Goal: Task Accomplishment & Management: Use online tool/utility

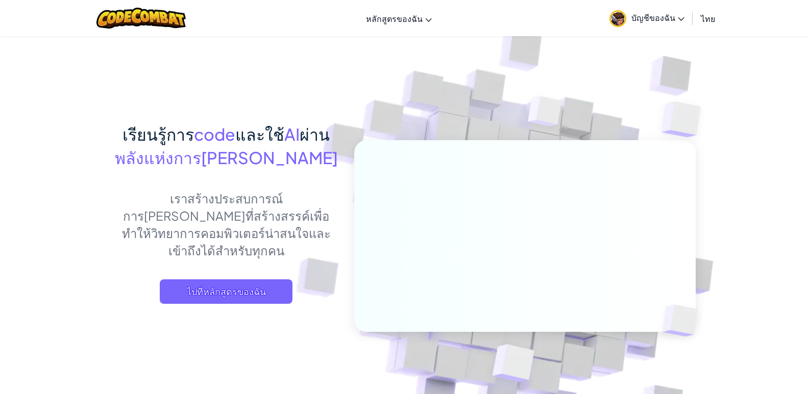
click at [651, 14] on span "บัญชีของฉัน" at bounding box center [657, 17] width 53 height 11
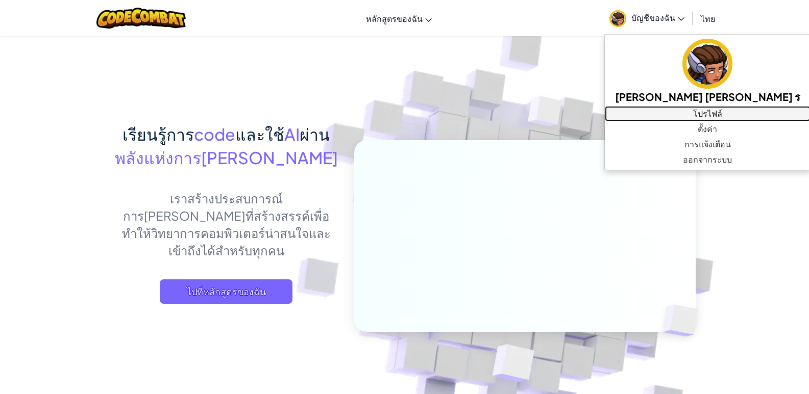
click at [679, 111] on link "โปรไฟล์" at bounding box center [708, 113] width 206 height 15
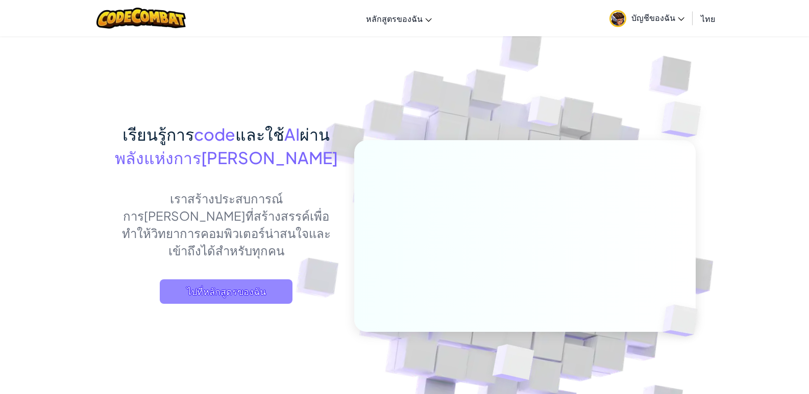
click at [218, 280] on span "ไปที่หลักสูตรของฉัน" at bounding box center [226, 292] width 133 height 24
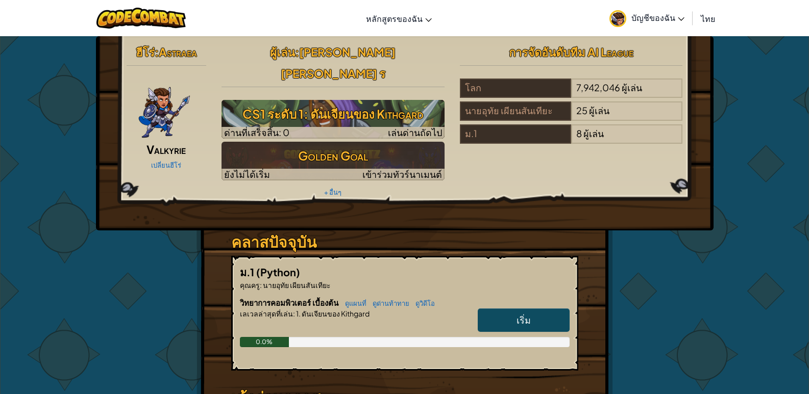
click at [490, 309] on link "เริ่ม" at bounding box center [524, 320] width 92 height 23
select select "th"
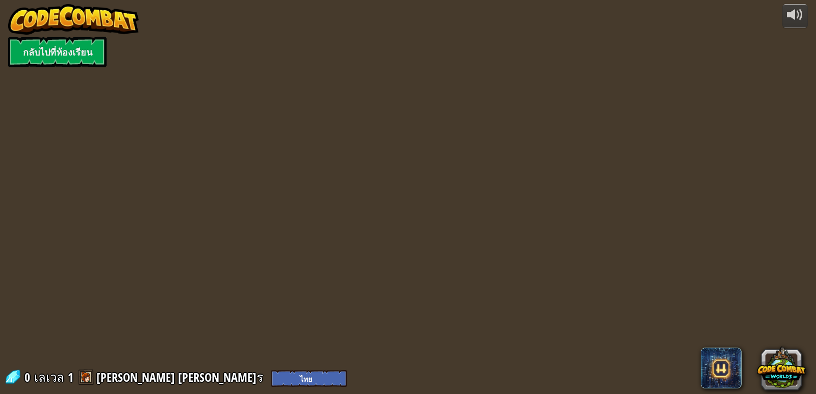
select select "th"
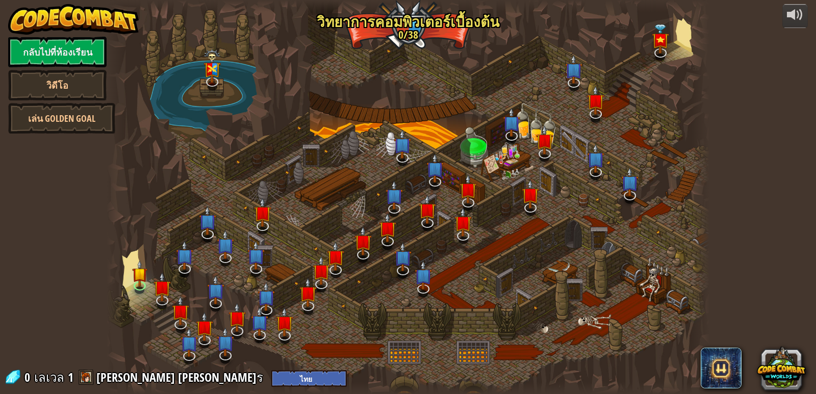
select select "th"
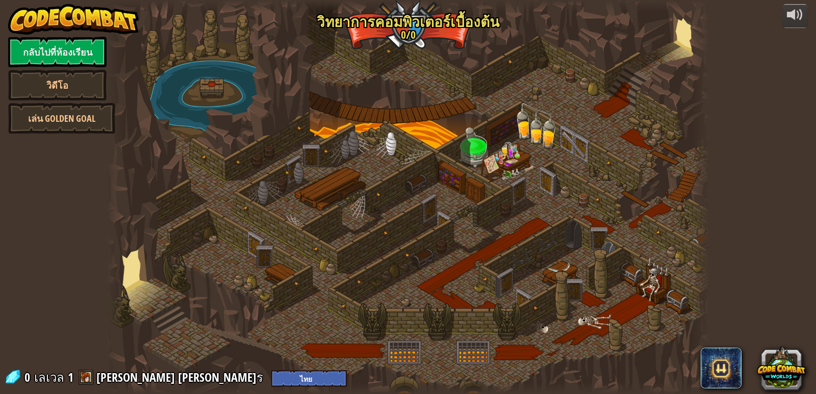
select select "th"
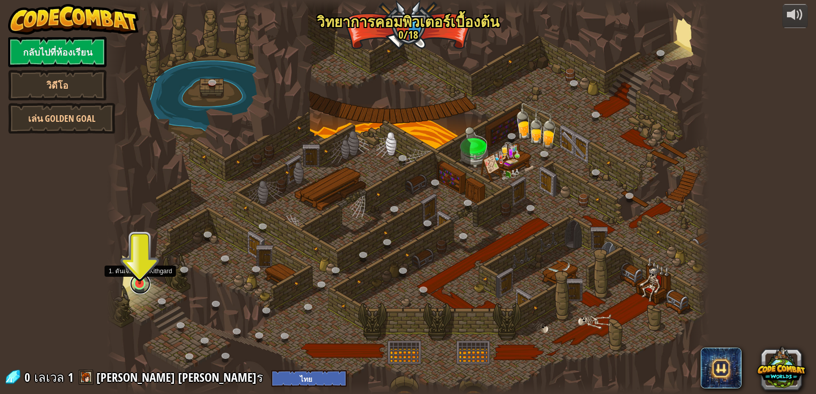
click at [143, 290] on link at bounding box center [140, 284] width 20 height 20
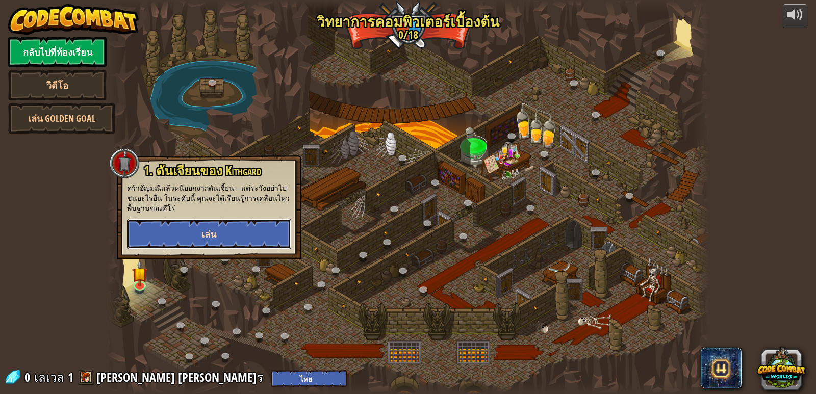
click at [184, 234] on button "เล่น" at bounding box center [209, 234] width 164 height 31
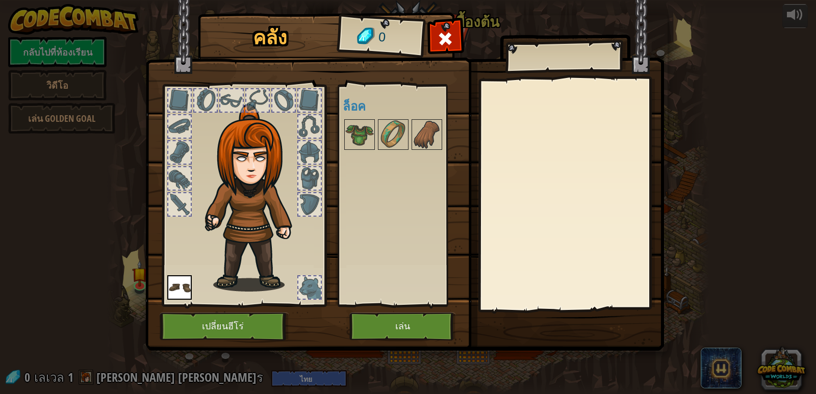
click at [300, 131] on div at bounding box center [310, 126] width 22 height 22
click at [423, 134] on img at bounding box center [427, 134] width 29 height 29
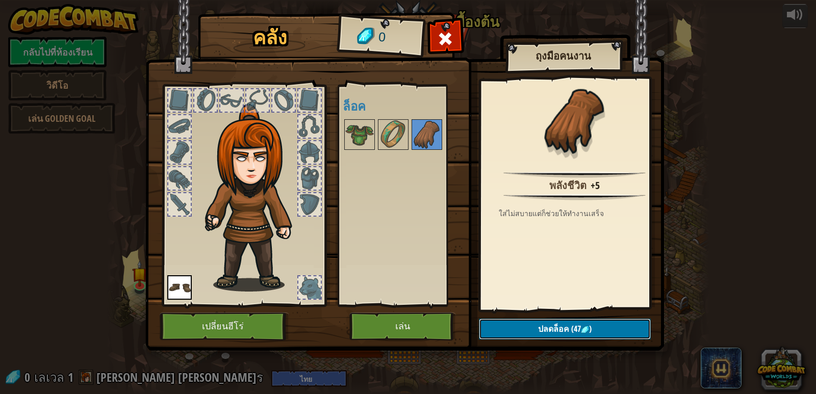
click at [555, 324] on span "ปลดล็อค" at bounding box center [553, 329] width 31 height 11
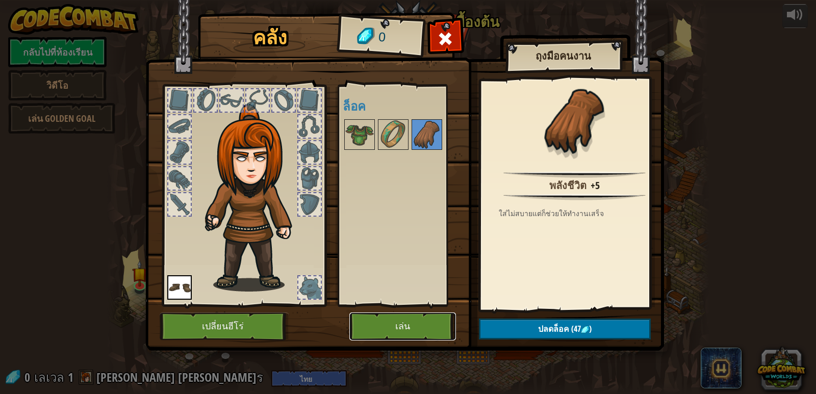
click at [373, 316] on button "เล่น" at bounding box center [403, 327] width 107 height 28
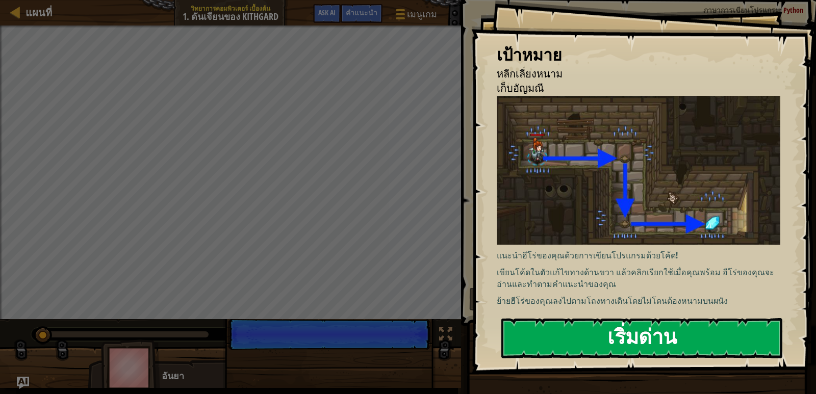
click at [604, 328] on button "เริ่มด่าน" at bounding box center [642, 338] width 281 height 40
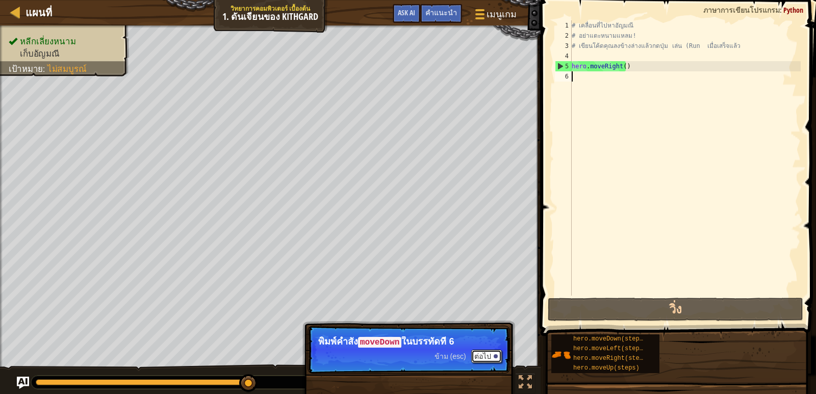
click at [474, 354] on button "ต่อไป" at bounding box center [487, 356] width 31 height 13
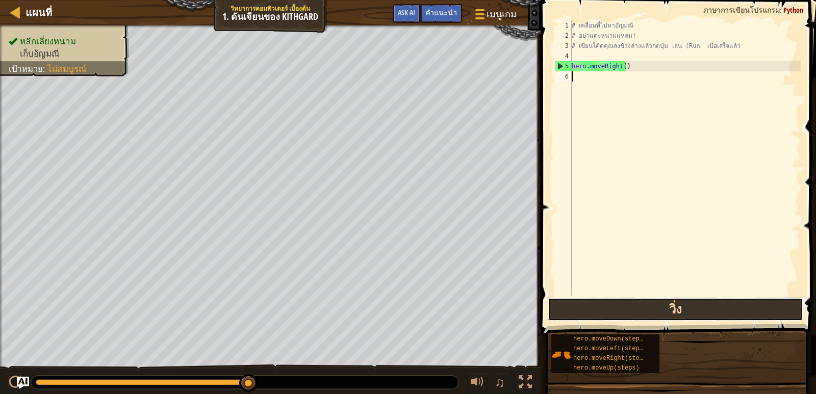
click at [621, 318] on button "วิ่ง" at bounding box center [676, 309] width 256 height 23
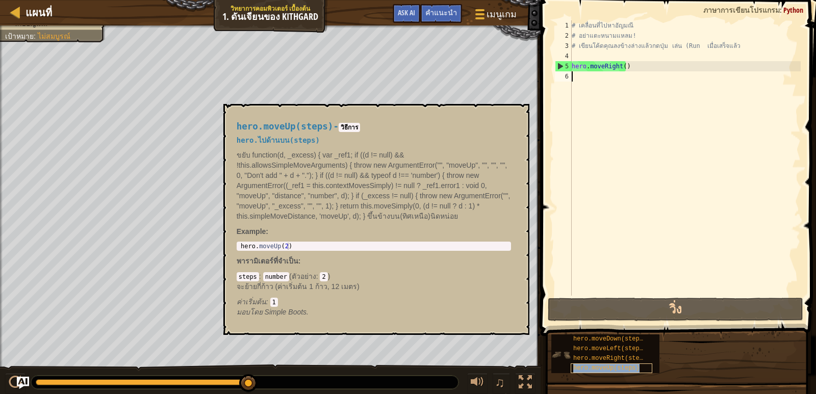
click at [591, 368] on span "hero.moveUp(steps)" at bounding box center [607, 368] width 66 height 7
click at [652, 260] on div "# เคลื่อนที่ไปหาอัญมณี # อย่าแตะหนามแหลม! # เขียนโค้ดคุณลงข้างล่างแล้วกดปุ่ม เล…" at bounding box center [685, 168] width 231 height 296
click at [517, 115] on button "×" at bounding box center [518, 116] width 8 height 14
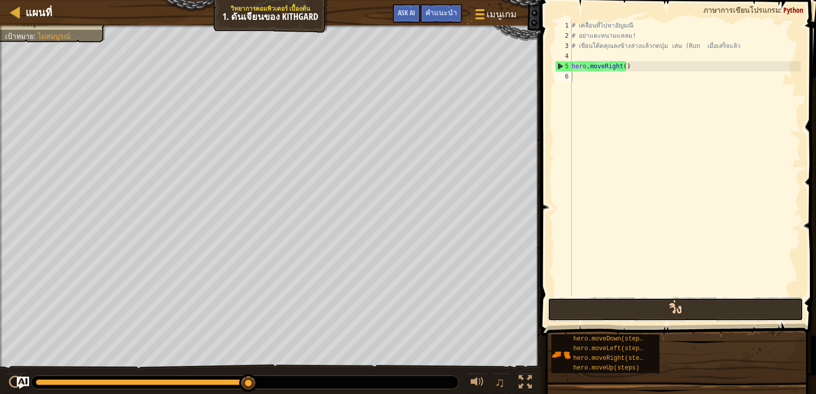
click at [600, 311] on button "วิ่ง" at bounding box center [676, 309] width 256 height 23
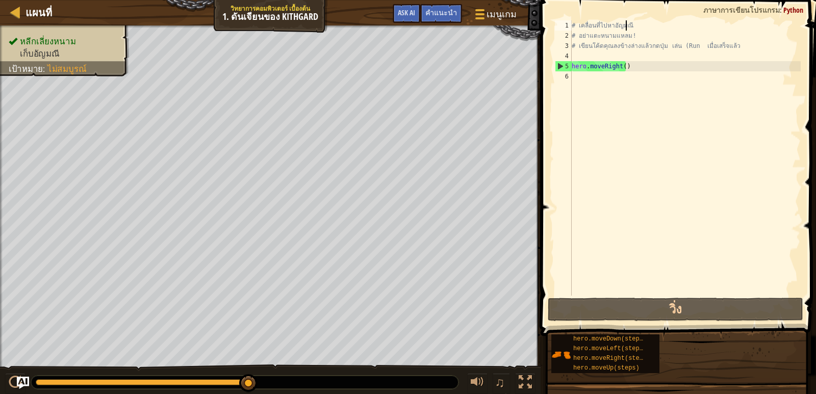
click at [625, 21] on div "# เคลื่อนที่ไปหาอัญมณี # อย่าแตะหนามแหลม! # เขียนโค้ดคุณลงข้างล่างแล้วกดปุ่ม เล…" at bounding box center [685, 168] width 231 height 296
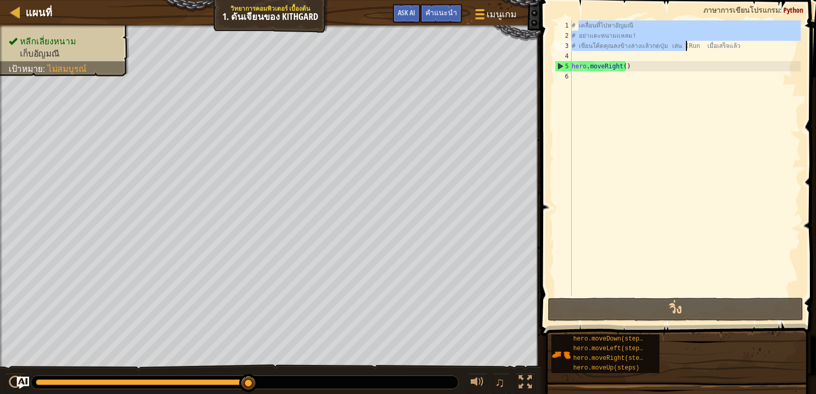
drag, startPoint x: 625, startPoint y: 21, endPoint x: 624, endPoint y: 73, distance: 52.1
click at [624, 73] on div "# เคลื่อนที่ไปหาอัญมณี # อย่าแตะหนามแหลม! # เขียนโค้ดคุณลงข้างล่างแล้วกดปุ่ม เล…" at bounding box center [685, 168] width 231 height 296
type textarea "hero.moveRight()"
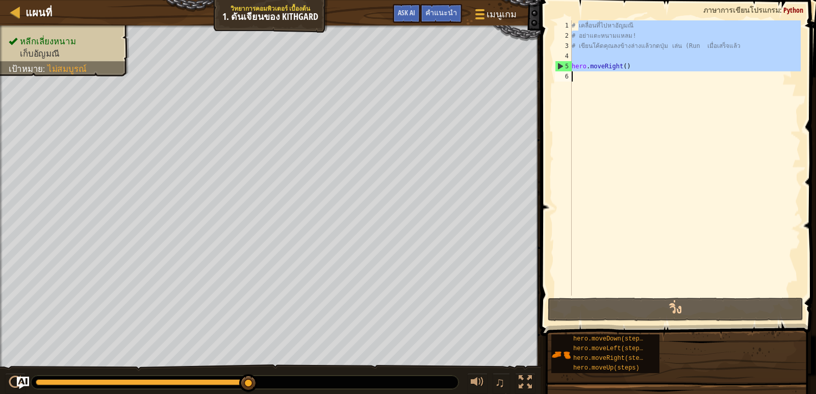
click at [623, 91] on div "# เคลื่อนที่ไปหาอัญมณี # อย่าแตะหนามแหลม! # เขียนโค้ดคุณลงข้างล่างแล้วกดปุ่ม เล…" at bounding box center [685, 158] width 231 height 276
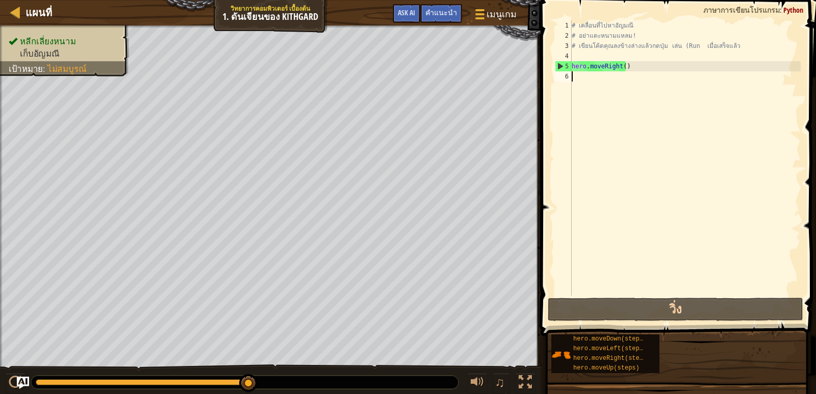
click at [623, 91] on div "# เคลื่อนที่ไปหาอัญมณี # อย่าแตะหนามแหลม! # เขียนโค้ดคุณลงข้างล่างแล้วกดปุ่ม เล…" at bounding box center [685, 168] width 231 height 296
click at [632, 66] on div "# เคลื่อนที่ไปหาอัญมณี # อย่าแตะหนามแหลม! # เขียนโค้ดคุณลงข้างล่างแล้วกดปุ่ม เล…" at bounding box center [685, 168] width 231 height 296
type textarea "hero.moveRight()"
click at [601, 75] on div "# เคลื่อนที่ไปหาอัญมณี # อย่าแตะหนามแหลม! # เขียนโค้ดคุณลงข้างล่างแล้วกดปุ่ม เล…" at bounding box center [685, 168] width 231 height 296
drag, startPoint x: 601, startPoint y: 75, endPoint x: 561, endPoint y: 112, distance: 53.8
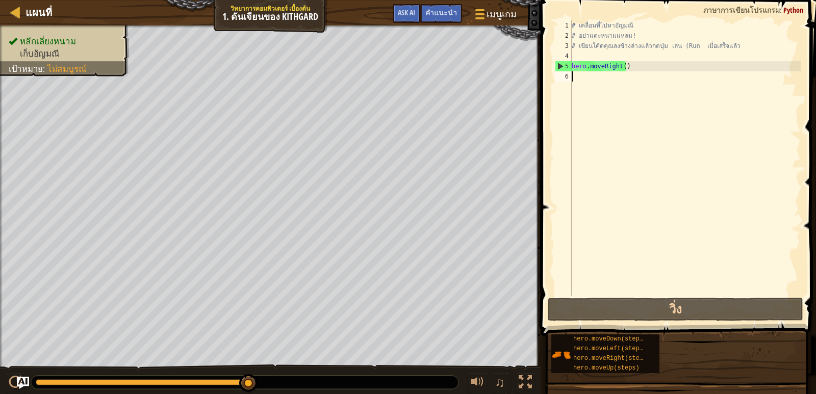
click at [628, 72] on div "# เคลื่อนที่ไปหาอัญมณี # อย่าแตะหนามแหลม! # เขียนโค้ดคุณลงข้างล่างแล้วกดปุ่ม เล…" at bounding box center [685, 168] width 231 height 296
click at [631, 72] on div "# เคลื่อนที่ไปหาอัญมณี # อย่าแตะหนามแหลม! # เขียนโค้ดคุณลงข้างล่างแล้วกดปุ่ม เล…" at bounding box center [685, 168] width 231 height 296
click at [627, 57] on div "# เคลื่อนที่ไปหาอัญมณี # อย่าแตะหนามแหลม! # เขียนโค้ดคุณลงข้างล่างแล้วกดปุ่ม เล…" at bounding box center [685, 168] width 231 height 296
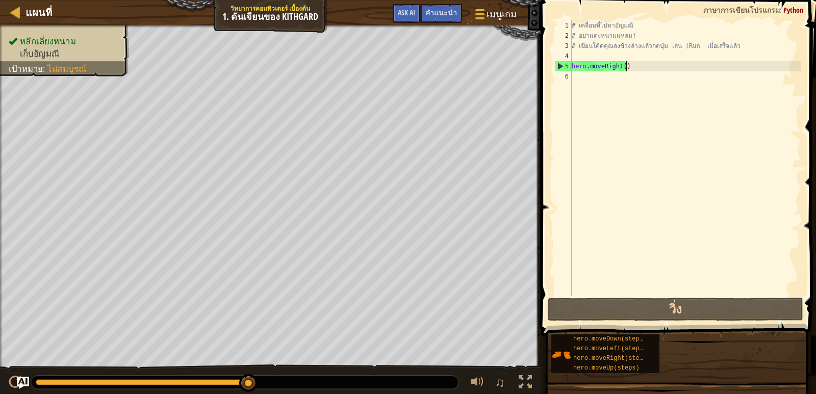
click at [630, 70] on div "# เคลื่อนที่ไปหาอัญมณี # อย่าแตะหนามแหลม! # เขียนโค้ดคุณลงข้างล่างแล้วกดปุ่ม เล…" at bounding box center [685, 168] width 231 height 296
click at [623, 63] on div "# เคลื่อนที่ไปหาอัญมณี # อย่าแตะหนามแหลม! # เขียนโค้ดคุณลงข้างล่างแล้วกดปุ่ม เล…" at bounding box center [685, 158] width 231 height 276
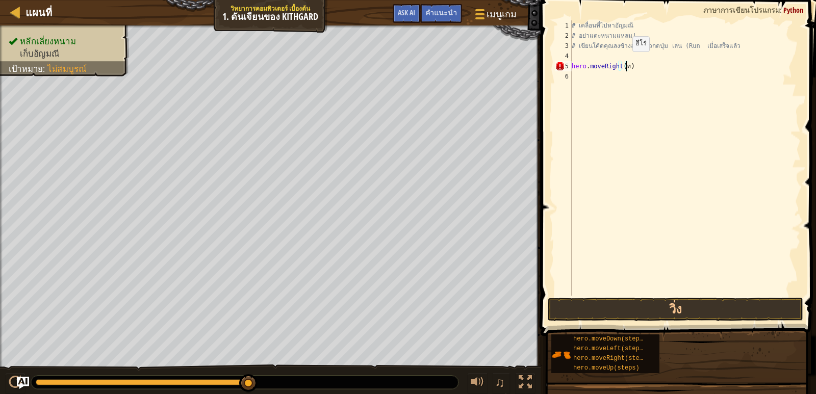
scroll to position [5, 4]
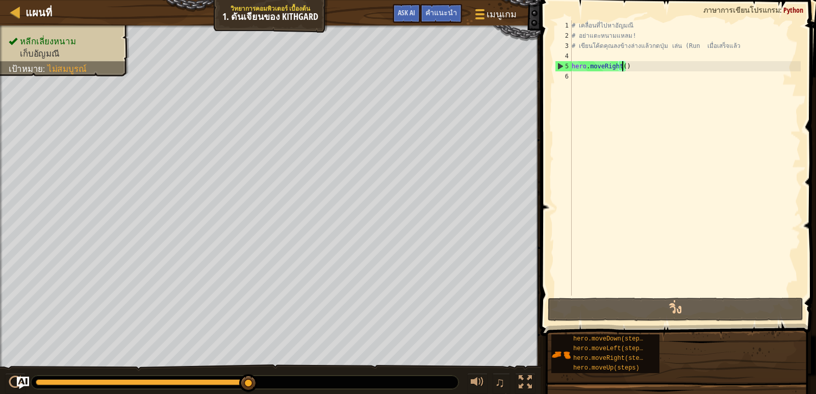
click at [560, 64] on div "5" at bounding box center [564, 66] width 16 height 10
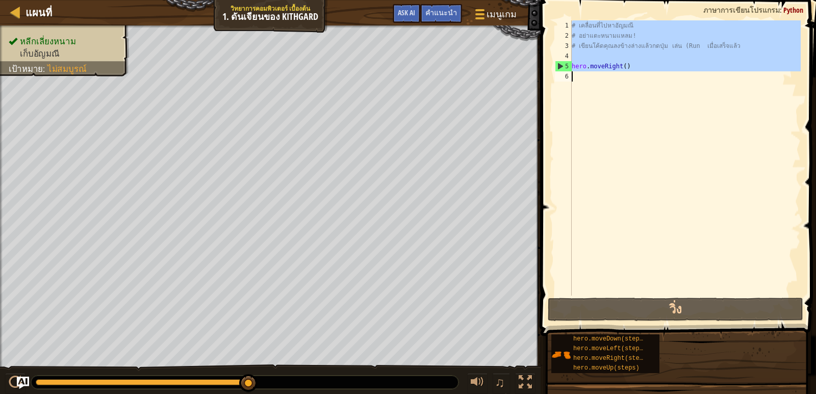
type textarea "hero.moveRight()"
click at [560, 64] on div "5" at bounding box center [564, 66] width 16 height 10
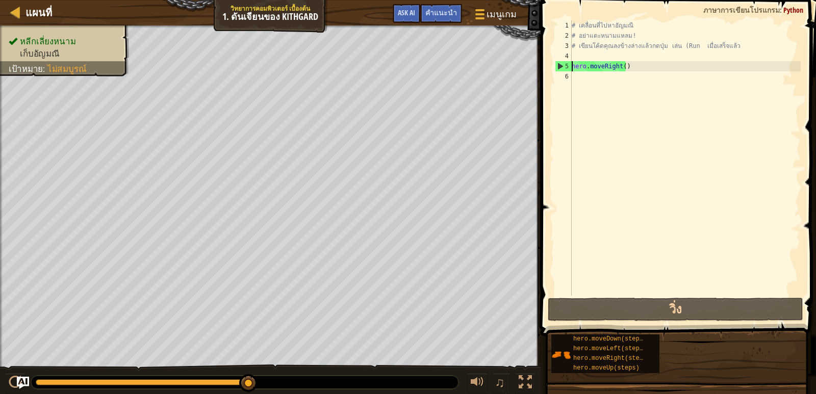
click at [560, 64] on div "5" at bounding box center [564, 66] width 16 height 10
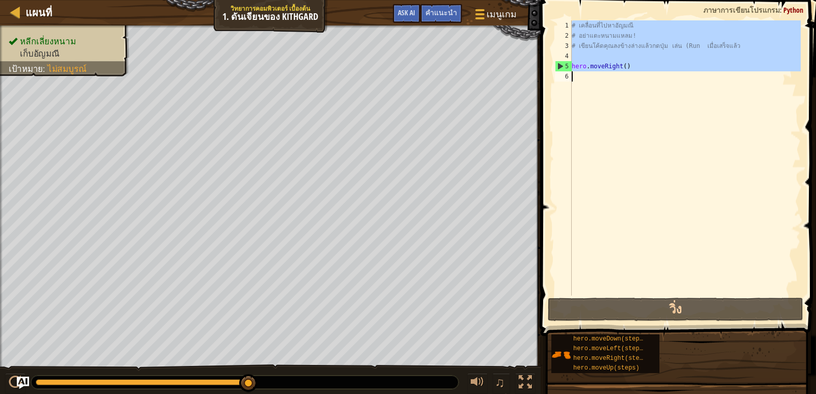
type textarea "hero.moveRight()"
click at [560, 64] on div "5" at bounding box center [564, 66] width 16 height 10
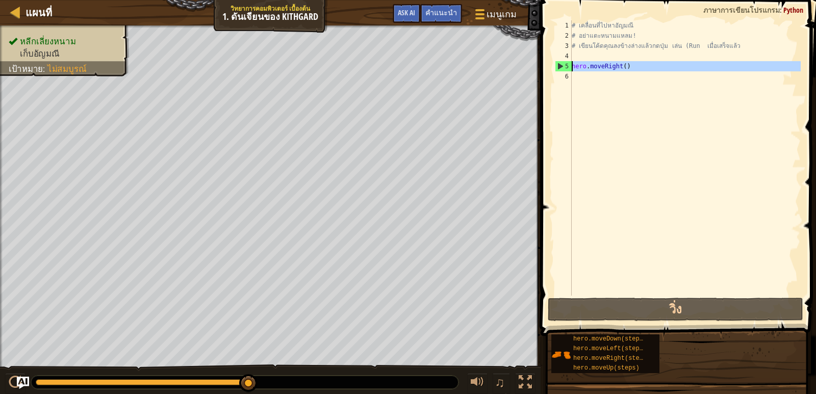
click at [560, 64] on div "5" at bounding box center [564, 66] width 16 height 10
type textarea "hero.moveRight()"
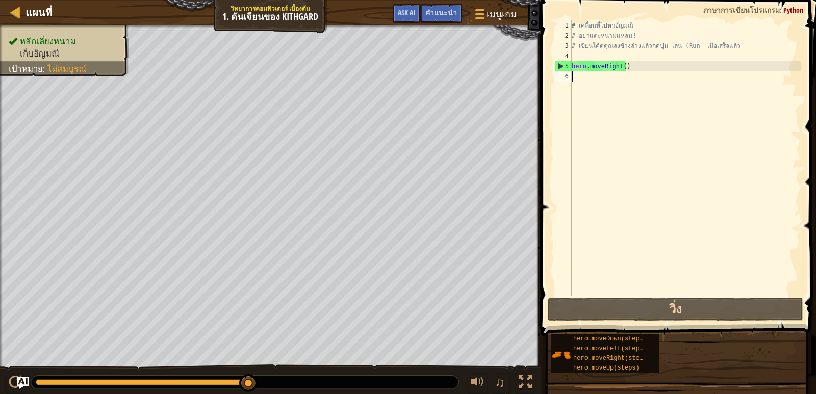
click at [658, 78] on div "# เคลื่อนที่ไปหาอัญมณี # อย่าแตะหนามแหลม! # เขียนโค้ดคุณลงข้างล่างแล้วกดปุ่ม เล…" at bounding box center [685, 168] width 231 height 296
click at [656, 68] on div "# เคลื่อนที่ไปหาอัญมณี # อย่าแตะหนามแหลม! # เขียนโค้ดคุณลงข้างล่างแล้วกดปุ่ม เล…" at bounding box center [685, 168] width 231 height 296
type textarea "hero.moveRight()"
click at [656, 68] on div "# เคลื่อนที่ไปหาอัญมณี # อย่าแตะหนามแหลม! # เขียนโค้ดคุณลงข้างล่างแล้วกดปุ่ม เล…" at bounding box center [685, 168] width 231 height 296
drag, startPoint x: 656, startPoint y: 68, endPoint x: 609, endPoint y: 80, distance: 47.9
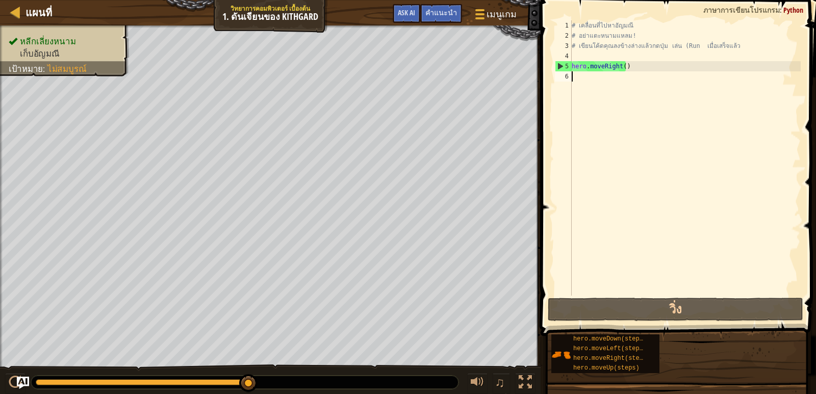
click at [609, 80] on div "# เคลื่อนที่ไปหาอัญมณี # อย่าแตะหนามแหลม! # เขียนโค้ดคุณลงข้างล่างแล้วกดปุ่ม เล…" at bounding box center [685, 168] width 231 height 296
click at [609, 81] on div "# เคลื่อนที่ไปหาอัญมณี # อย่าแตะหนามแหลม! # เขียนโค้ดคุณลงข้างล่างแล้วกดปุ่ม เล…" at bounding box center [685, 168] width 231 height 296
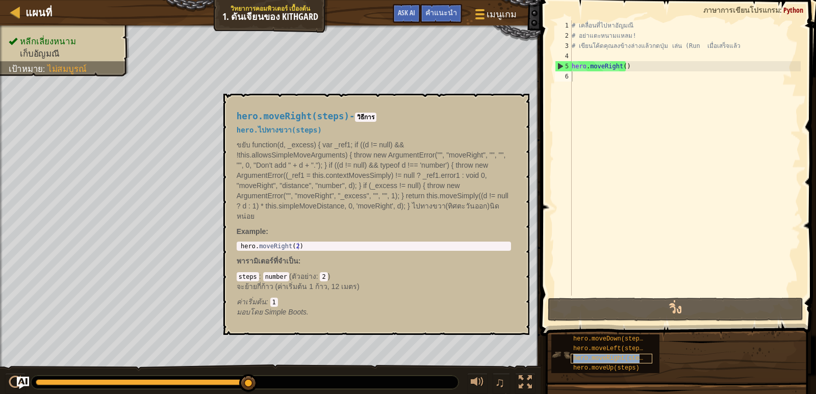
click at [579, 360] on span "hero.moveRight(steps)" at bounding box center [612, 358] width 77 height 7
type textarea "hero.moveRight(2)"
click at [327, 246] on div "hero . moveRight ( 2 )" at bounding box center [374, 253] width 270 height 21
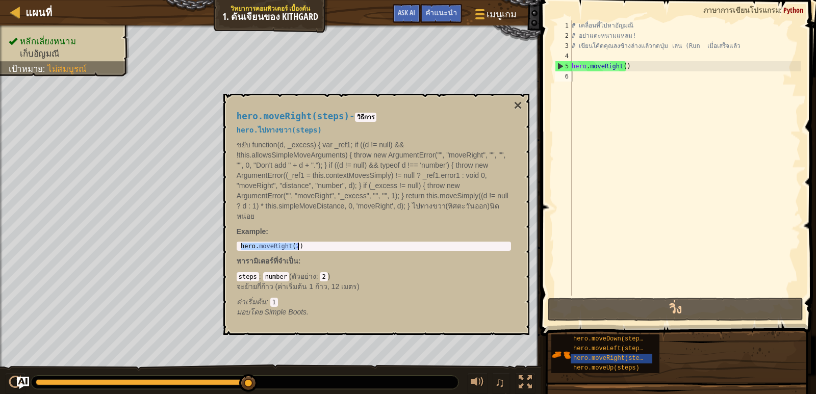
click at [327, 246] on div "hero . moveRight ( 2 )" at bounding box center [374, 246] width 270 height 7
click at [318, 245] on div "hero . moveRight ( 2 )" at bounding box center [374, 253] width 270 height 21
click at [298, 243] on div "hero . moveRight ( 2 )" at bounding box center [374, 253] width 270 height 21
click at [623, 65] on div "# เคลื่อนที่ไปหาอัญมณี # อย่าแตะหนามแหลม! # เขียนโค้ดคุณลงข้างล่างแล้วกดปุ่ม เล…" at bounding box center [685, 168] width 231 height 296
type textarea "hero.moveRight(2)"
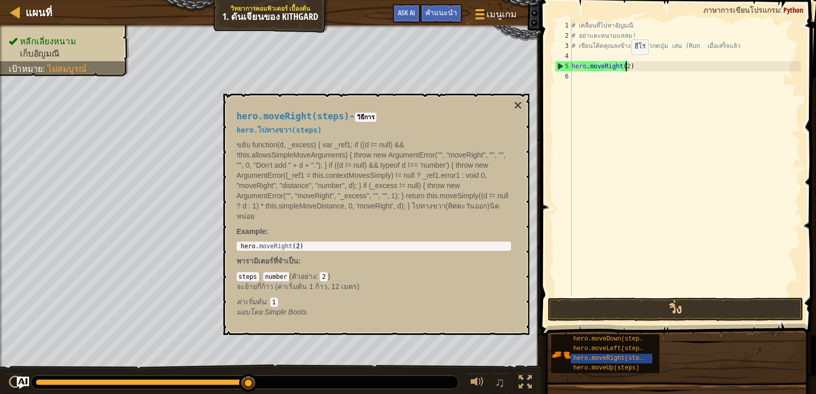
scroll to position [5, 4]
click at [592, 133] on div "# เคลื่อนที่ไปหา[PERSON_NAME] # อย่าแตะหนามแหลม! # เขียนโค้ดคุณลงข้างล่างแล้วกด…" at bounding box center [685, 168] width 231 height 296
click at [520, 103] on button "×" at bounding box center [518, 105] width 8 height 14
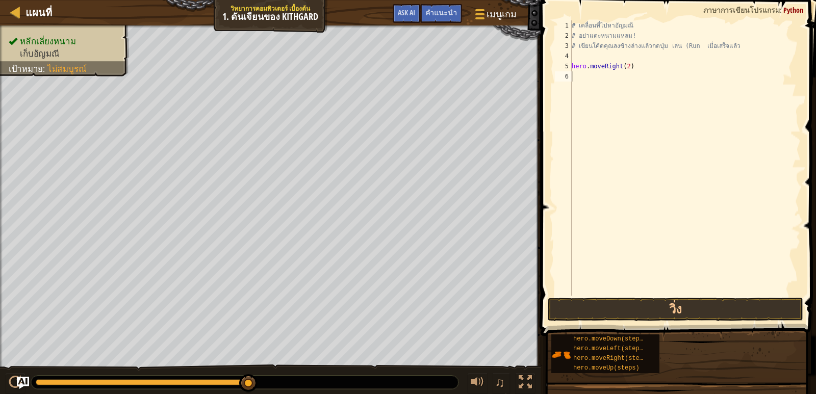
click at [648, 64] on div "# เคลื่อนที่ไปหา[PERSON_NAME] # อย่าแตะหนามแหลม! # เขียนโค้ดคุณลงข้างล่างแล้วกด…" at bounding box center [685, 168] width 231 height 296
click at [600, 302] on button "วิ่ง" at bounding box center [676, 309] width 256 height 23
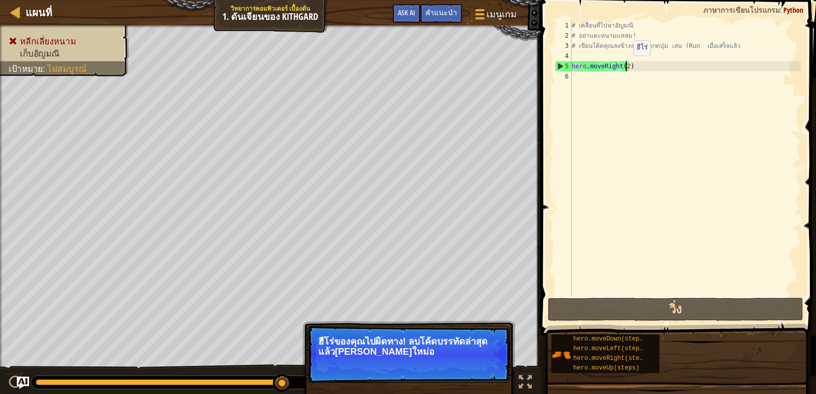
click at [625, 66] on div "# เคลื่อนที่ไปหา[PERSON_NAME] # อย่าแตะหนามแหลม! # เขียนโค้ดคุณลงข้างล่างแล้วกด…" at bounding box center [685, 168] width 231 height 296
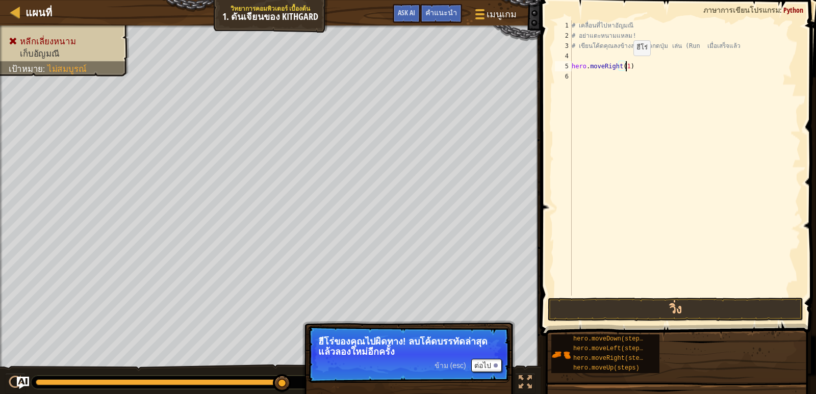
scroll to position [5, 4]
drag, startPoint x: 470, startPoint y: 368, endPoint x: 475, endPoint y: 361, distance: 8.9
click at [472, 366] on div "ข้าม (esc) ต่อไป" at bounding box center [468, 365] width 67 height 13
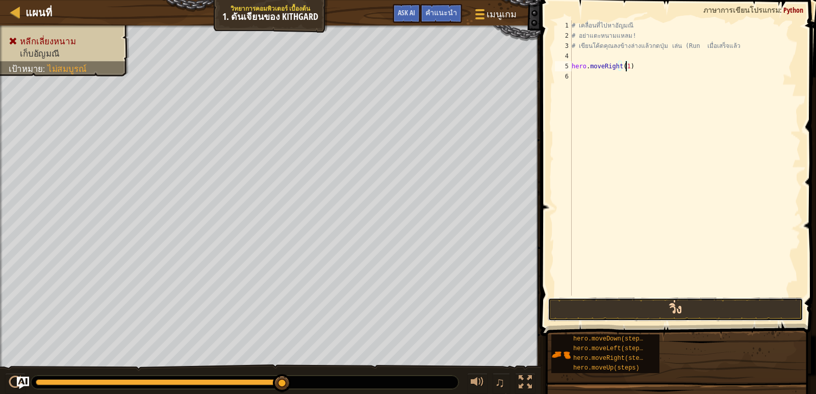
click at [623, 319] on button "วิ่ง" at bounding box center [676, 309] width 256 height 23
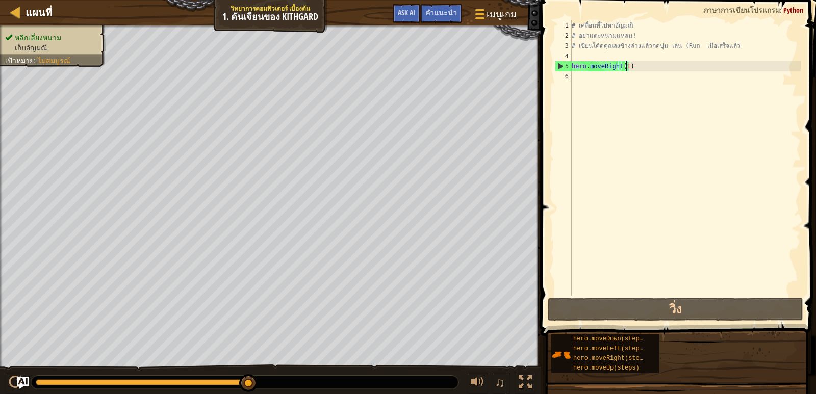
click at [30, 33] on li "หลีกเลี่ยงหนาม" at bounding box center [51, 38] width 93 height 10
click at [35, 52] on span "เก็บอัญมณี" at bounding box center [31, 48] width 33 height 8
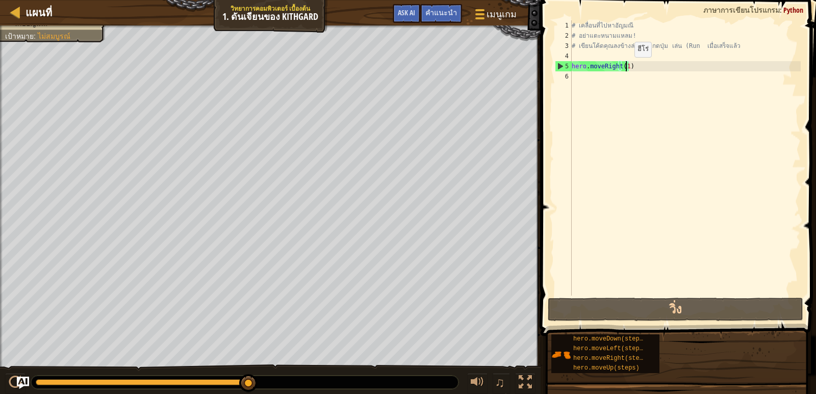
click at [626, 67] on div "# เคลื่อนที่ไปหา[PERSON_NAME] # อย่าแตะหนามแหลม! # เขียนโค้ดคุณลงข้างล่างแล้วกด…" at bounding box center [685, 168] width 231 height 296
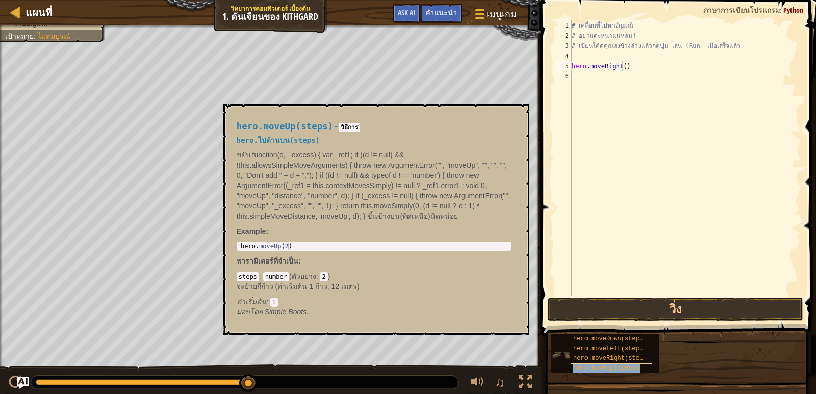
click at [601, 370] on span "hero.moveUp(steps)" at bounding box center [607, 368] width 66 height 7
click at [608, 358] on span "hero.moveRight(steps)" at bounding box center [612, 358] width 77 height 7
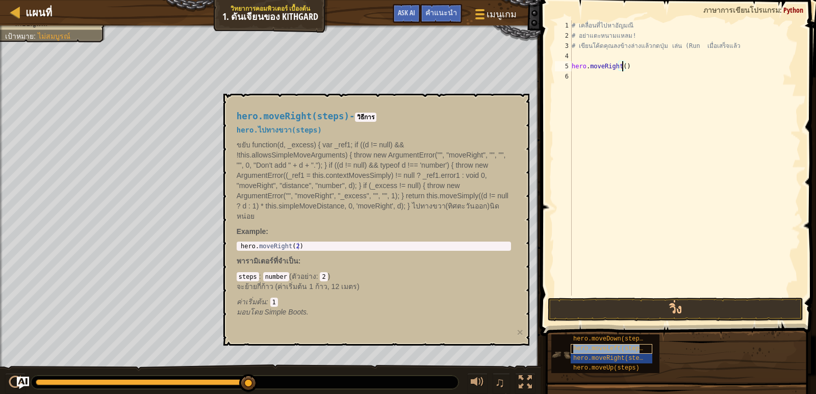
click at [613, 346] on span "hero.moveLeft(steps)" at bounding box center [610, 348] width 73 height 7
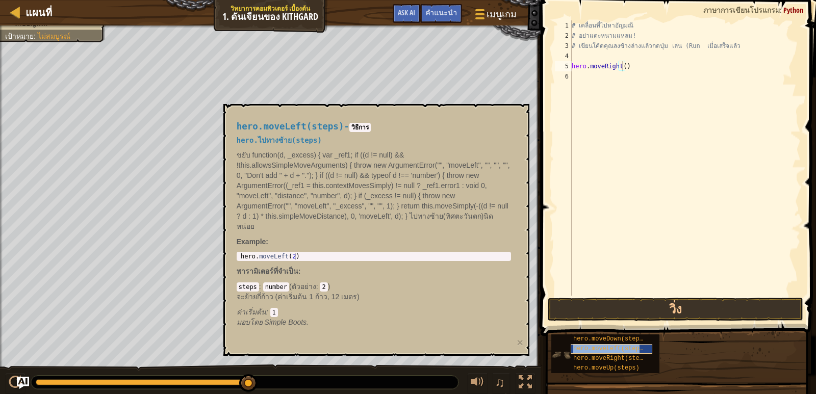
click at [613, 346] on span "hero.moveLeft(steps)" at bounding box center [610, 348] width 73 height 7
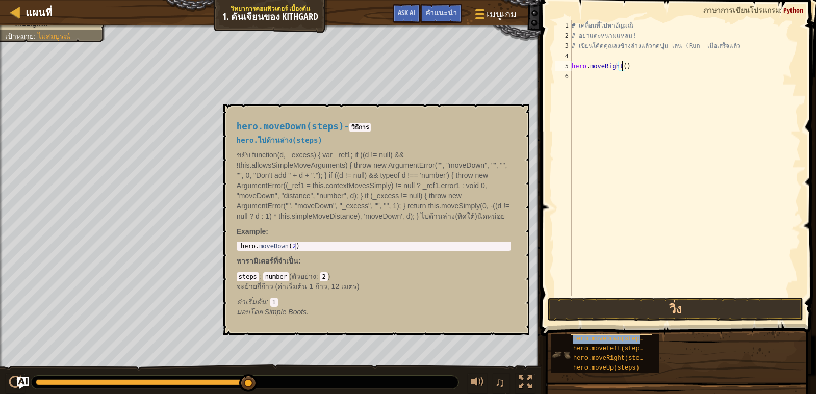
click at [616, 340] on span "hero.moveDown(steps)" at bounding box center [610, 339] width 73 height 7
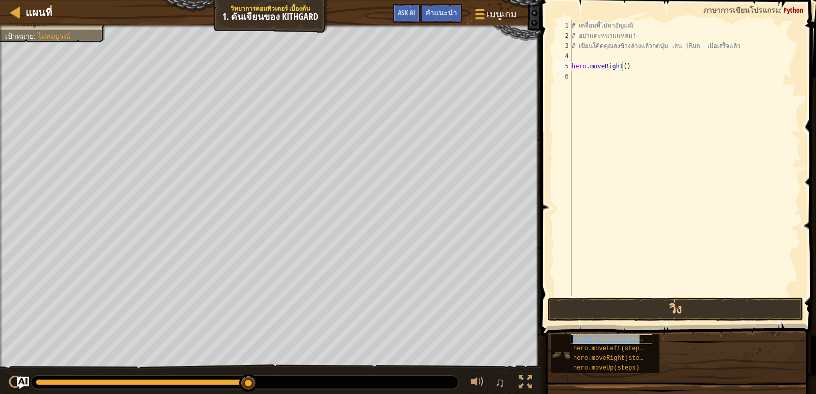
click at [616, 340] on span "hero.moveDown(steps)" at bounding box center [610, 339] width 73 height 7
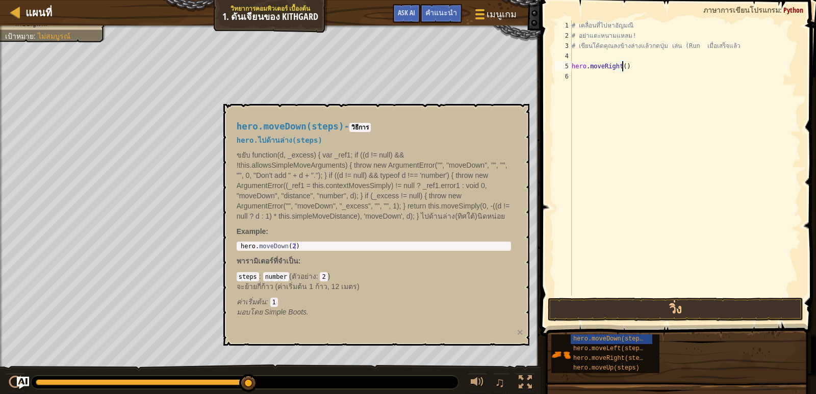
click at [644, 67] on div "# เคลื่อนที่ไปหาอัญมณี # อย่าแตะหนามแหลม! # เขียนโค้ดคุณลงข้างล่างแล้วกดปุ่ม เล…" at bounding box center [685, 168] width 231 height 296
click at [583, 338] on span "hero.moveDown(steps)" at bounding box center [610, 339] width 73 height 7
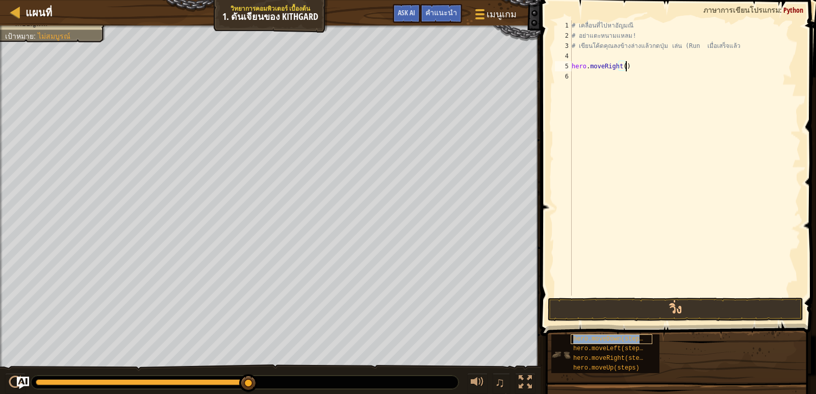
click at [586, 335] on div "hero.moveDown(steps)" at bounding box center [612, 340] width 82 height 10
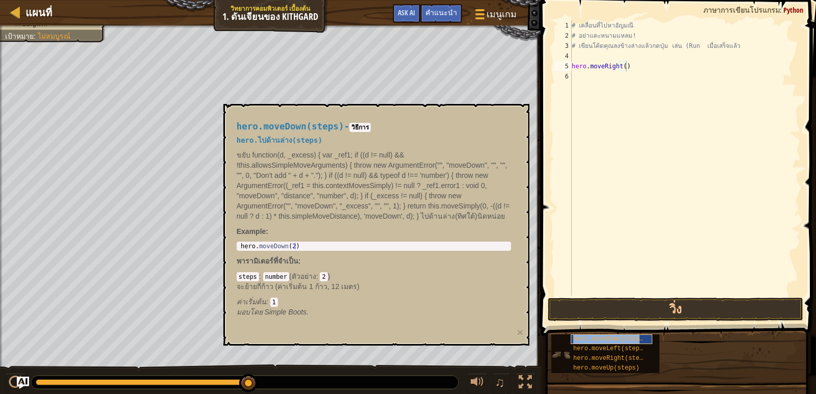
click at [586, 335] on div "hero.moveDown(steps)" at bounding box center [612, 340] width 82 height 10
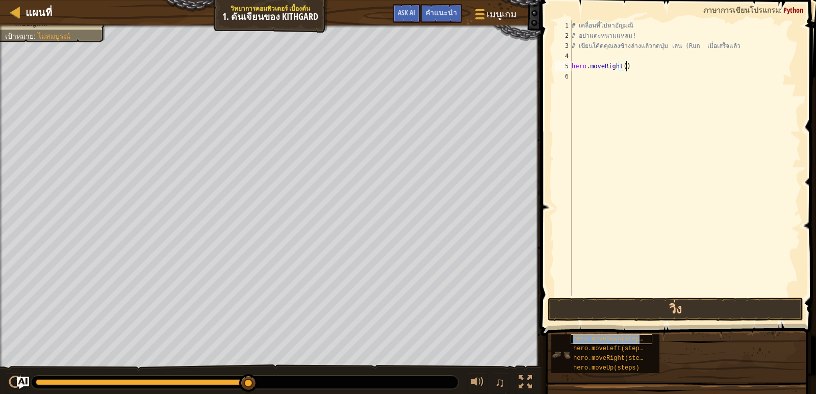
click at [586, 335] on div "hero.moveDown(steps)" at bounding box center [612, 340] width 82 height 10
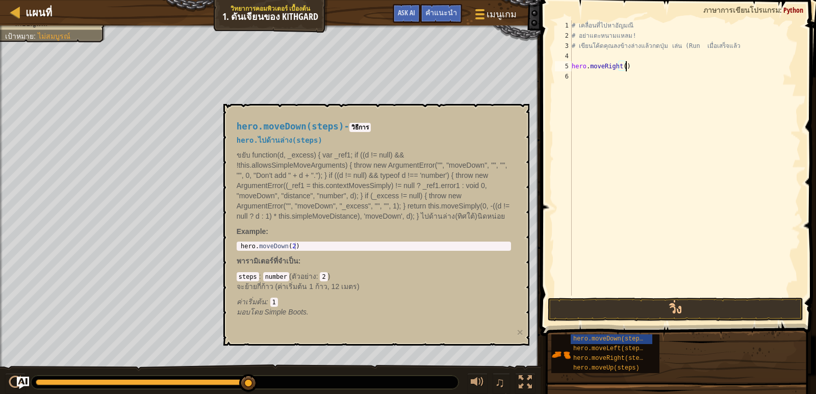
click at [588, 334] on div "hero.moveDown(steps) hero.moveLeft(steps) hero.moveRight(steps) hero.moveUp(ste…" at bounding box center [680, 354] width 258 height 40
click at [589, 353] on div "hero.moveLeft(steps)" at bounding box center [612, 349] width 82 height 10
click at [590, 354] on div "hero.moveLeft(steps)" at bounding box center [612, 349] width 82 height 10
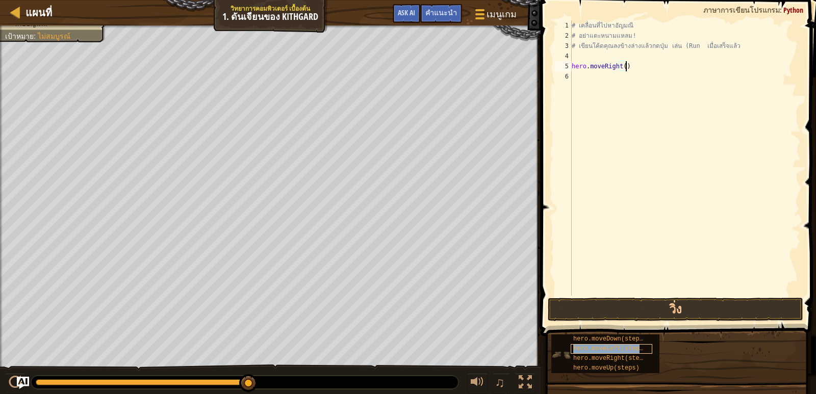
click at [590, 354] on div "hero.moveLeft(steps)" at bounding box center [612, 349] width 82 height 10
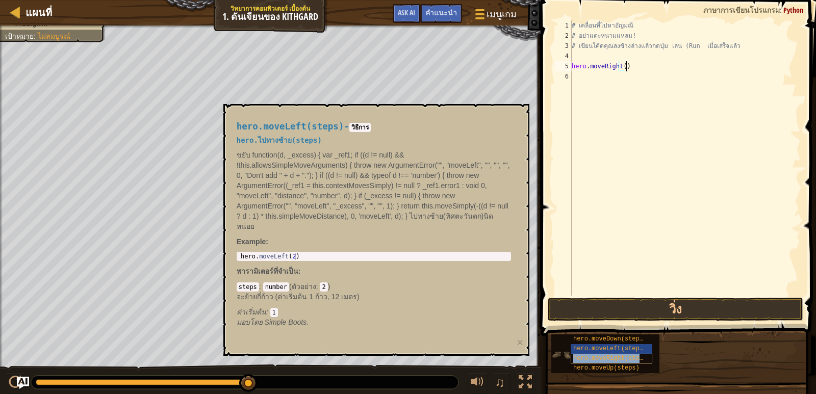
click at [588, 356] on span "hero.moveRight(steps)" at bounding box center [612, 358] width 77 height 7
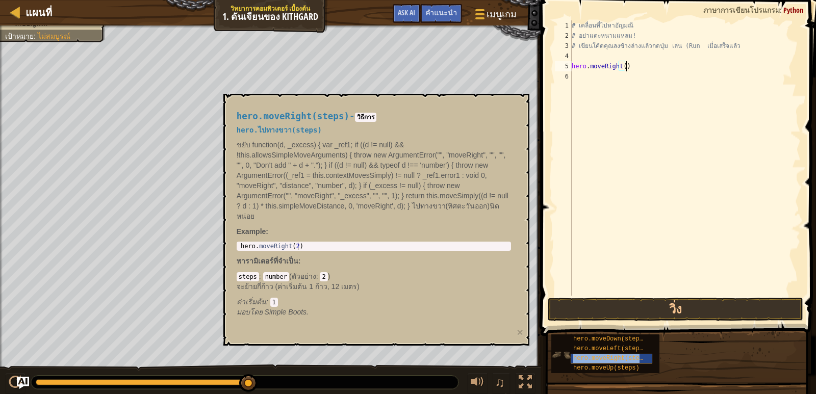
click at [588, 356] on span "hero.moveRight(steps)" at bounding box center [612, 358] width 77 height 7
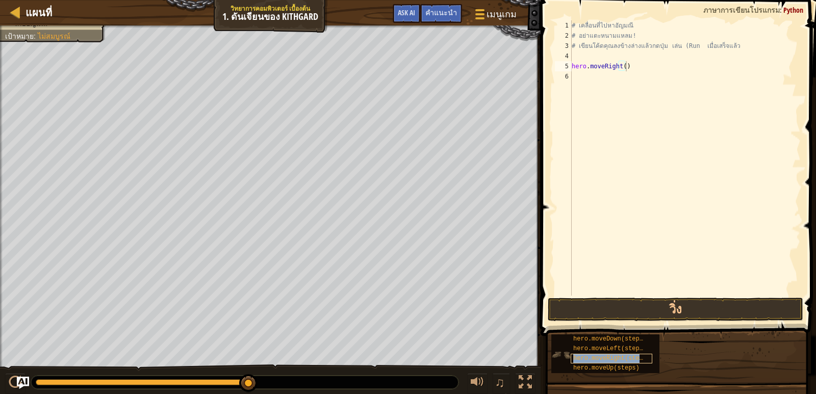
click at [582, 363] on div "hero.moveRight(steps)" at bounding box center [612, 359] width 82 height 10
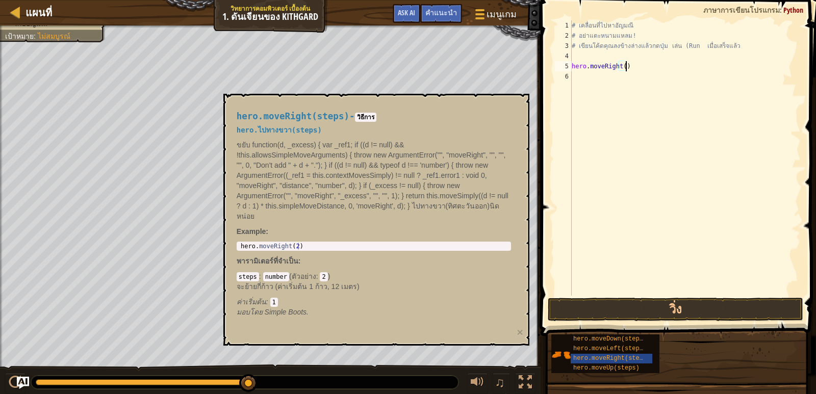
click at [282, 307] on p "มอบโดย Simple Boots." at bounding box center [374, 312] width 275 height 10
click at [618, 351] on span "hero.moveLeft(steps)" at bounding box center [610, 348] width 73 height 7
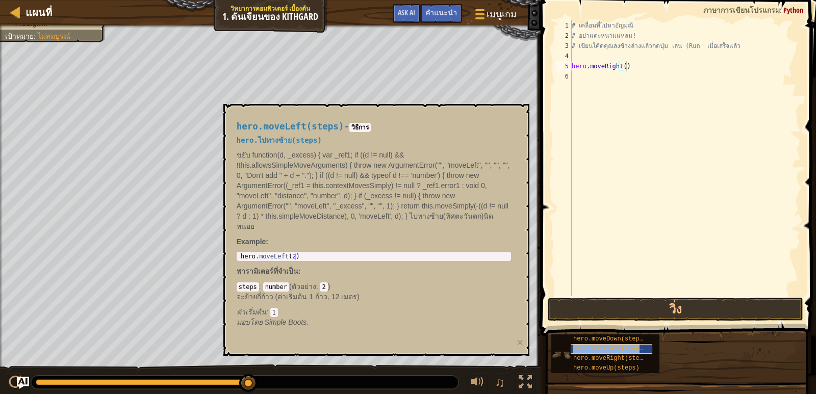
click at [618, 351] on span "hero.moveLeft(steps)" at bounding box center [610, 348] width 73 height 7
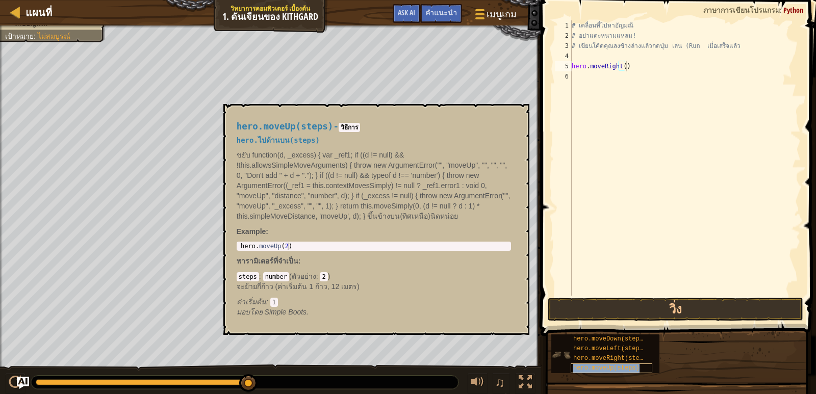
click at [635, 366] on div "hero.moveUp(steps)" at bounding box center [612, 369] width 82 height 10
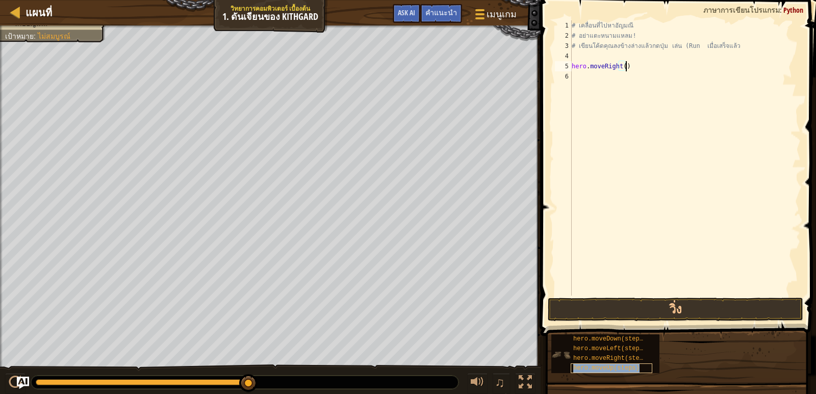
click at [635, 366] on div "hero.moveUp(steps)" at bounding box center [612, 369] width 82 height 10
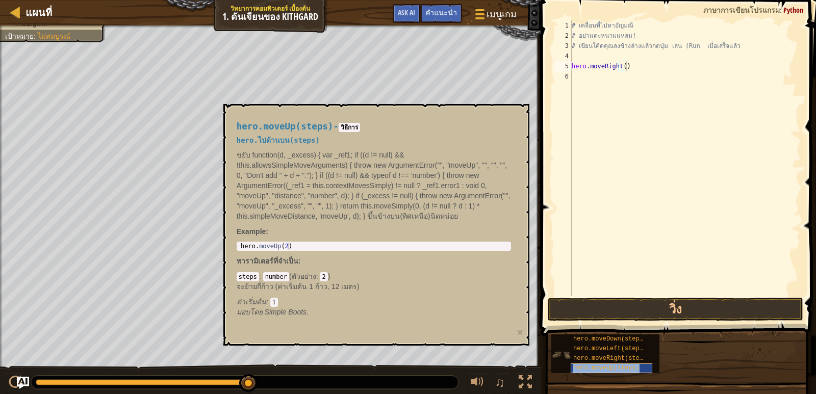
click at [635, 366] on div "hero.moveUp(steps)" at bounding box center [612, 369] width 82 height 10
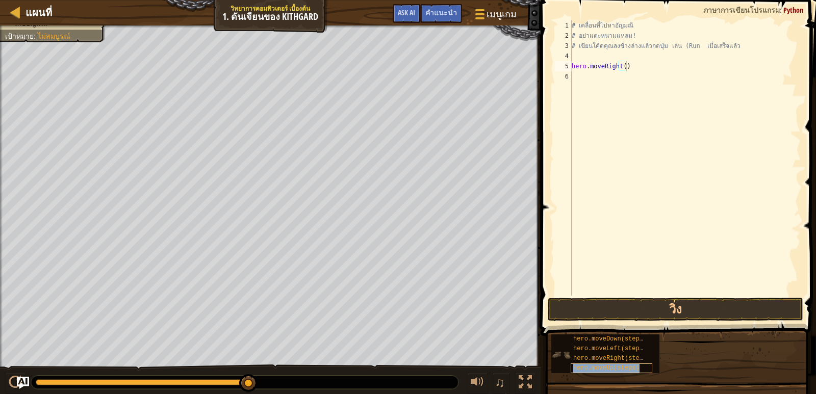
click at [629, 367] on span "hero.moveUp(steps)" at bounding box center [607, 368] width 66 height 7
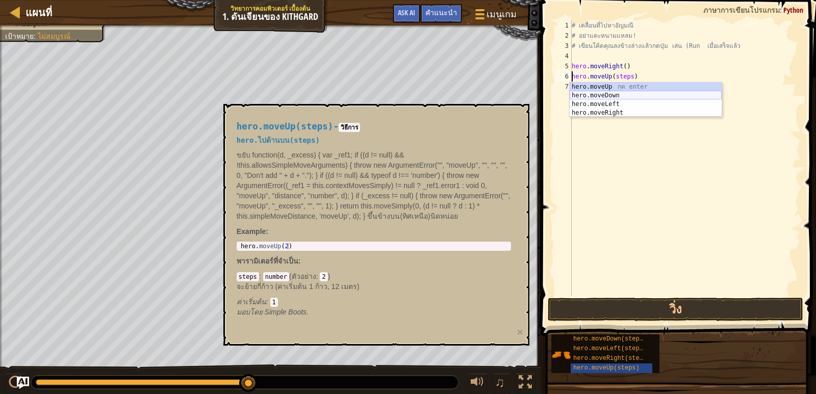
click at [612, 96] on div "hero.moveUp กด enter hero.moveDown กด enter hero.moveLeft กด enter hero.moveRig…" at bounding box center [646, 109] width 152 height 52
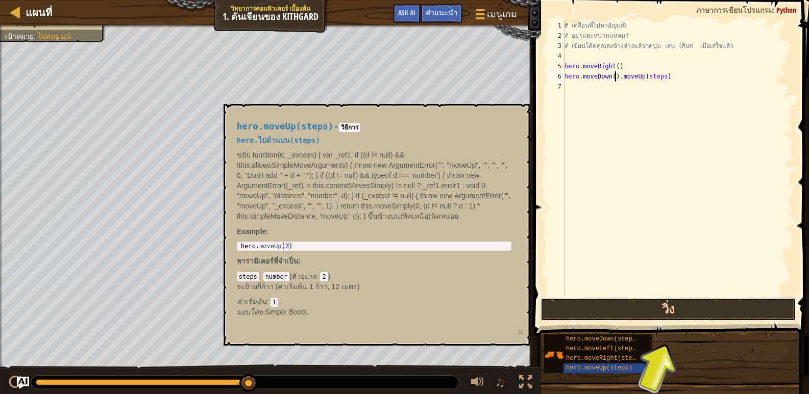
click at [649, 314] on button "วิ่ง" at bounding box center [668, 309] width 256 height 23
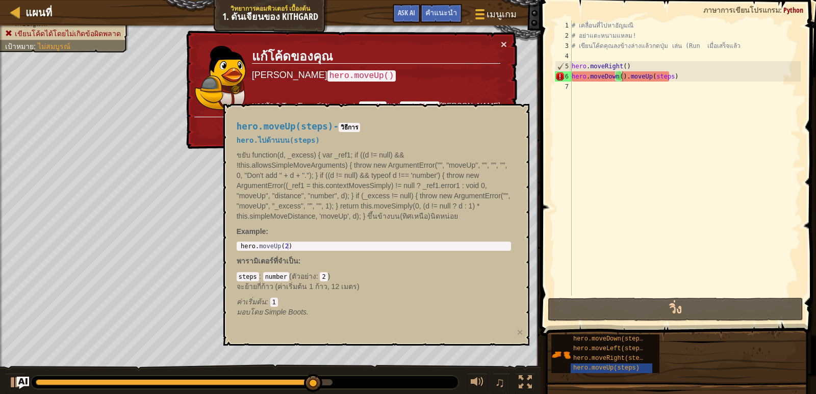
click at [493, 65] on td "แก้โค้ดของ[PERSON_NAME] hero.moveUp() บรรทัด 6:TypeError:อ่าน property moveUp ข…" at bounding box center [377, 78] width 250 height 78
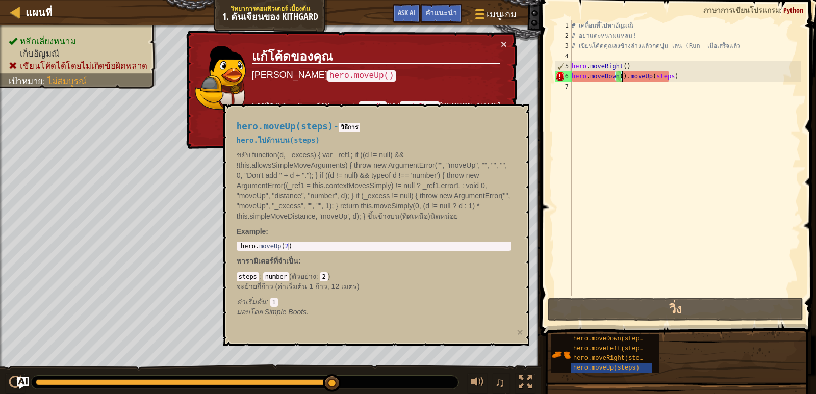
click at [500, 40] on td "แก้โค้ดของ[PERSON_NAME] hero.moveUp() บรรทัด 6:TypeError:อ่าน property moveUp ข…" at bounding box center [377, 78] width 250 height 78
click at [603, 351] on span "hero.moveLeft(steps)" at bounding box center [610, 348] width 73 height 7
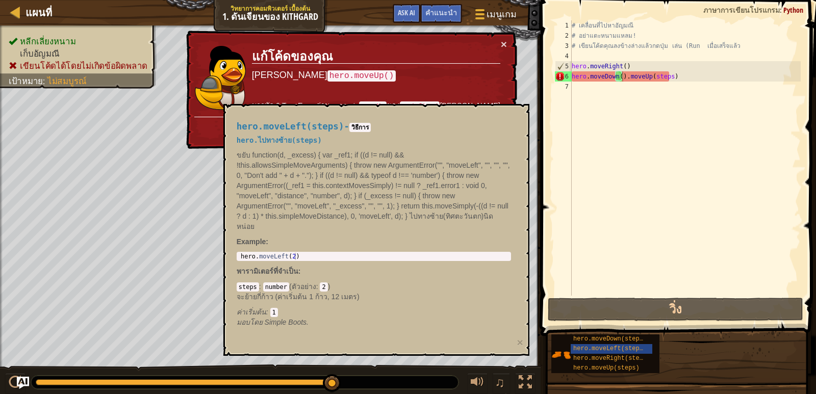
click at [673, 73] on div "# เคลื่อนที่ไปหา[PERSON_NAME] # อย่าแตะหนามแหลม! # เขียนโค้ดคุณลงข้างล่างแล้วกด…" at bounding box center [685, 168] width 231 height 296
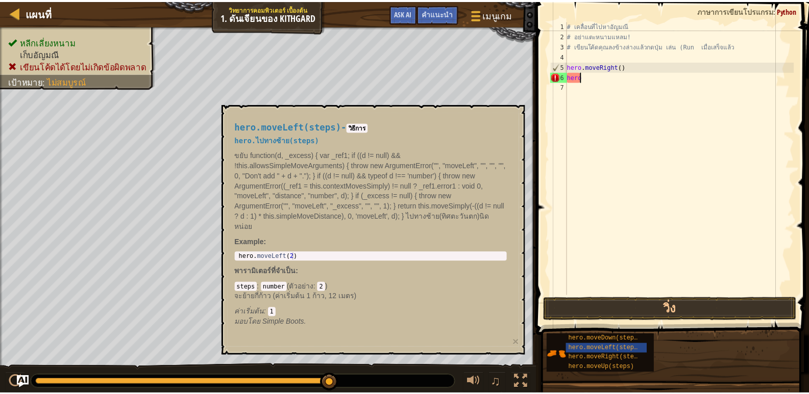
scroll to position [5, 0]
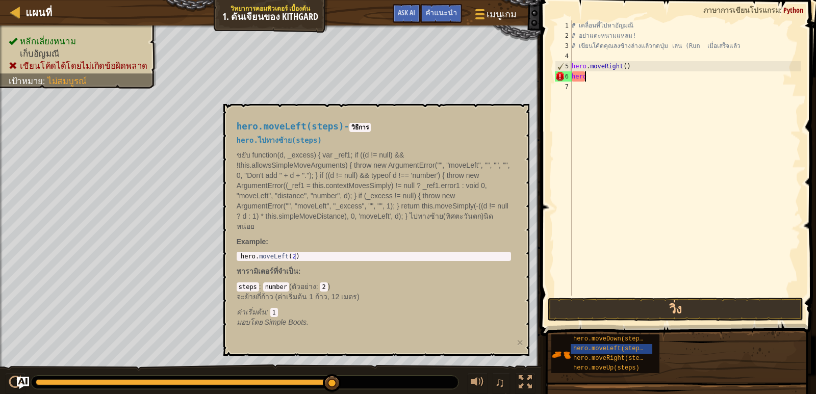
type textarea "h"
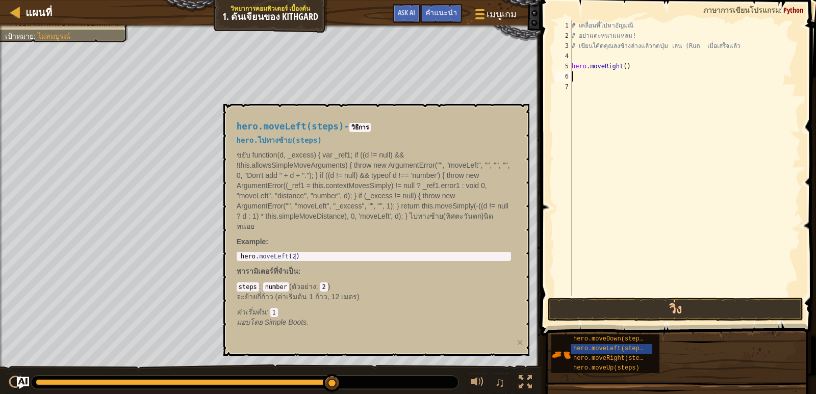
click at [365, 329] on div "hero.moveLeft(steps) - วิธีการ hero.ไปทางซ้าย(steps) ขยับ function(d, _excess) …" at bounding box center [377, 230] width 306 height 252
click at [368, 335] on div "hero.moveLeft(steps) - วิธีการ hero.ไปทางซ้าย(steps) ขยับ function(d, _excess) …" at bounding box center [377, 230] width 306 height 252
drag, startPoint x: 372, startPoint y: 343, endPoint x: 366, endPoint y: 345, distance: 5.5
click at [372, 343] on div "hero.moveLeft(steps) - วิธีการ hero.ไปทางซ้าย(steps) ขยับ function(d, _excess) …" at bounding box center [377, 230] width 306 height 252
drag, startPoint x: 675, startPoint y: 359, endPoint x: 0, endPoint y: 169, distance: 700.7
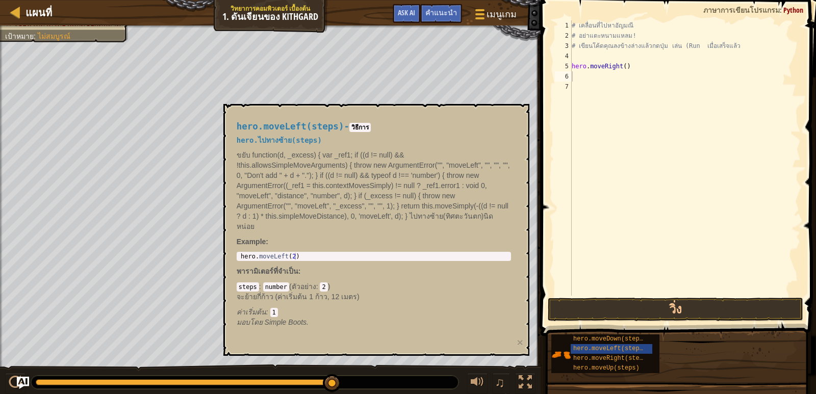
select select "th"
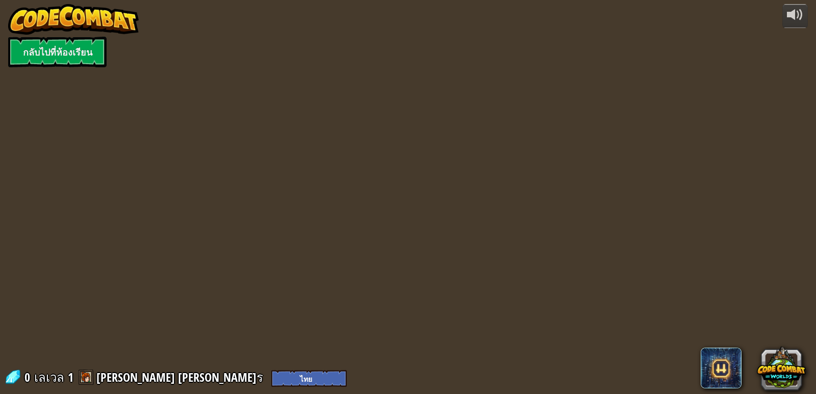
select select "th"
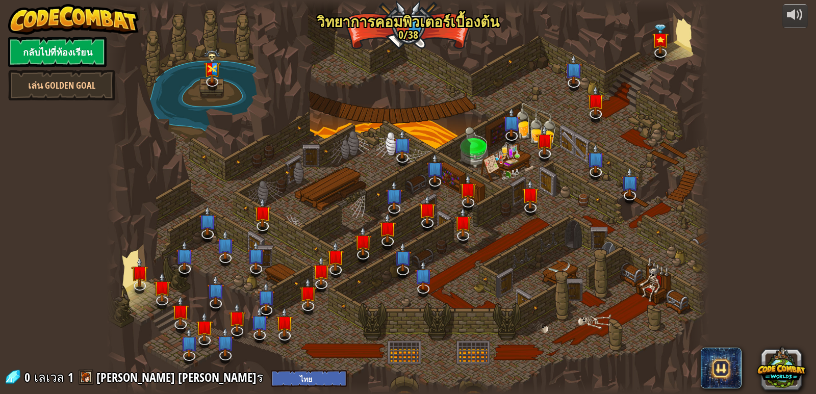
select select "th"
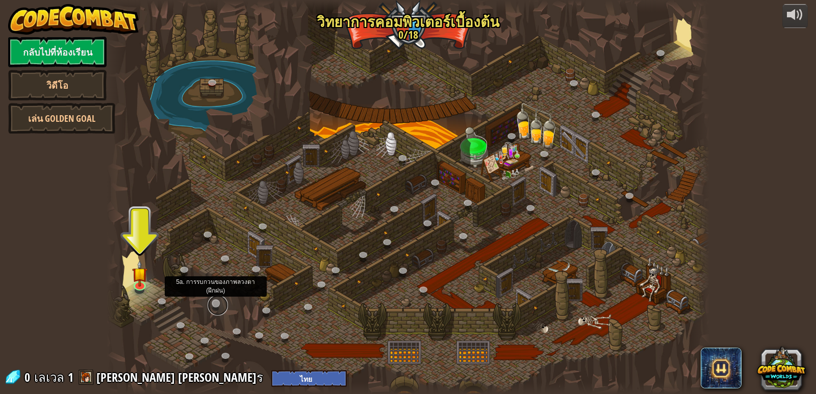
click at [218, 302] on link at bounding box center [218, 305] width 20 height 20
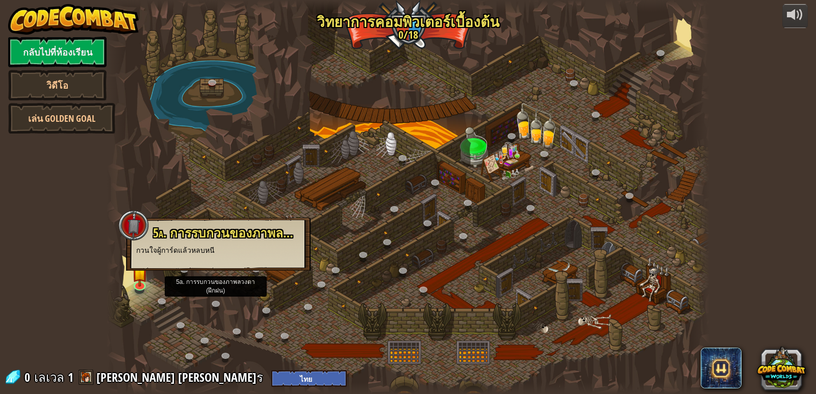
drag, startPoint x: 290, startPoint y: 250, endPoint x: 278, endPoint y: 274, distance: 27.6
drag, startPoint x: 278, startPoint y: 274, endPoint x: 677, endPoint y: 244, distance: 400.7
drag, startPoint x: 677, startPoint y: 244, endPoint x: 174, endPoint y: 261, distance: 504.0
click at [174, 261] on div "5a. การรบกวนของภาพลวงตา (ล็อค) กวนใจผู้การ์ดแล้วหลบหนี" at bounding box center [218, 244] width 185 height 53
click at [176, 283] on div at bounding box center [409, 197] width 604 height 394
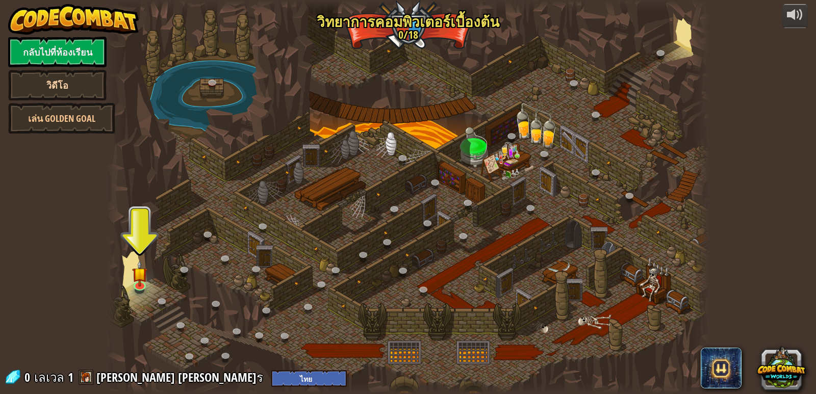
click at [75, 92] on link "วิดีโอ" at bounding box center [57, 85] width 98 height 31
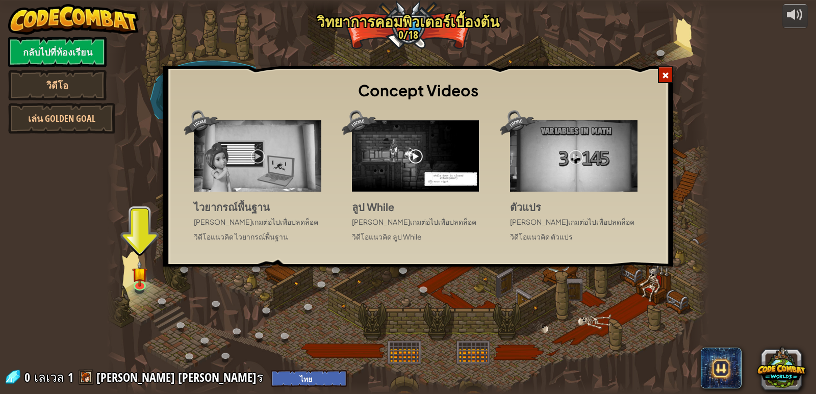
click at [388, 168] on img at bounding box center [416, 155] width 128 height 71
click at [414, 154] on img at bounding box center [416, 155] width 128 height 71
click at [414, 153] on img at bounding box center [416, 155] width 128 height 71
click at [406, 187] on img at bounding box center [416, 155] width 128 height 71
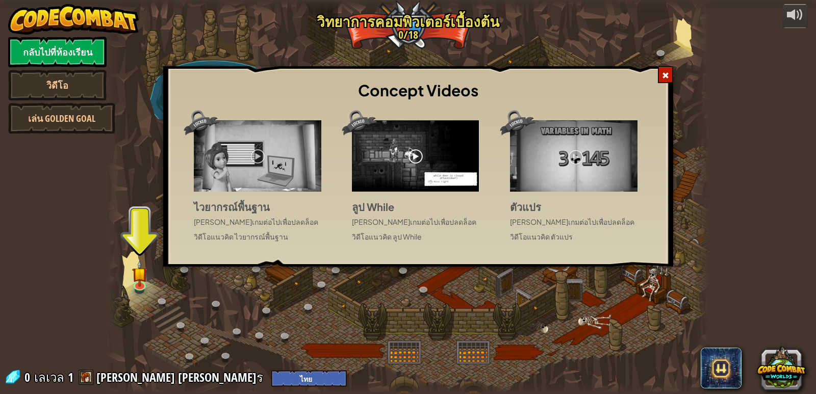
drag, startPoint x: 406, startPoint y: 187, endPoint x: 402, endPoint y: 200, distance: 13.9
click at [405, 190] on img at bounding box center [416, 155] width 128 height 71
click at [448, 286] on div "Concept Videos ไวยากรณ์พื้นฐาน [PERSON_NAME]เกมต่อไปเพื่อปลดล็อควิดีโอแนวคิด ไว…" at bounding box center [408, 197] width 816 height 394
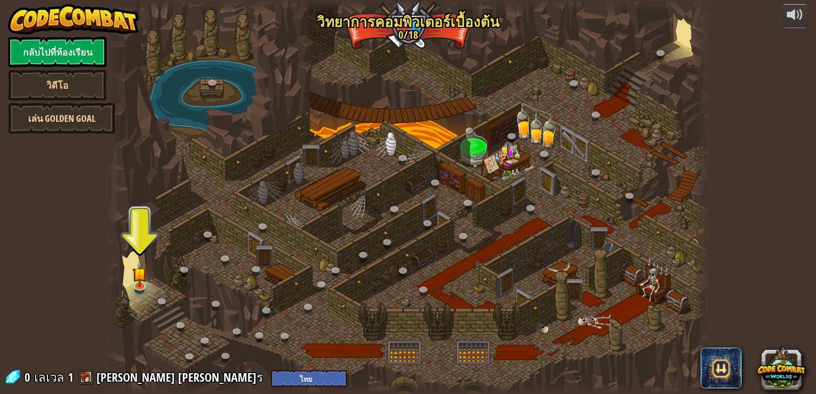
click at [65, 127] on link "เล่น Golden Goal" at bounding box center [61, 118] width 107 height 31
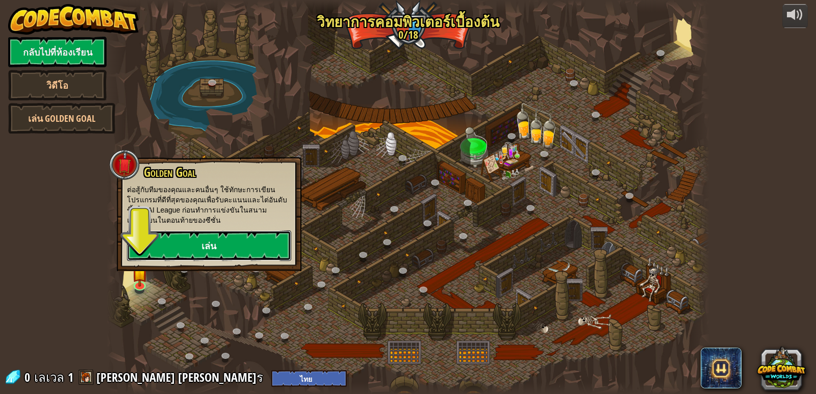
click at [180, 241] on link "เล่น" at bounding box center [209, 246] width 164 height 31
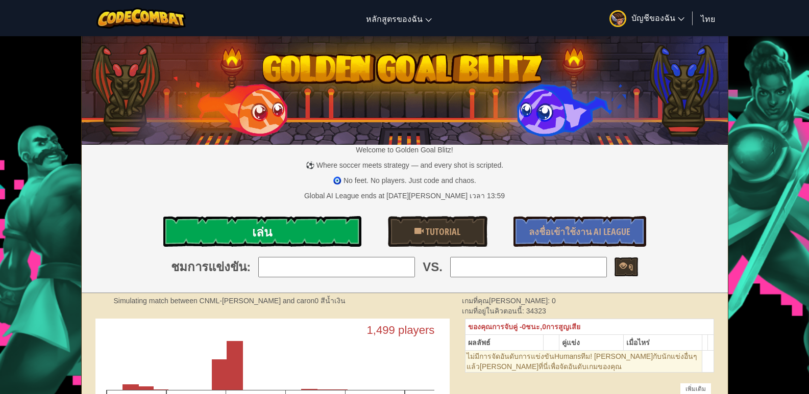
click at [305, 233] on link "เล่น" at bounding box center [262, 231] width 199 height 31
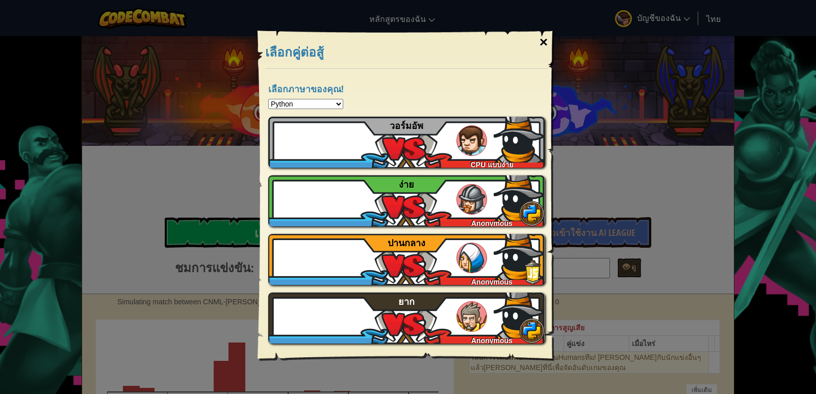
click at [546, 39] on div "×" at bounding box center [543, 43] width 23 height 30
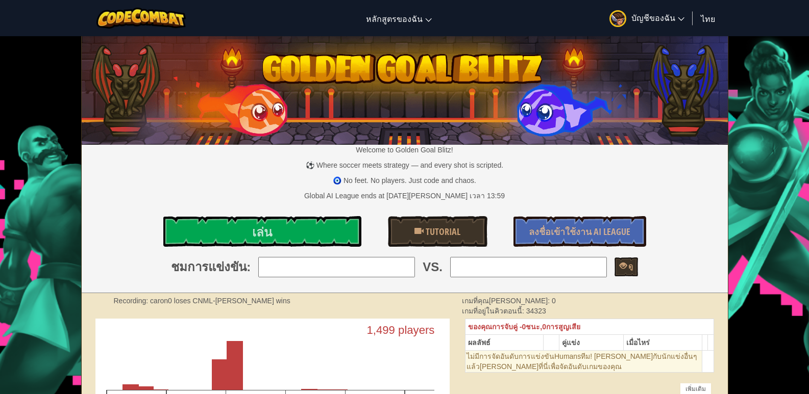
click at [554, 26] on div "สลับการนำทาง หลักสูตรของฉัน CodeCombat Classroom Ozaria Classroom อีสปอร์ตลีก A…" at bounding box center [404, 18] width 814 height 36
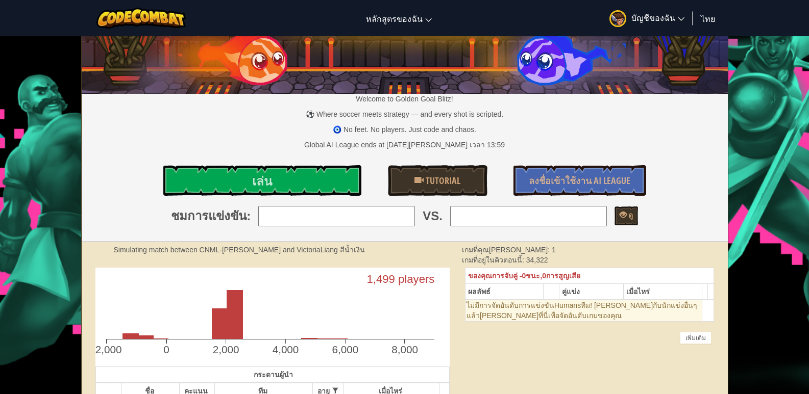
select select "th"
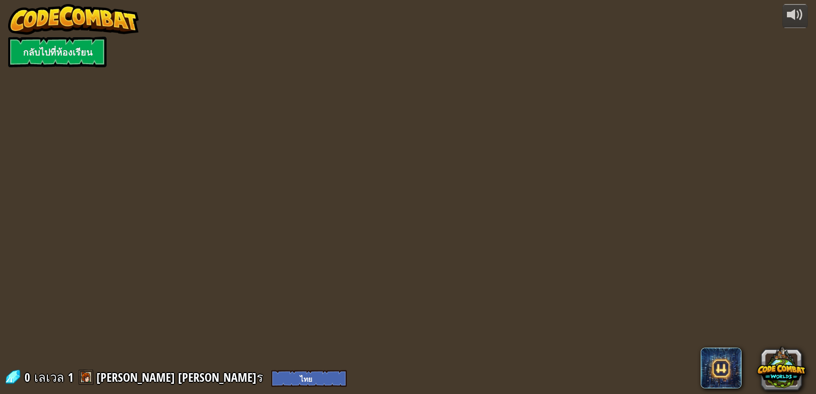
select select "th"
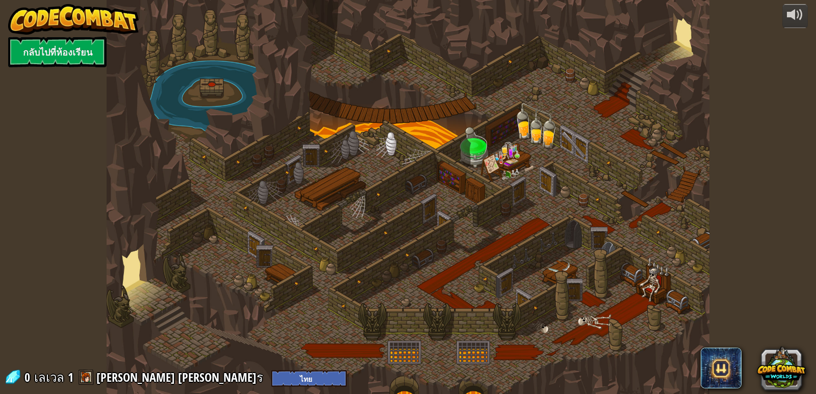
select select "th"
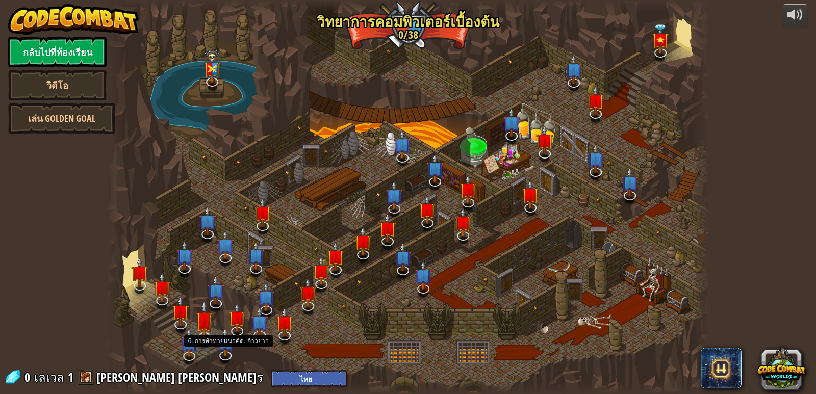
select select "th"
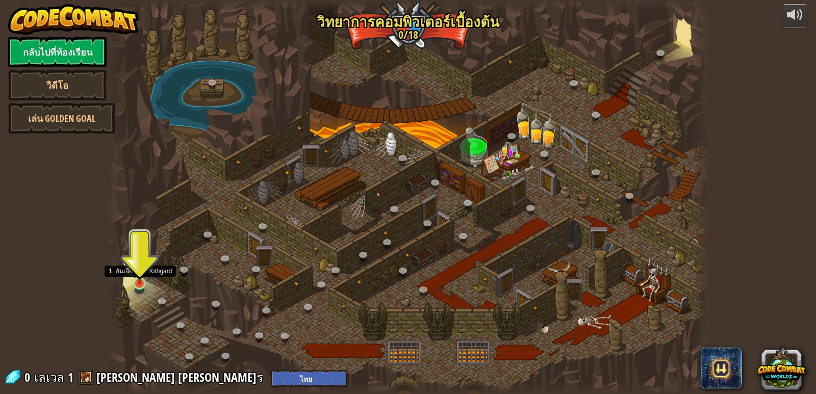
click at [137, 283] on img at bounding box center [139, 267] width 15 height 35
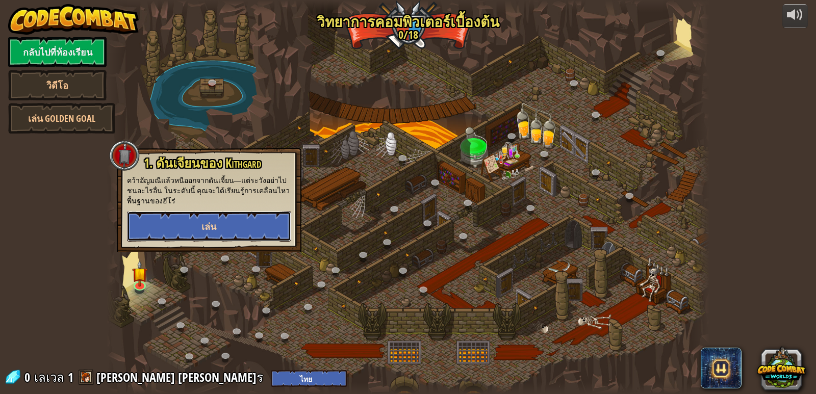
click at [177, 224] on button "เล่น" at bounding box center [209, 226] width 164 height 31
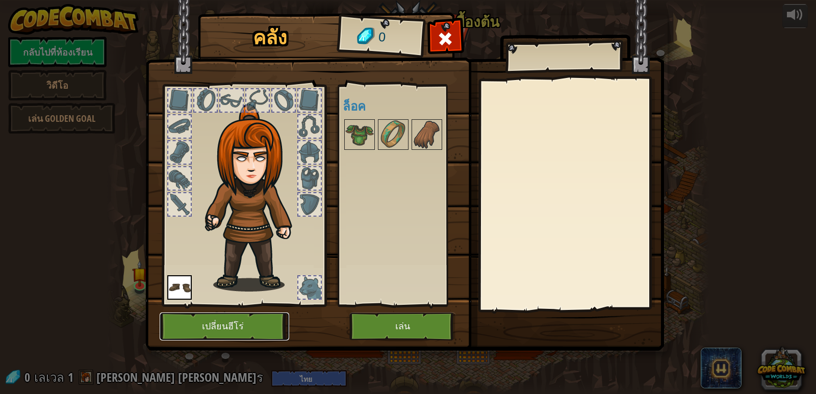
click at [264, 322] on button "เปลี่ยนฮีโร่" at bounding box center [225, 327] width 130 height 28
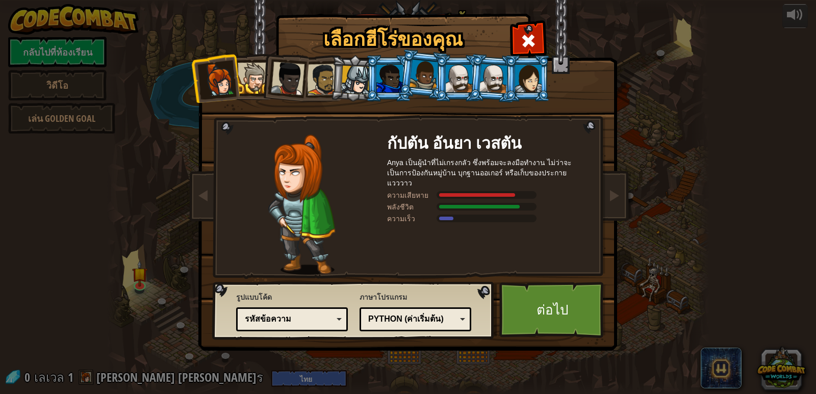
click at [477, 288] on div "รูปแบบโค้ด รหัสข้อความ บล็อกและโค้ด บล็อก บล็อก (ไอคอน) รหัสข้อความ บล็อก - ลาก…" at bounding box center [354, 311] width 276 height 52
click at [516, 299] on link "ต่อไป" at bounding box center [553, 310] width 107 height 56
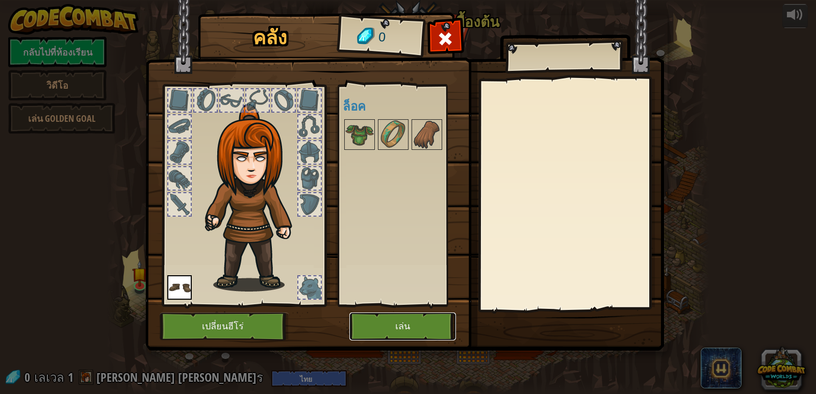
click at [378, 328] on button "เล่น" at bounding box center [403, 327] width 107 height 28
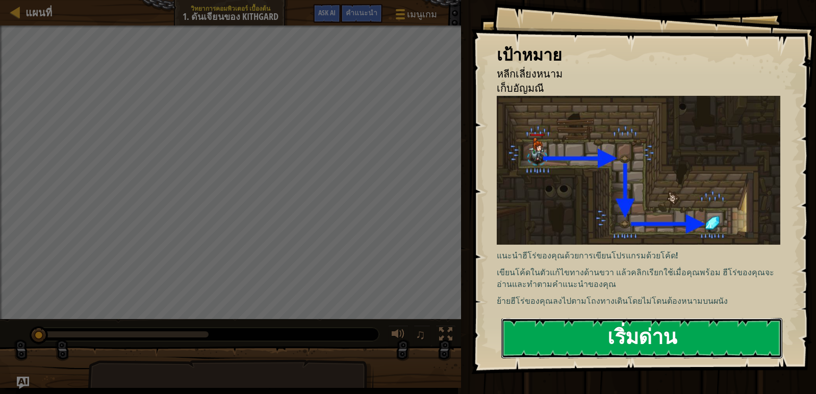
click at [681, 339] on button "เริ่มด่าน" at bounding box center [642, 338] width 281 height 40
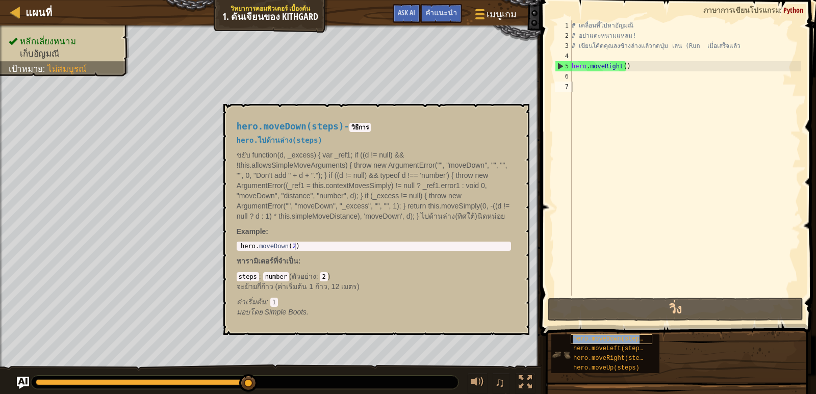
click at [599, 337] on span "hero.moveDown(steps)" at bounding box center [610, 339] width 73 height 7
click at [598, 337] on span "hero.moveDown(steps)" at bounding box center [610, 339] width 73 height 7
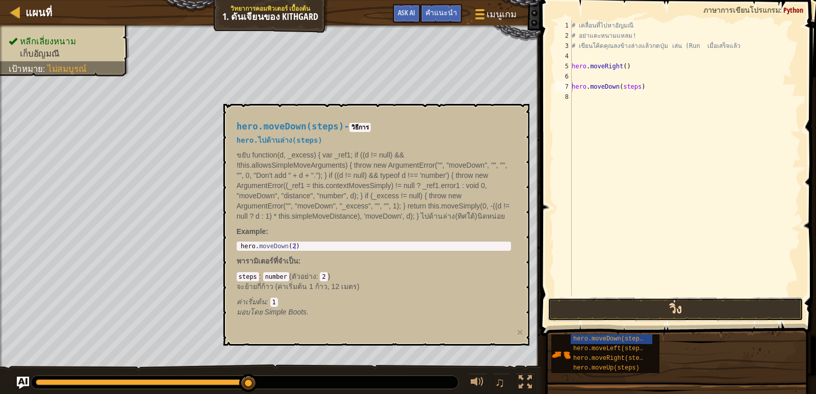
click at [636, 312] on button "วิ่ง" at bounding box center [676, 309] width 256 height 23
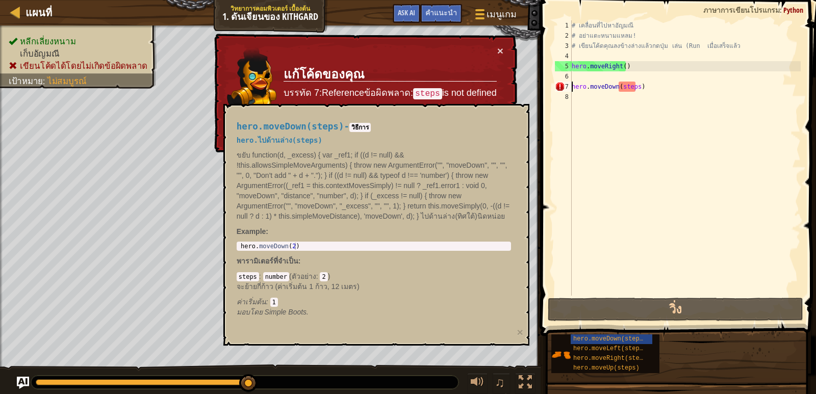
click at [497, 51] on td "แก้โค้ดของคุณ บรรทัด 7:Referenceข้อผิดพลาด: steps is not defined" at bounding box center [390, 80] width 214 height 71
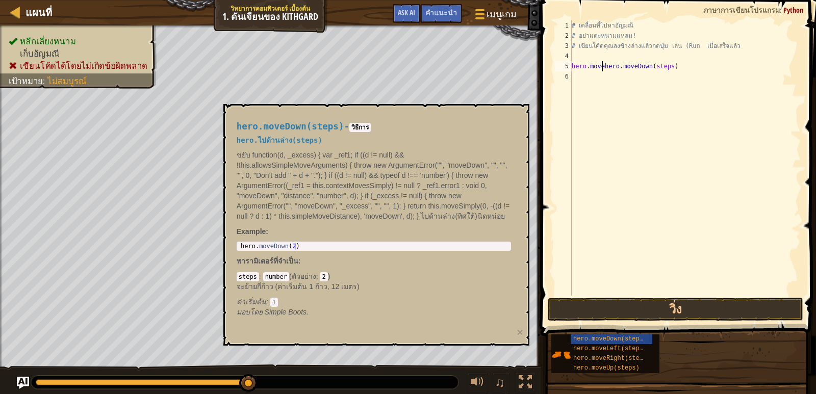
type textarea "hero.movhero.moveDown(steps)"
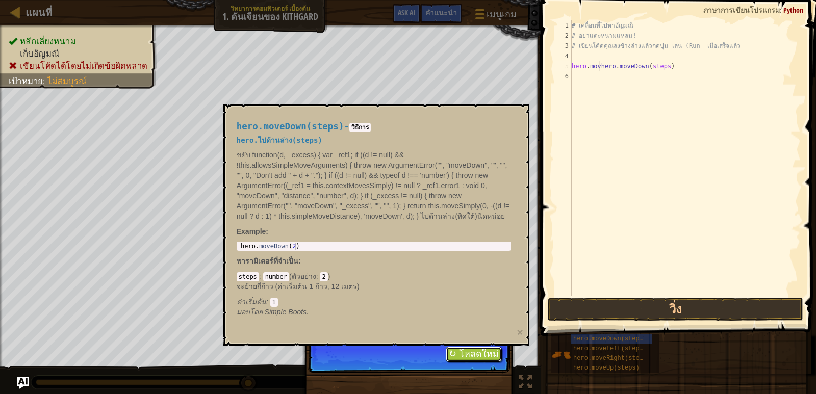
click at [477, 362] on button "↻ โหลดใหม่" at bounding box center [474, 354] width 56 height 15
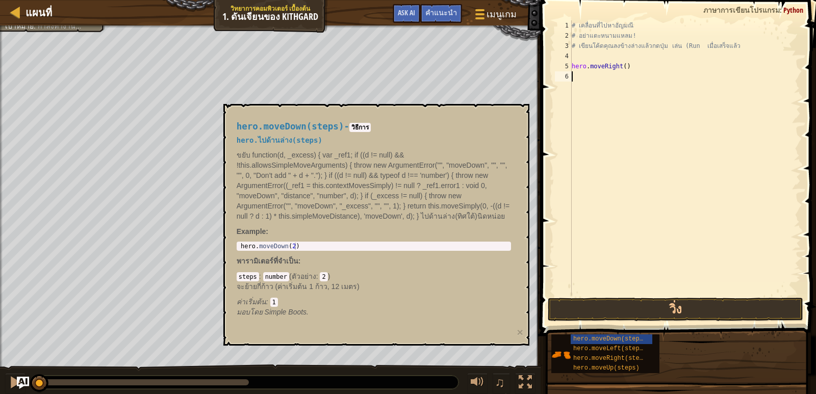
scroll to position [5, 0]
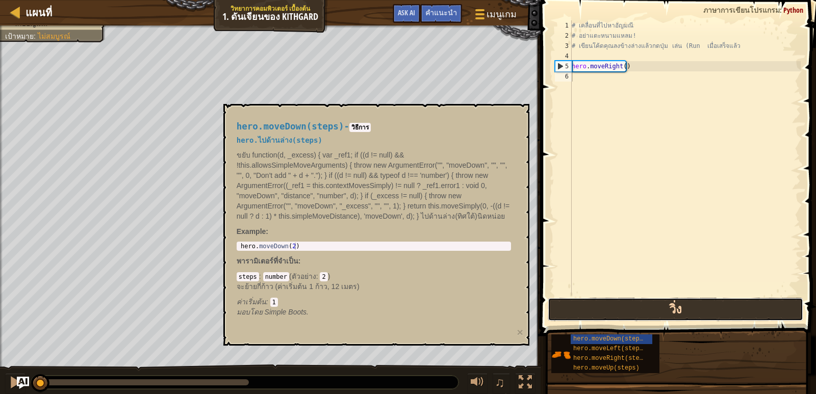
click at [630, 314] on button "วิ่ง" at bounding box center [676, 309] width 256 height 23
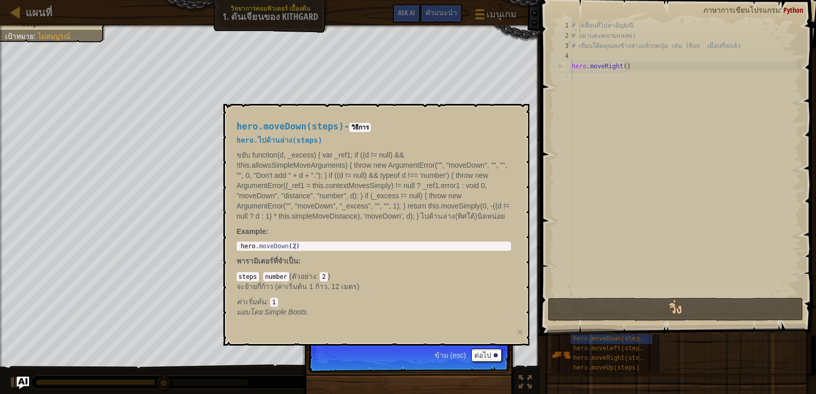
click at [604, 194] on div "# เคลื่อนที่ไปหาอัญมณี # อย่าแตะหนามแหลม! # เขียนโค้ดคุณลงข้างล่างแล้วกดปุ่ม เล…" at bounding box center [685, 168] width 231 height 296
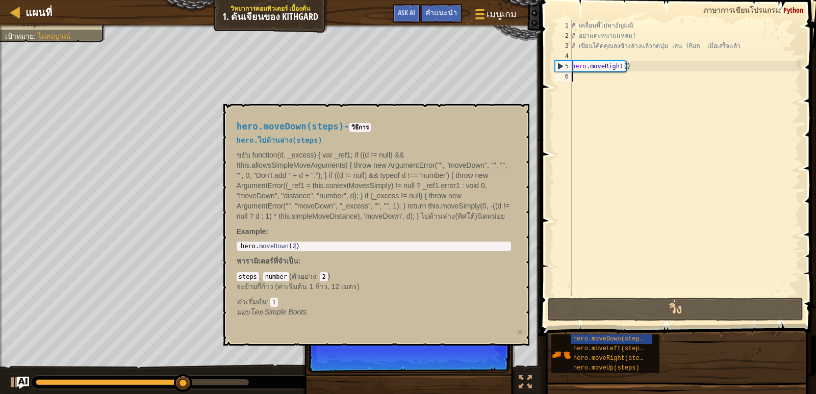
drag, startPoint x: 604, startPoint y: 194, endPoint x: 597, endPoint y: 192, distance: 7.6
click at [597, 192] on div "# เคลื่อนที่ไปหาอัญมณี # อย่าแตะหนามแหลม! # เขียนโค้ดคุณลงข้างล่างแล้วกดปุ่ม เล…" at bounding box center [685, 168] width 231 height 296
click at [14, 4] on div "แผนที่ วิทยาการคอมพิวเตอร์ เบื้องต้น 1. ดันเจียนของ Kithgard เมนูเกม เสร็จ[PERS…" at bounding box center [270, 13] width 541 height 26
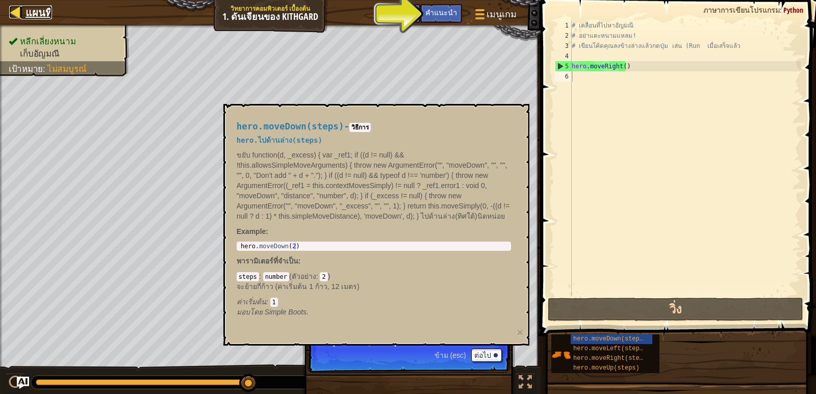
click at [16, 9] on div at bounding box center [15, 12] width 13 height 13
select select "th"
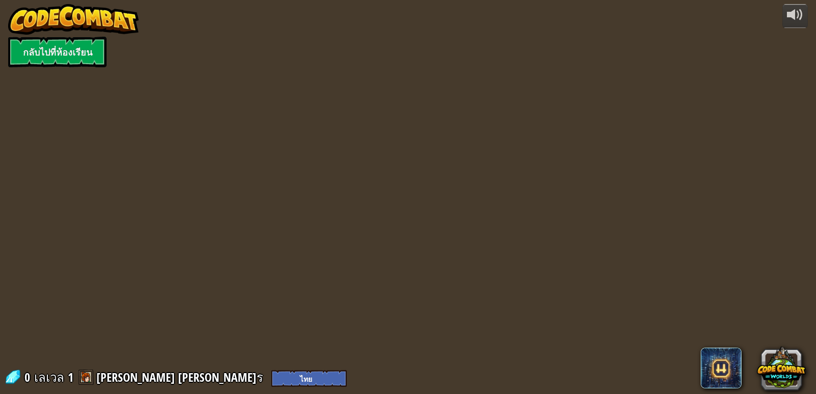
select select "th"
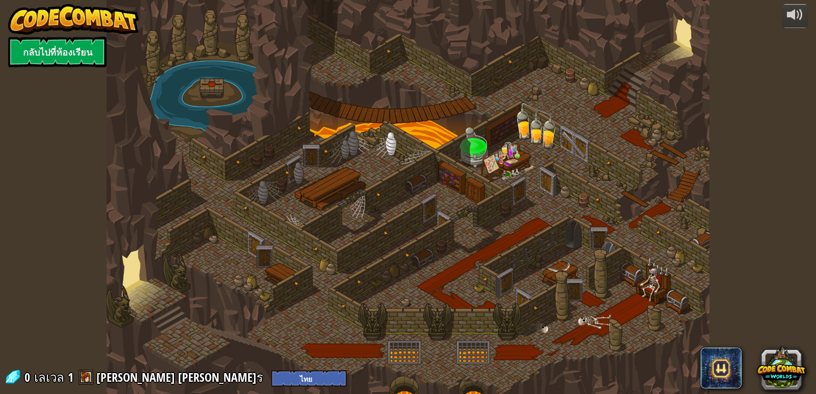
select select "th"
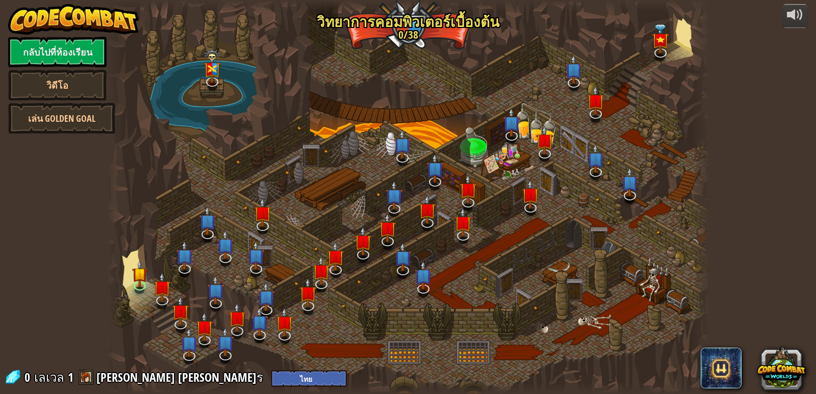
select select "th"
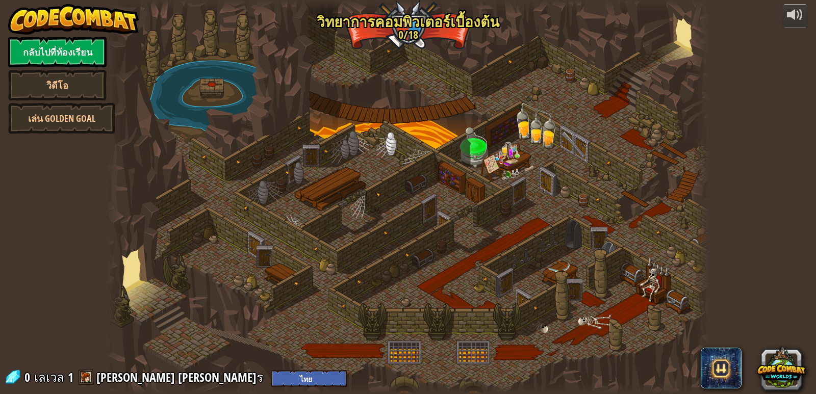
select select "th"
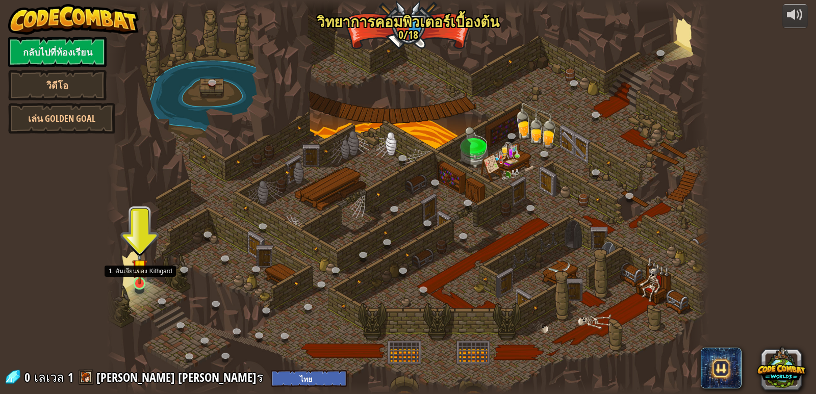
click at [133, 281] on img at bounding box center [139, 267] width 15 height 35
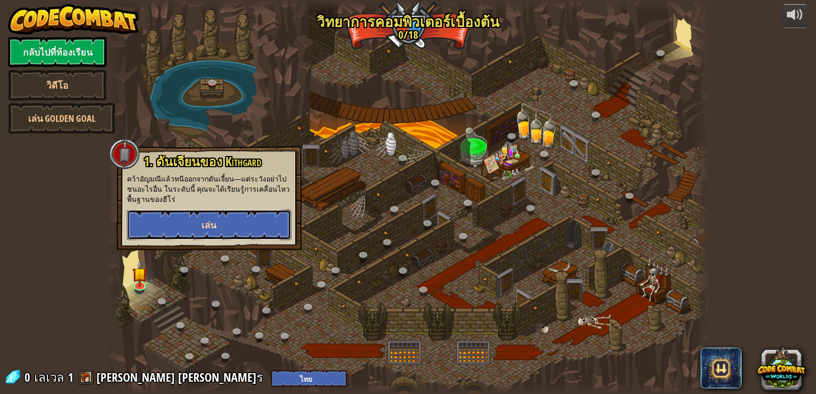
click at [214, 227] on span "เล่น" at bounding box center [209, 225] width 15 height 13
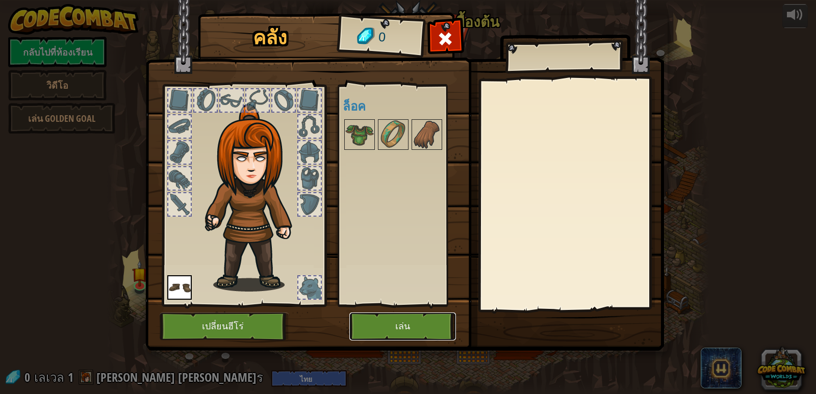
click at [378, 337] on button "เล่น" at bounding box center [403, 327] width 107 height 28
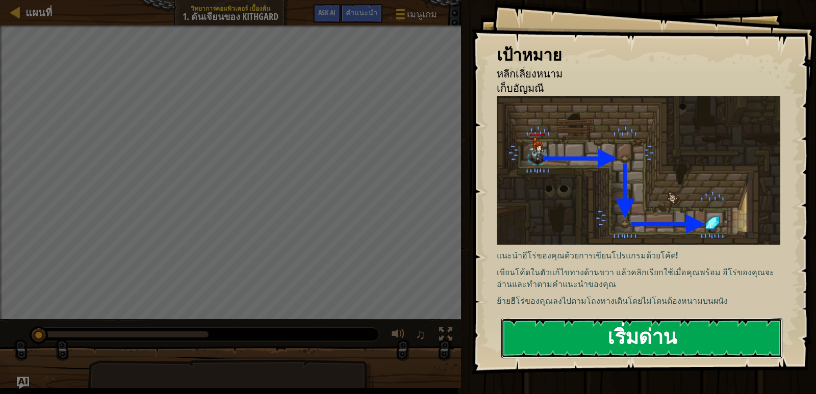
click at [596, 337] on button "เริ่มด่าน" at bounding box center [642, 338] width 281 height 40
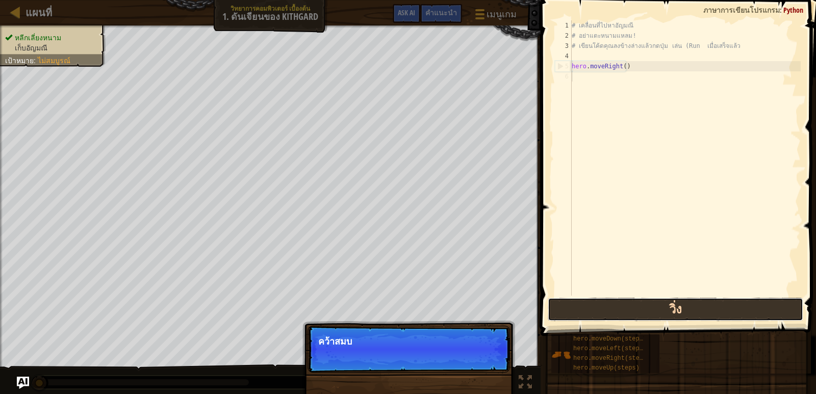
click at [599, 309] on button "วิ่ง" at bounding box center [676, 309] width 256 height 23
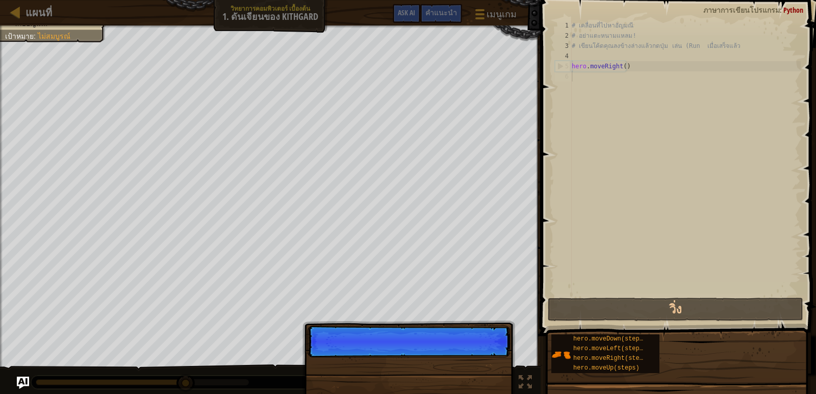
scroll to position [5, 0]
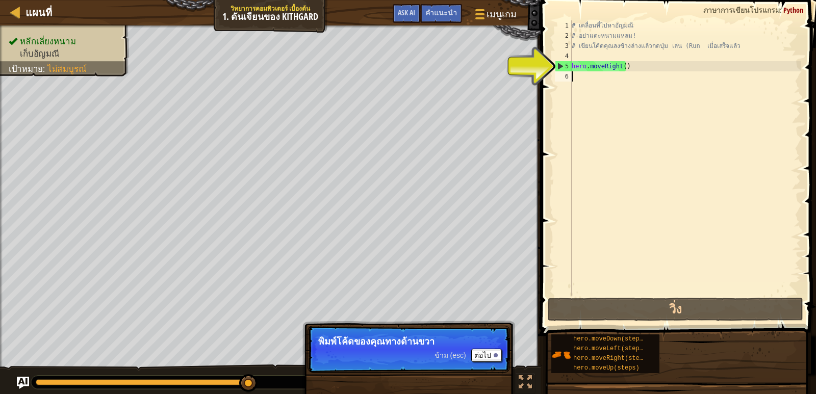
click at [642, 65] on div "# เคลื่อนที่ไปหาอัญมณี # อย่าแตะหนามแหลม! # เขียนโค้ดคุณลงข้างล่างแล้วกดปุ่ม เล…" at bounding box center [685, 168] width 231 height 296
click at [562, 65] on div "5" at bounding box center [564, 66] width 16 height 10
type textarea "hero.moveRight()"
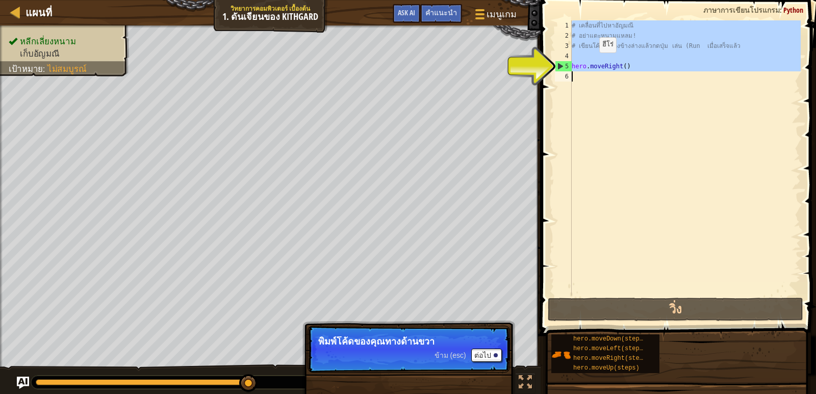
click at [562, 65] on div "5" at bounding box center [564, 66] width 16 height 10
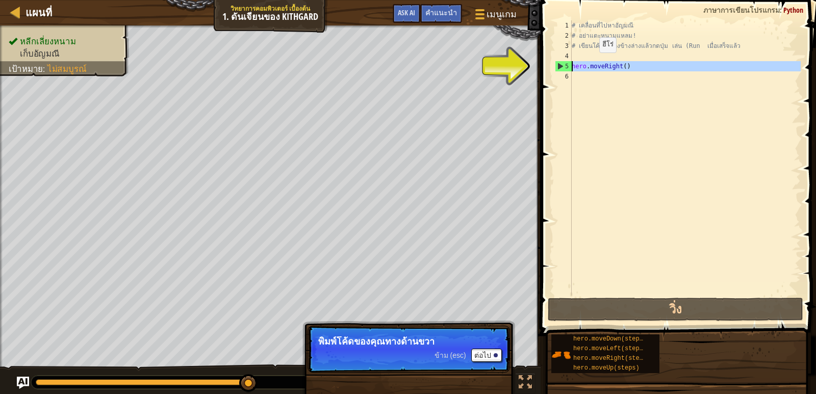
click at [562, 65] on div "5" at bounding box center [564, 66] width 16 height 10
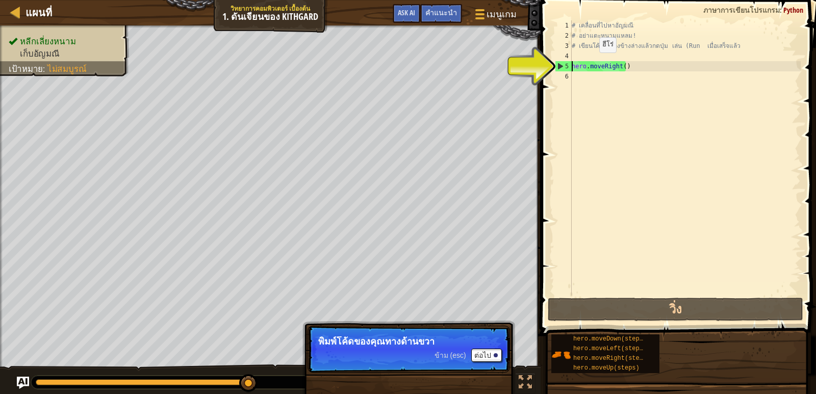
click at [562, 65] on div "5" at bounding box center [564, 66] width 16 height 10
click at [565, 65] on div "5" at bounding box center [564, 66] width 16 height 10
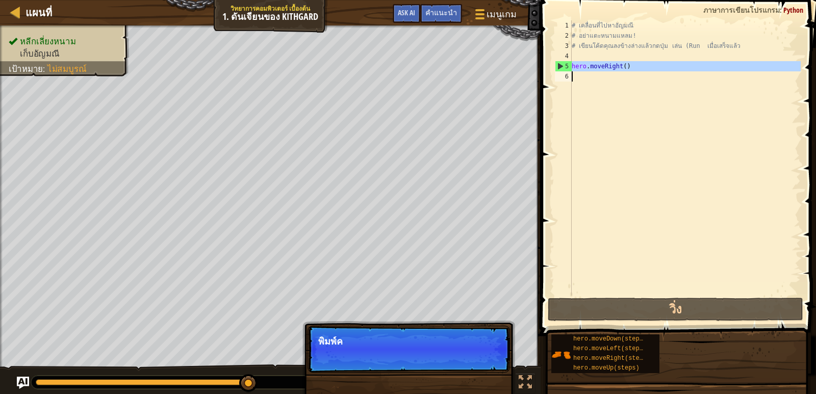
drag, startPoint x: 565, startPoint y: 65, endPoint x: 623, endPoint y: 99, distance: 67.5
click at [623, 99] on div "hero.moveRight() 1 2 3 4 5 6 # เคลื่อนที่ไปหา[PERSON_NAME] # อย่าแตะหนามแหลม! #…" at bounding box center [677, 158] width 248 height 276
type textarea "hero.moveRight()"
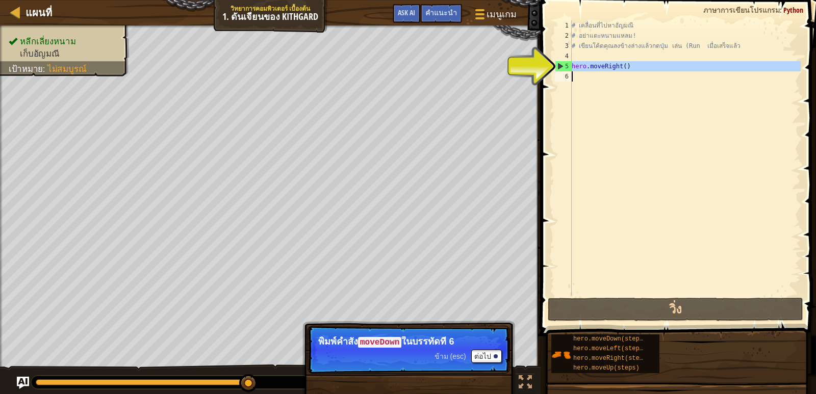
type textarea "hero.moveRight()"
click at [599, 78] on div "# เคลื่อนที่ไปหาอัญมณี # อย่าแตะหนามแหลม! # เขียนโค้ดคุณลงข้างล่างแล้วกดปุ่ม เล…" at bounding box center [685, 158] width 231 height 276
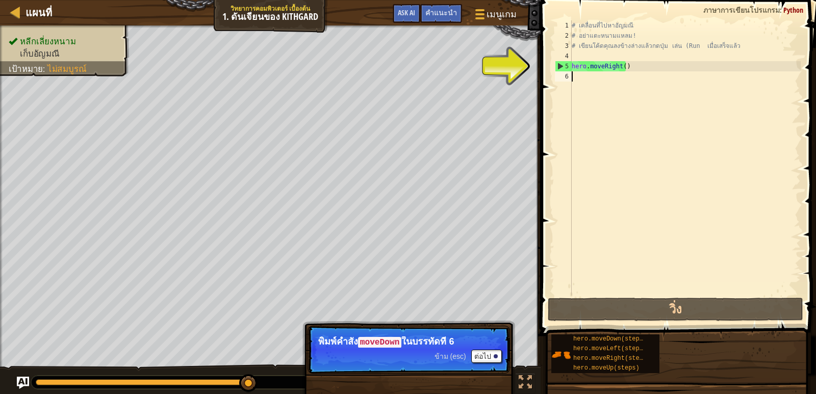
click at [599, 78] on div "# เคลื่อนที่ไปหาอัญมณี # อย่าแตะหนามแหลม! # เขียนโค้ดคุณลงข้างล่างแล้วกดปุ่ม เล…" at bounding box center [685, 168] width 231 height 296
type textarea "hero.moveRight()"
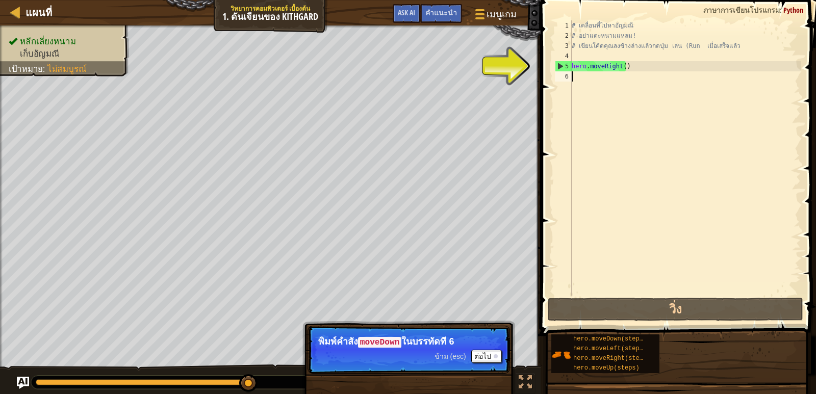
click at [584, 79] on div "# เคลื่อนที่ไปหาอัญมณี # อย่าแตะหนามแหลม! # เขียนโค้ดคุณลงข้างล่างแล้วกดปุ่ม เล…" at bounding box center [685, 168] width 231 height 296
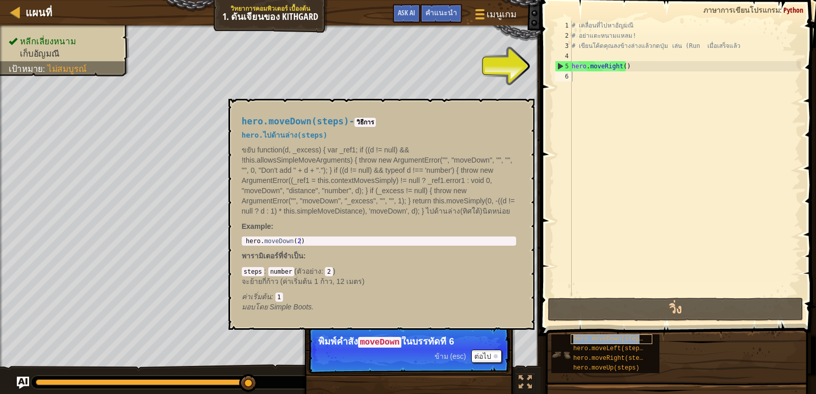
click at [621, 339] on span "hero.moveDown(steps)" at bounding box center [610, 339] width 73 height 7
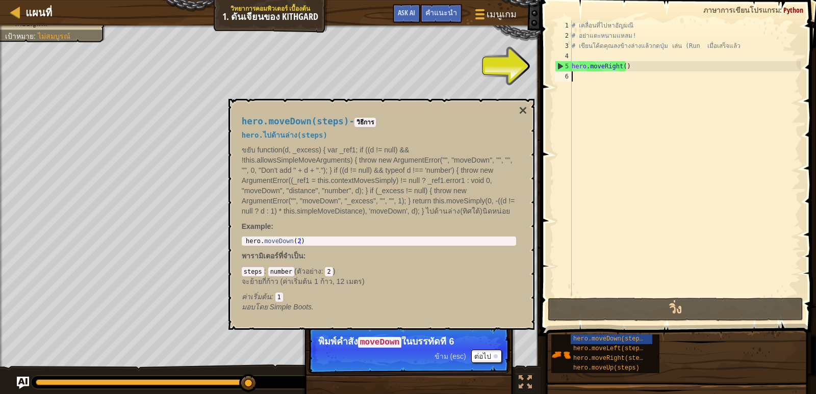
type textarea "้"
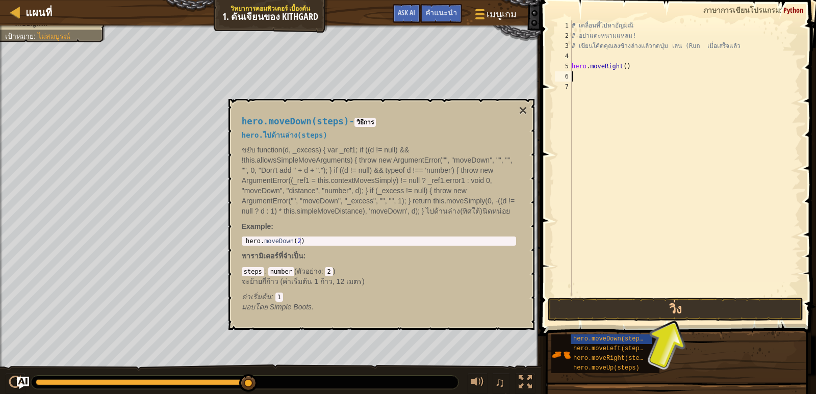
type textarea "h"
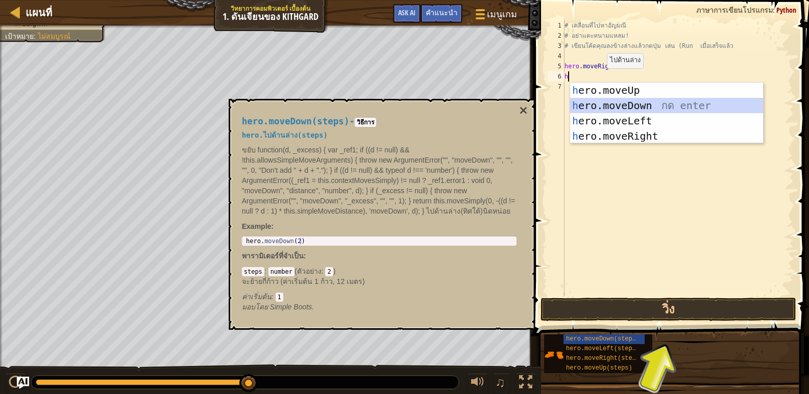
click at [605, 101] on div "h ero.moveUp กด enter h ero.moveDown กด enter h ero.moveLeft กด enter h ero.mov…" at bounding box center [666, 129] width 193 height 92
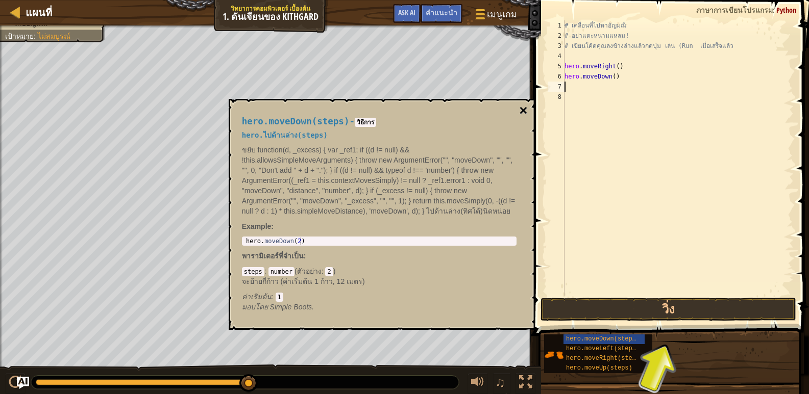
click at [525, 107] on button "×" at bounding box center [523, 111] width 8 height 14
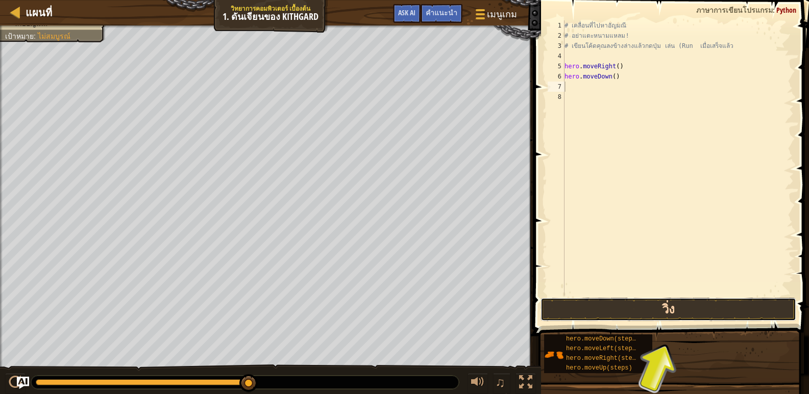
click at [631, 308] on button "วิ่ง" at bounding box center [668, 309] width 256 height 23
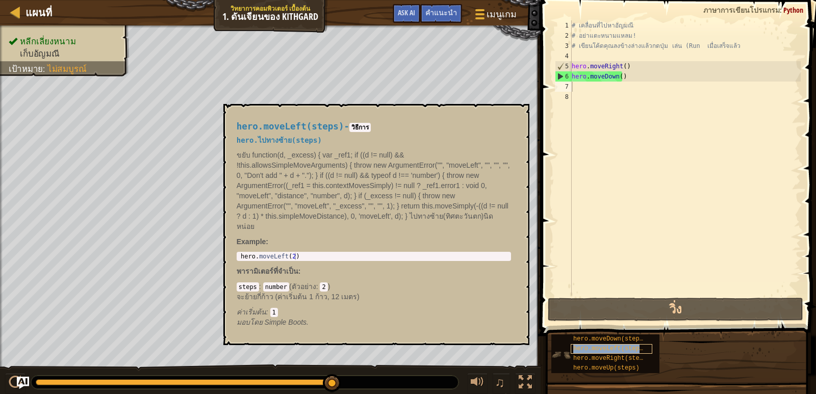
click at [610, 348] on span "hero.moveLeft(steps)" at bounding box center [610, 348] width 73 height 7
type textarea "h"
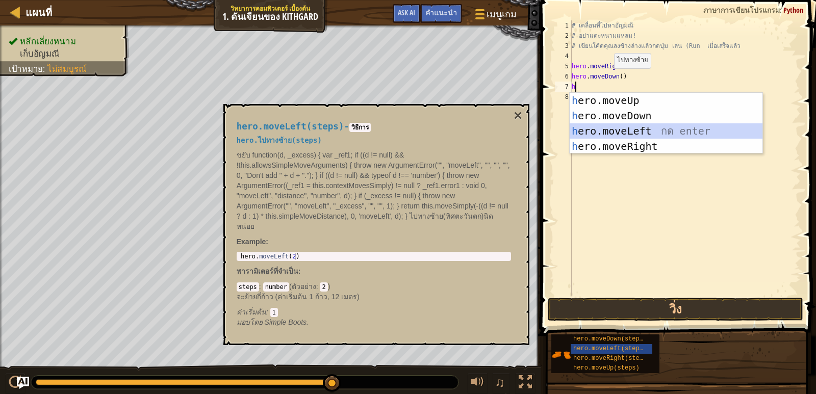
click at [617, 130] on div "h ero.moveUp กด enter h ero.moveDown กด enter h ero.moveLeft กด enter h ero.mov…" at bounding box center [666, 139] width 193 height 92
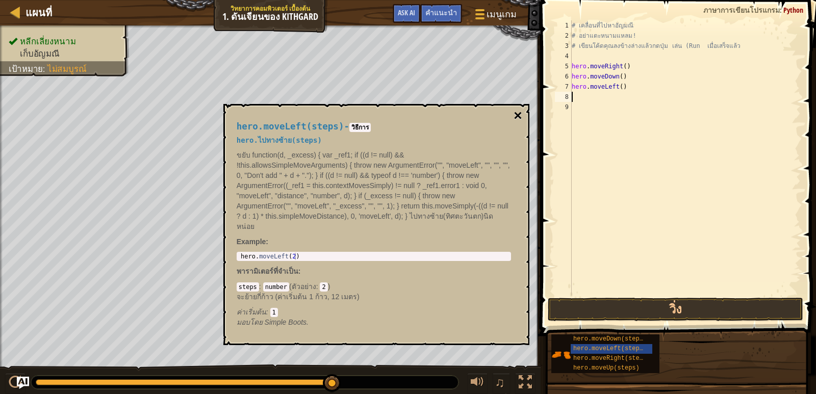
click at [516, 115] on button "×" at bounding box center [518, 116] width 8 height 14
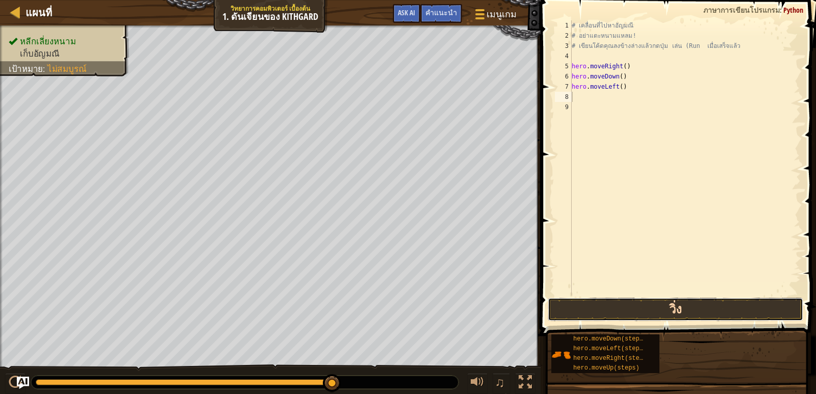
click at [629, 303] on button "วิ่ง" at bounding box center [676, 309] width 256 height 23
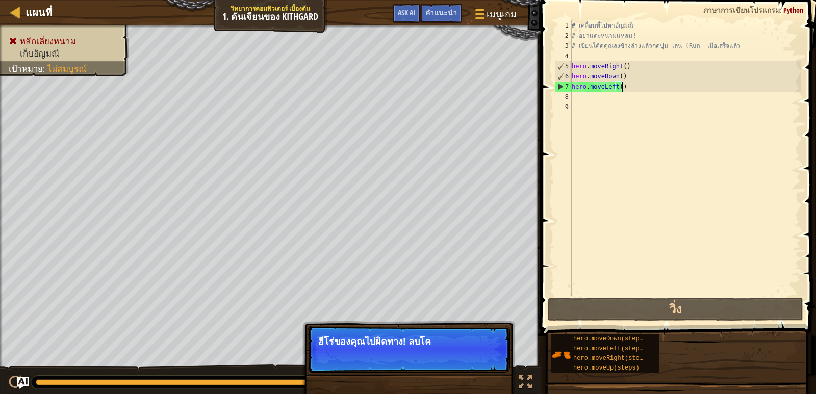
click at [621, 84] on div "# เคลื่อนที่ไปหาอัญมณี # อย่าแตะหนามแหลม! # เขียนโค้ดคุณลงข้างล่างแล้วกดปุ่ม เล…" at bounding box center [685, 168] width 231 height 296
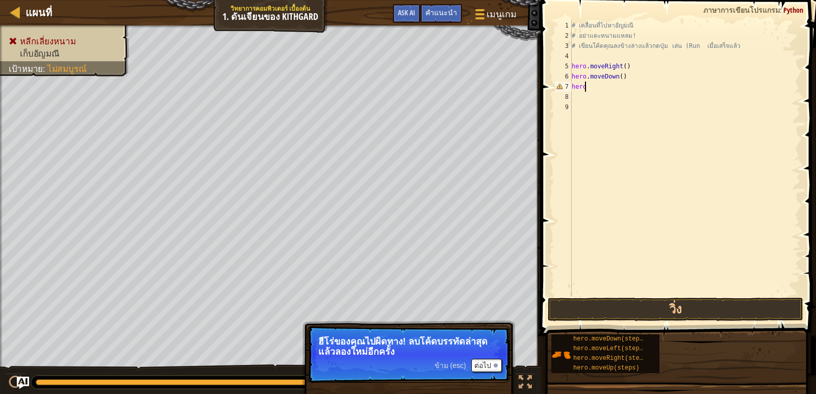
type textarea "h"
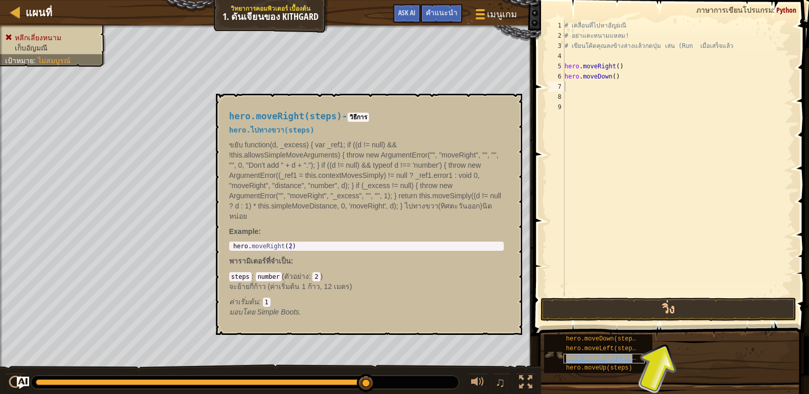
click at [615, 355] on div "hero.moveRight(steps)" at bounding box center [603, 359] width 81 height 10
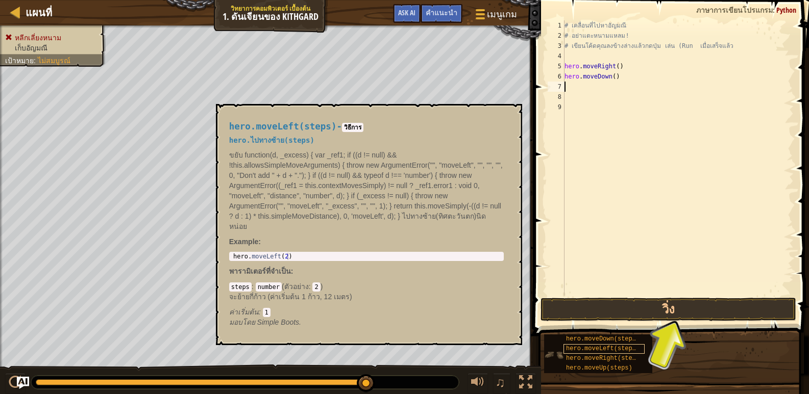
type textarea "h"
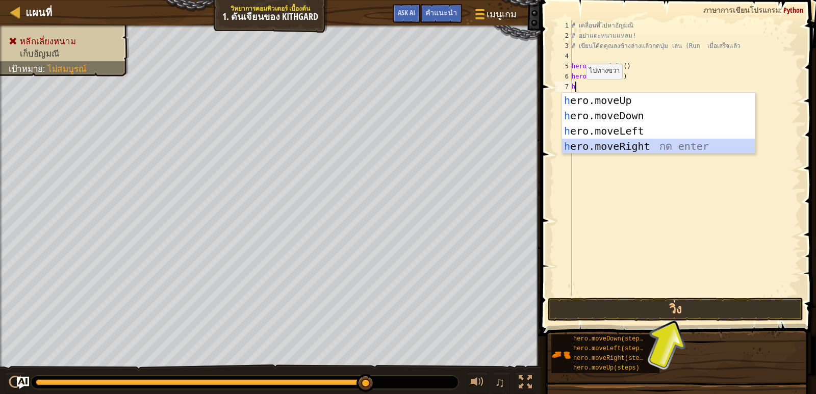
click at [607, 143] on div "h ero.moveUp กด enter h ero.moveDown กด enter h ero.moveLeft กด enter h ero.mov…" at bounding box center [658, 139] width 193 height 92
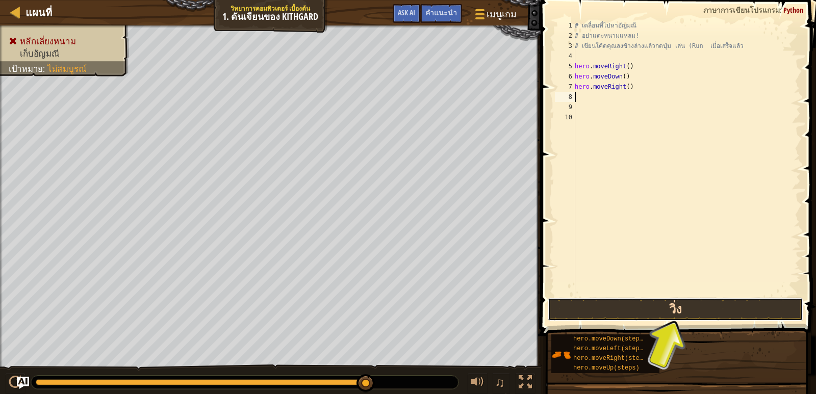
click at [659, 309] on button "วิ่ง" at bounding box center [676, 309] width 256 height 23
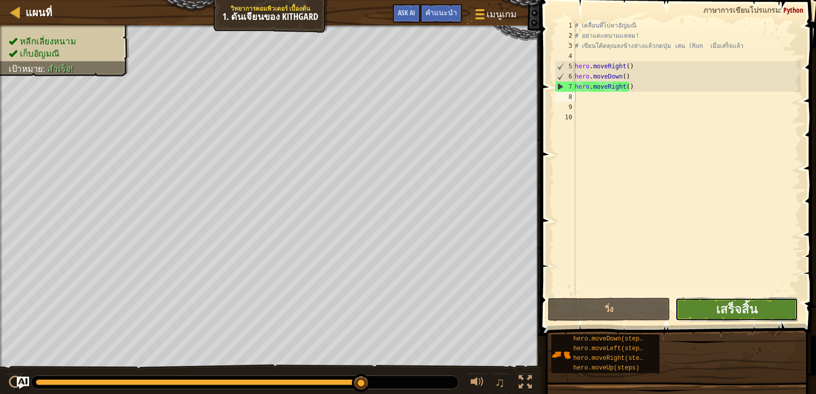
click at [700, 312] on button "เสร็จสิ้น" at bounding box center [737, 309] width 122 height 23
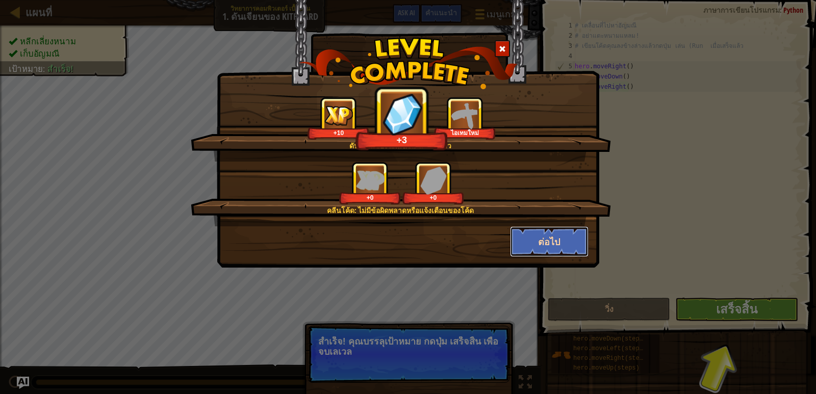
click at [538, 237] on button "ต่อไป" at bounding box center [549, 242] width 79 height 31
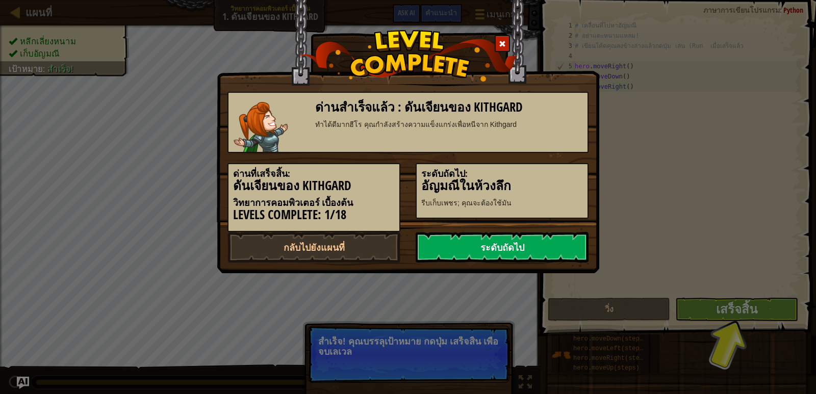
click at [439, 241] on link "ระดับถัดไป" at bounding box center [502, 247] width 173 height 31
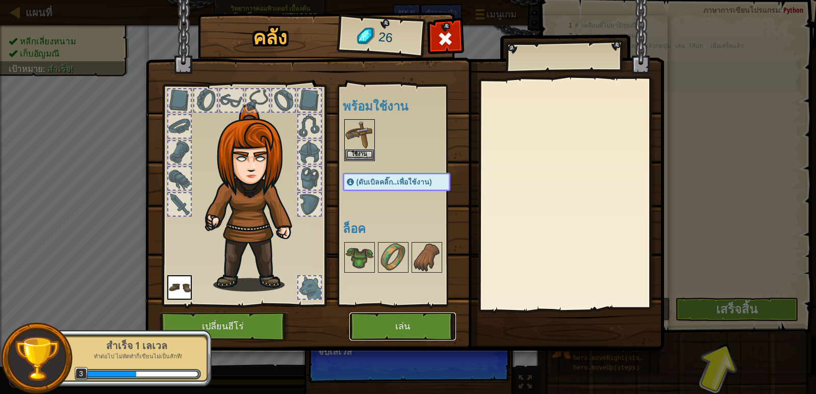
click at [389, 327] on button "เล่น" at bounding box center [403, 327] width 107 height 28
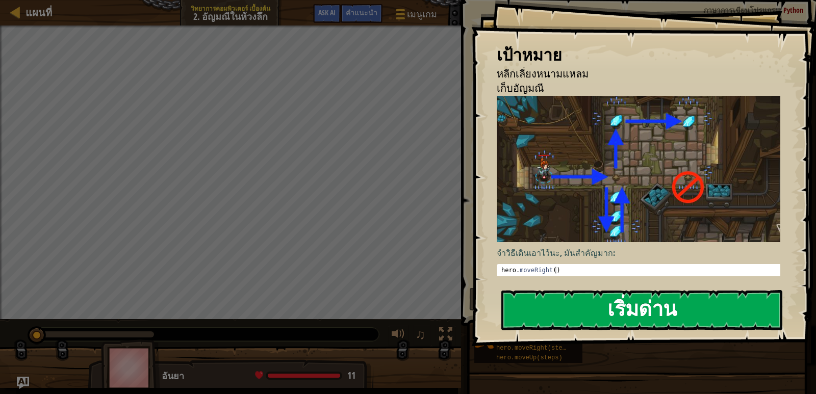
click at [558, 315] on button "เริ่มด่าน" at bounding box center [642, 310] width 281 height 40
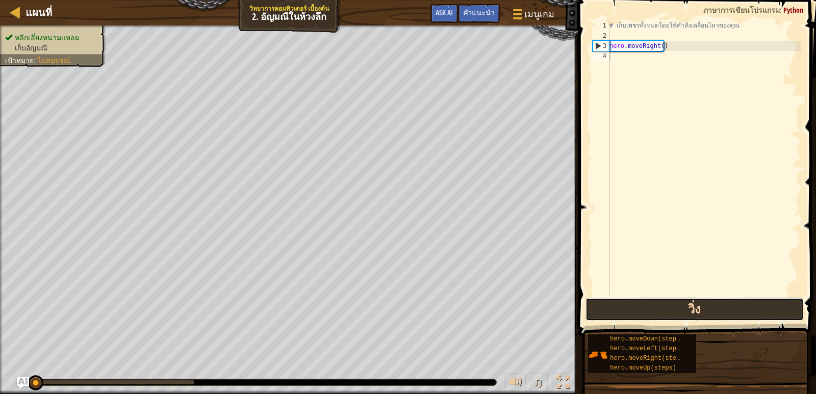
click at [675, 305] on button "วิ่ง" at bounding box center [695, 309] width 219 height 23
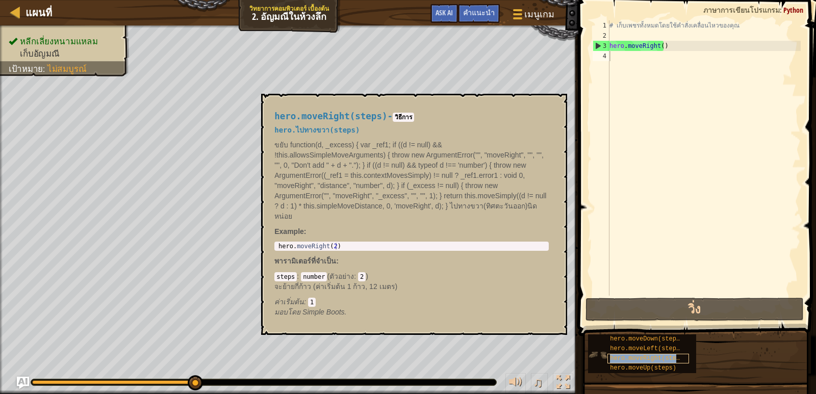
click at [656, 360] on span "hero.moveRight(steps)" at bounding box center [648, 358] width 77 height 7
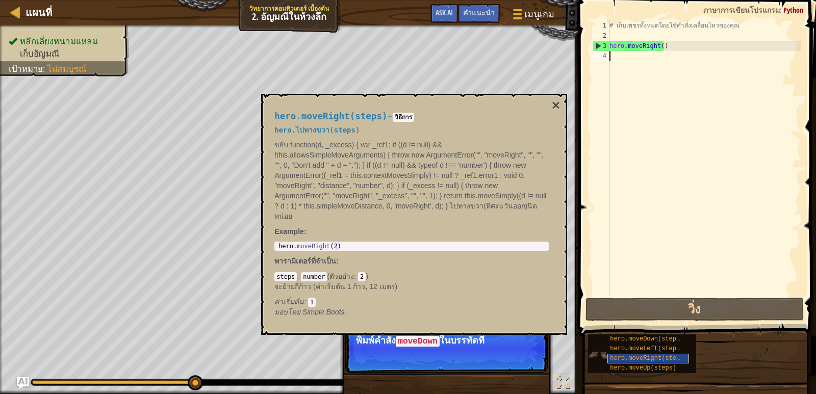
type textarea "h"
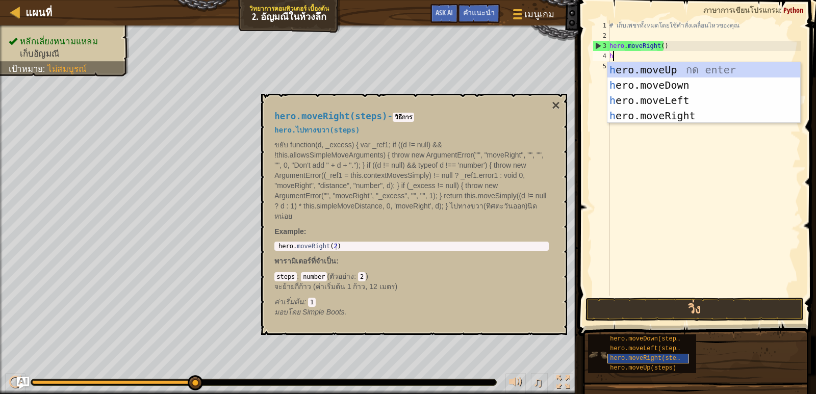
scroll to position [5, 0]
click at [699, 111] on div "h ero.moveUp กด enter h ero.moveDown กด enter h ero.moveLeft กด enter h ero.mov…" at bounding box center [704, 108] width 193 height 92
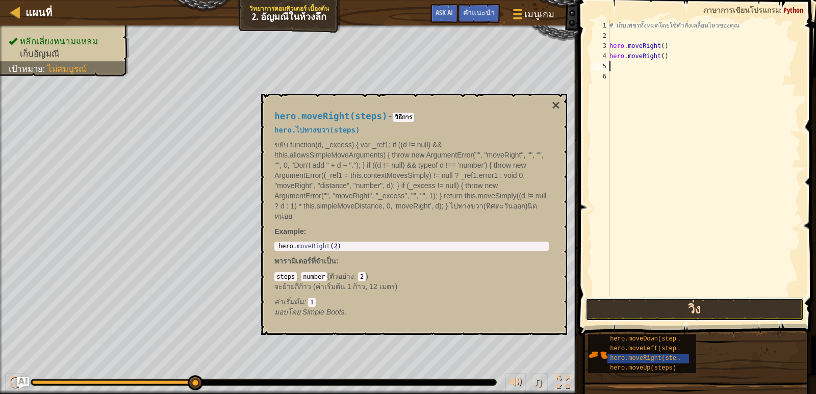
click at [651, 305] on button "วิ่ง" at bounding box center [695, 309] width 219 height 23
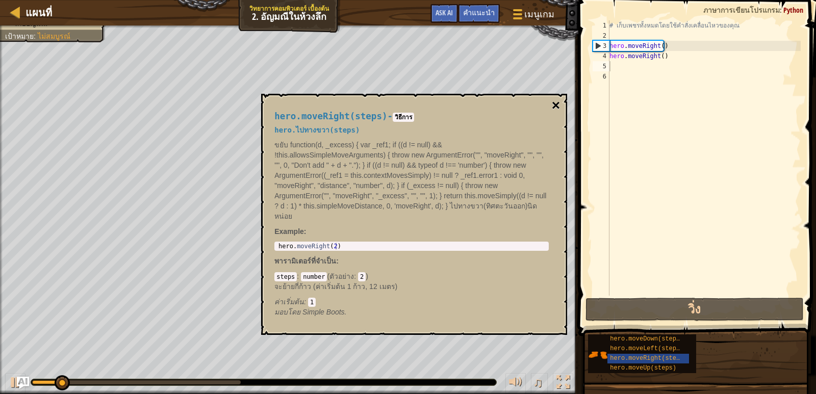
click at [552, 98] on button "×" at bounding box center [556, 105] width 8 height 14
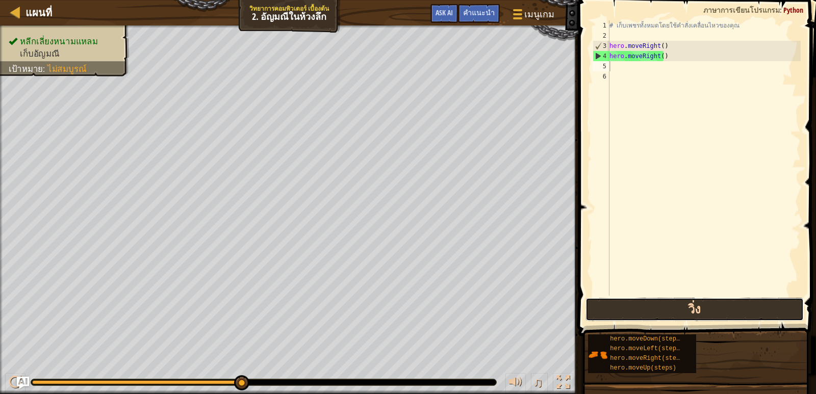
click at [588, 308] on button "วิ่ง" at bounding box center [695, 309] width 219 height 23
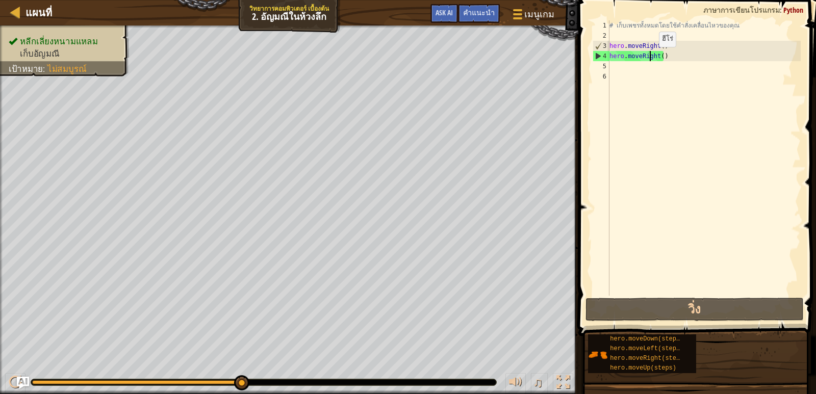
click at [650, 58] on div "# เก็บเพชรทั้งหมดโดยใช้คำสั่งเคลื่อนไหวของคุณ hero . moveRight ( ) hero . moveR…" at bounding box center [704, 168] width 193 height 296
click at [659, 57] on div "# เก็บเพชรทั้งหมดโดยใช้คำสั่งเคลื่อนไหวของคุณ hero . moveRight ( ) hero . moveR…" at bounding box center [704, 168] width 193 height 296
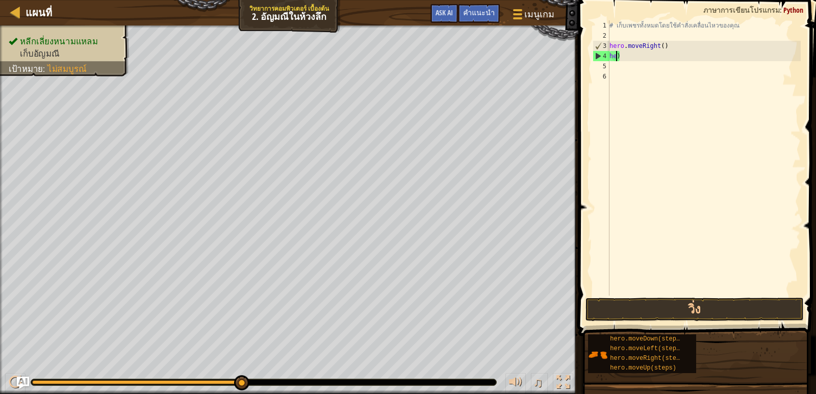
type textarea ")"
click at [691, 67] on div "# เก็บเพชรทั้งหมดโดยใช้คำสั่งเคลื่อนไหวของคุณ hero . moveRight ( ) )" at bounding box center [704, 168] width 193 height 296
click at [629, 54] on div "# เก็บเพชรทั้งหมดโดยใช้คำสั่งเคลื่อนไหวของคุณ hero . moveRight ( ) )" at bounding box center [704, 168] width 193 height 296
type textarea ")"
click at [629, 55] on div "# เก็บเพชรทั้งหมดโดยใช้คำสั่งเคลื่อนไหวของคุณ hero . moveRight ( )" at bounding box center [704, 168] width 193 height 296
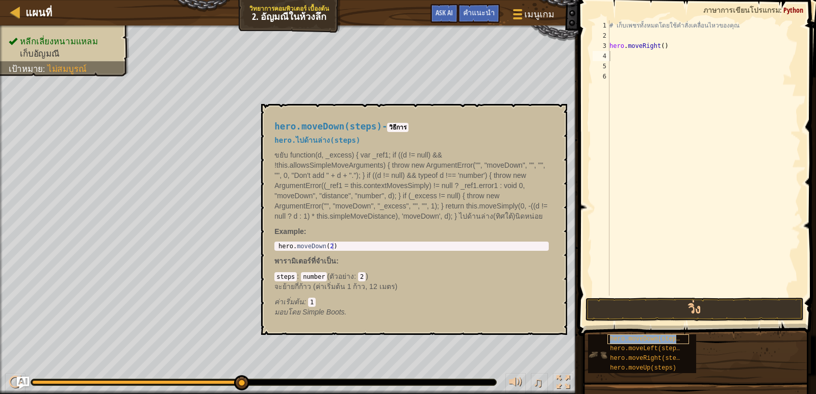
click at [631, 339] on span "hero.moveDown(steps)" at bounding box center [646, 339] width 73 height 7
type textarea "h"
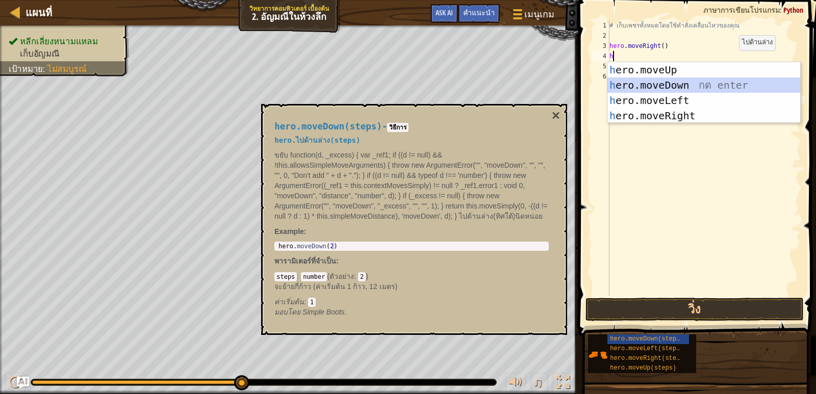
click at [712, 83] on div "h ero.moveUp กด enter h ero.moveDown กด enter h ero.moveLeft กด enter h ero.mov…" at bounding box center [704, 108] width 193 height 92
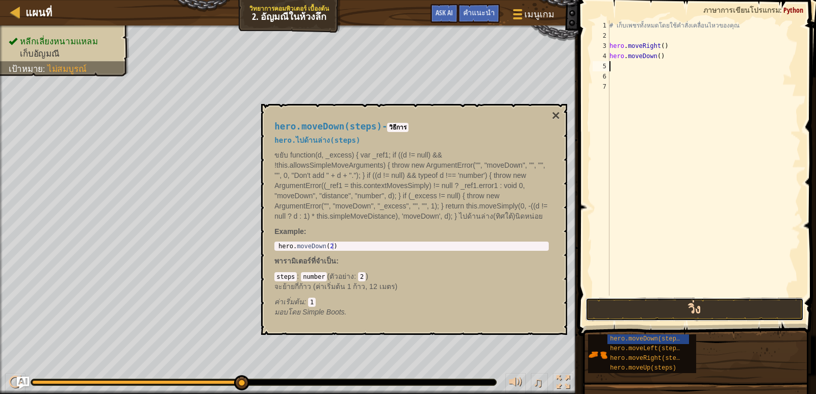
click at [618, 311] on button "วิ่ง" at bounding box center [695, 309] width 219 height 23
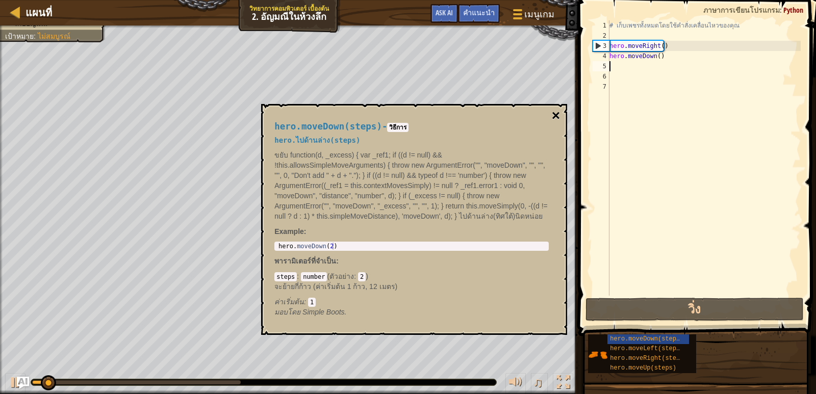
click at [557, 109] on button "×" at bounding box center [556, 116] width 8 height 14
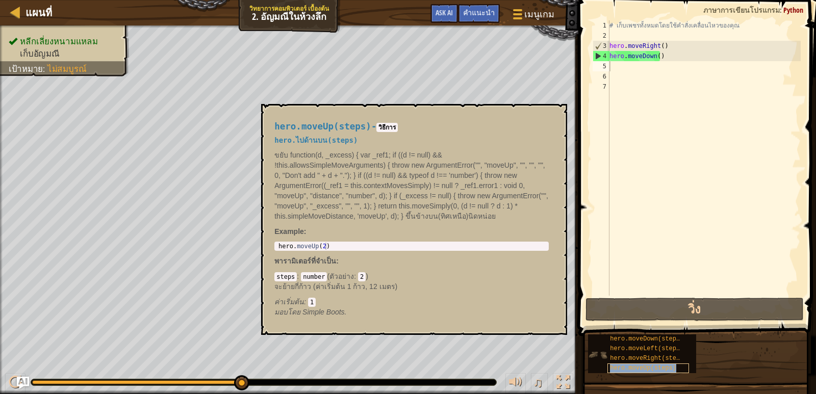
click at [650, 368] on span "hero.moveUp(steps)" at bounding box center [643, 368] width 66 height 7
type textarea "h"
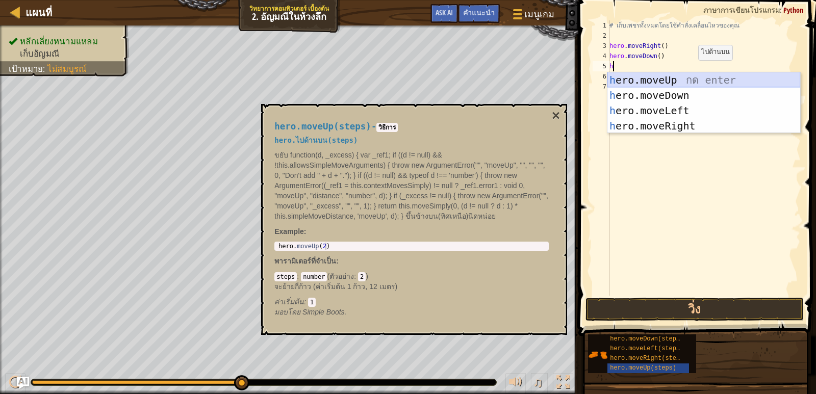
click at [675, 77] on div "h ero.moveUp กด enter h ero.moveDown กด enter h ero.moveLeft กด enter h ero.mov…" at bounding box center [704, 118] width 193 height 92
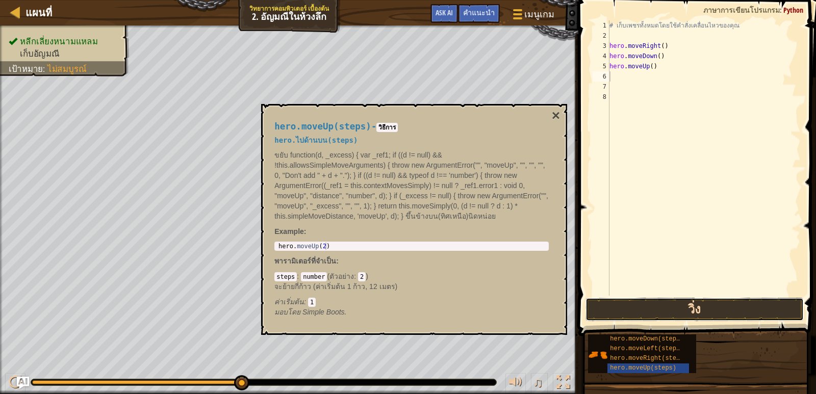
click at [690, 310] on button "วิ่ง" at bounding box center [695, 309] width 219 height 23
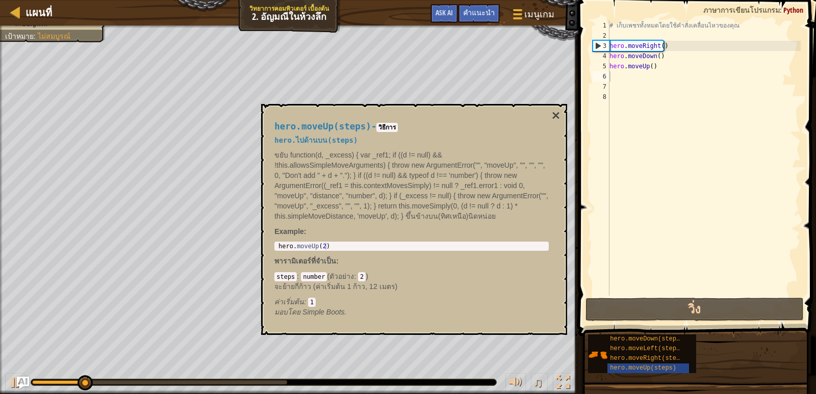
click at [551, 113] on div "hero.moveUp(steps) - วิธีการ hero.ไปด้านบน(steps) ขยับ function(d, _excess) { v…" at bounding box center [411, 219] width 289 height 215
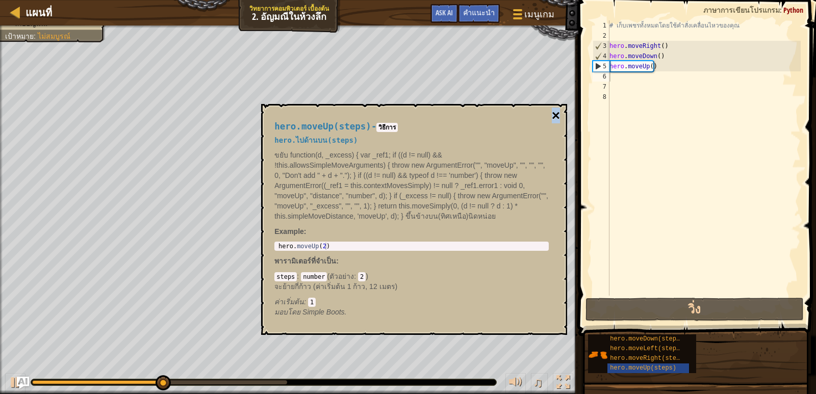
click at [557, 115] on button "×" at bounding box center [556, 116] width 8 height 14
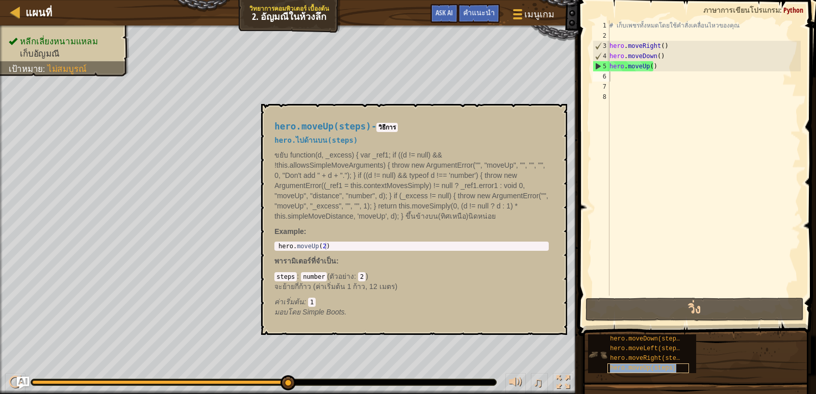
click at [665, 365] on span "hero.moveUp(steps)" at bounding box center [643, 368] width 66 height 7
type textarea "h"
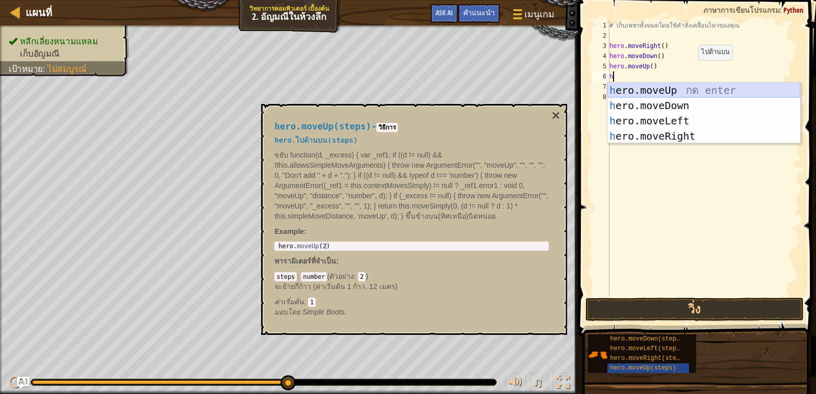
click at [671, 88] on div "h ero.moveUp กด enter h ero.moveDown กด enter h ero.moveLeft กด enter h ero.mov…" at bounding box center [704, 129] width 193 height 92
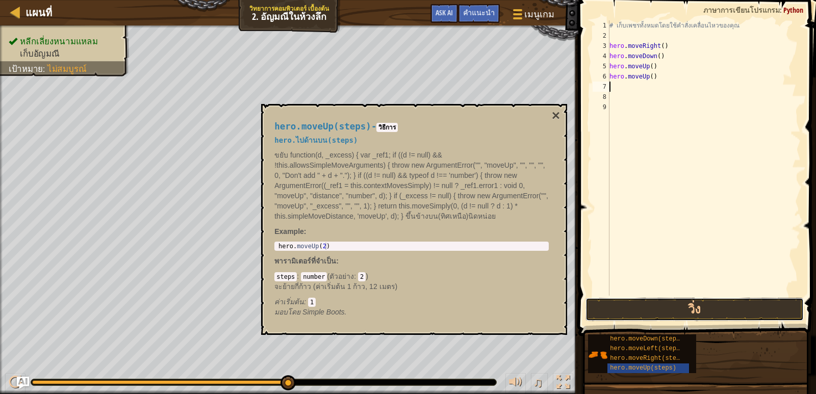
click at [660, 306] on button "วิ่ง" at bounding box center [695, 309] width 219 height 23
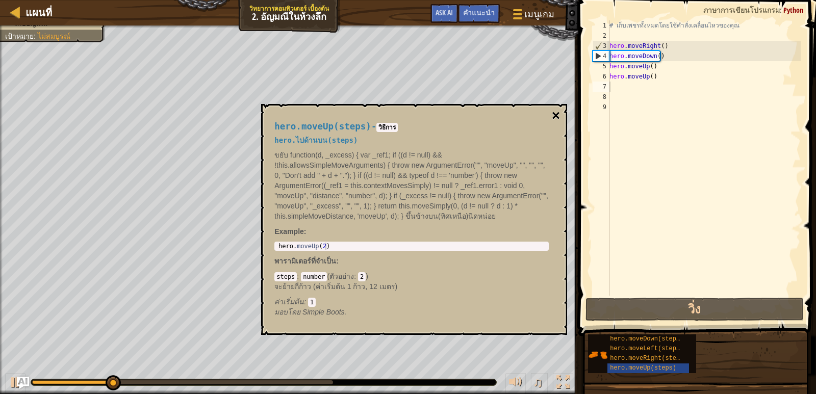
click at [553, 111] on button "×" at bounding box center [556, 116] width 8 height 14
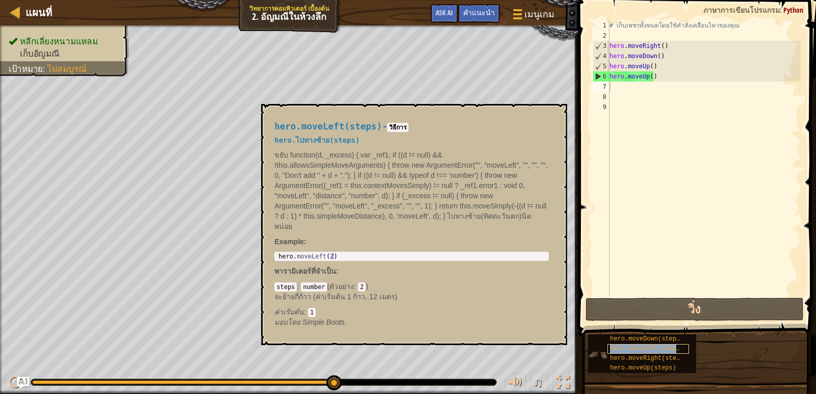
click at [664, 351] on span "hero.moveLeft(steps)" at bounding box center [646, 348] width 73 height 7
type textarea "h"
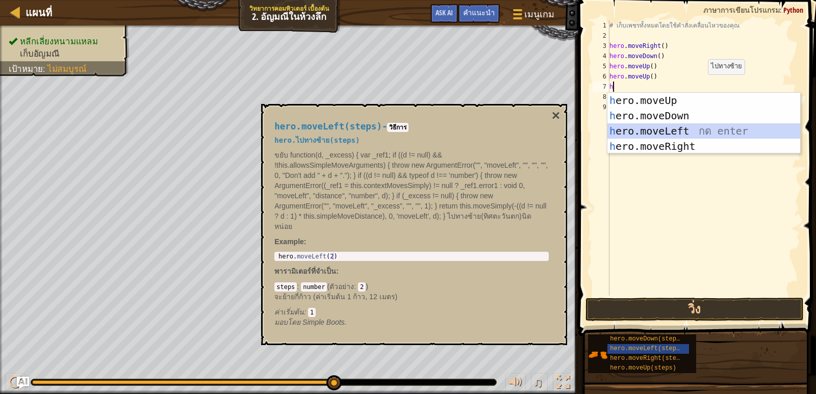
click at [683, 130] on div "h ero.moveUp กด enter h ero.moveDown กด enter h ero.moveLeft กด enter h ero.mov…" at bounding box center [704, 139] width 193 height 92
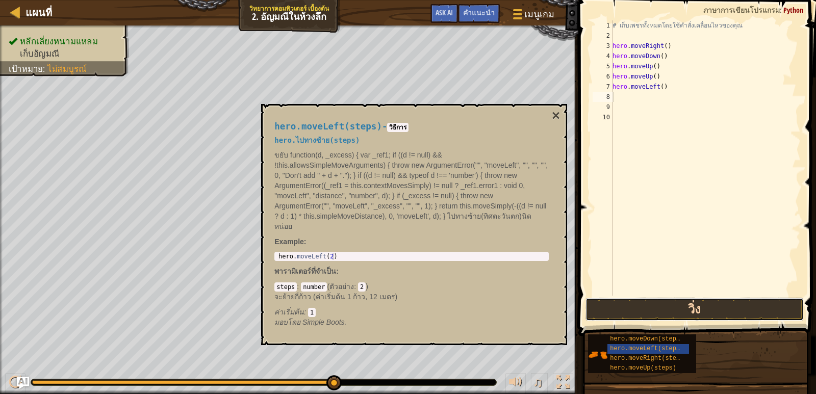
click at [614, 305] on button "วิ่ง" at bounding box center [695, 309] width 219 height 23
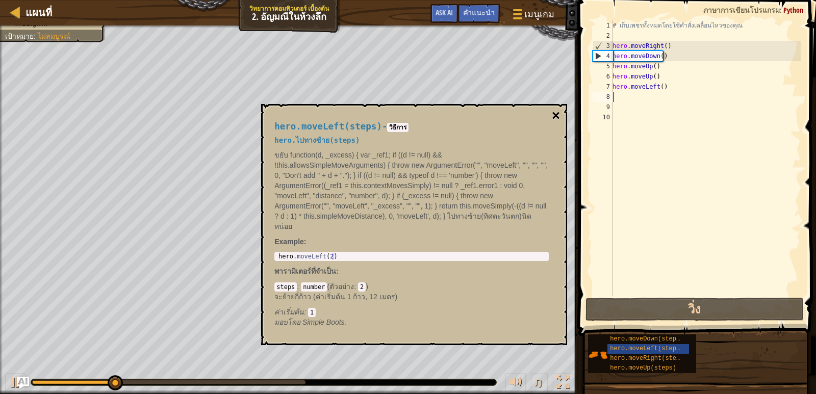
click at [557, 116] on button "×" at bounding box center [556, 116] width 8 height 14
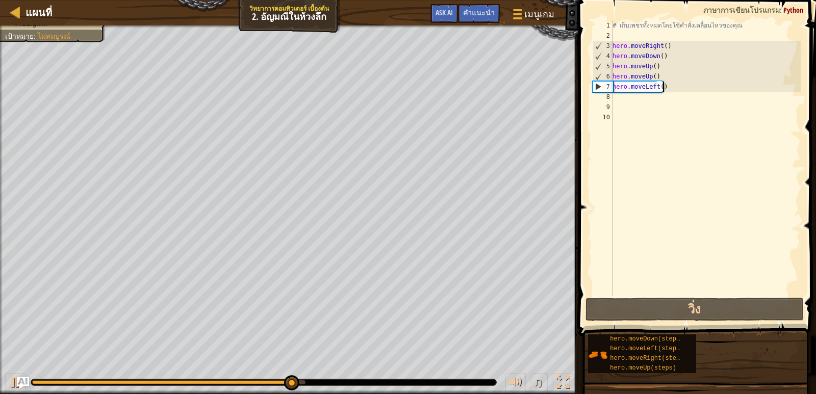
click at [662, 83] on div "# เก็บเพชรทั้งหมดโดยใช้คำสั่งเคลื่อนไหวของคุณ hero . moveRight ( ) hero . moveD…" at bounding box center [706, 168] width 190 height 296
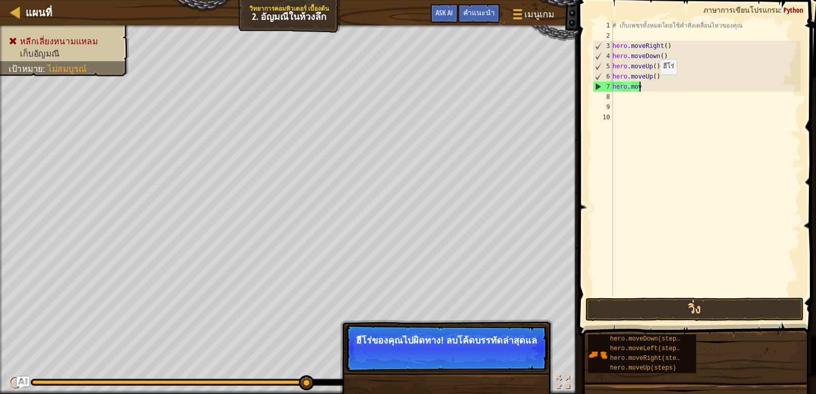
type textarea "h"
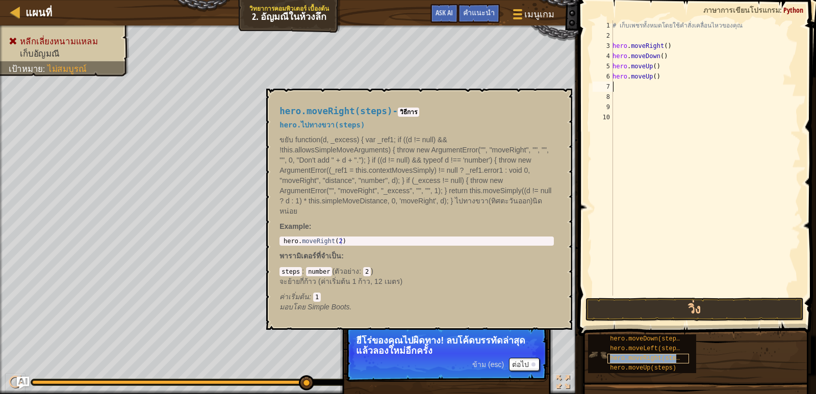
click at [635, 358] on span "hero.moveRight(steps)" at bounding box center [648, 358] width 77 height 7
type textarea "h"
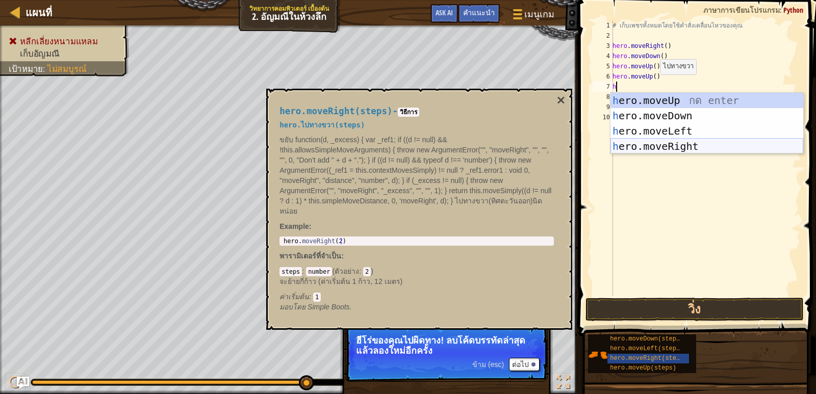
click at [679, 142] on div "h ero.moveUp กด enter h ero.moveDown กด enter h ero.moveLeft กด enter h ero.mov…" at bounding box center [707, 139] width 193 height 92
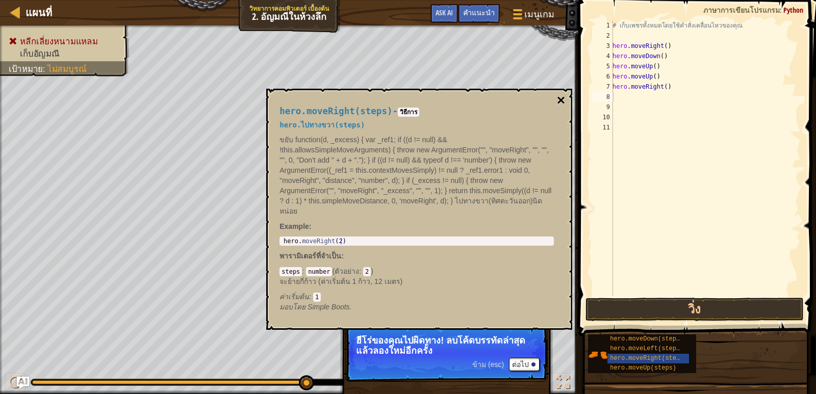
click at [561, 101] on button "×" at bounding box center [561, 100] width 8 height 14
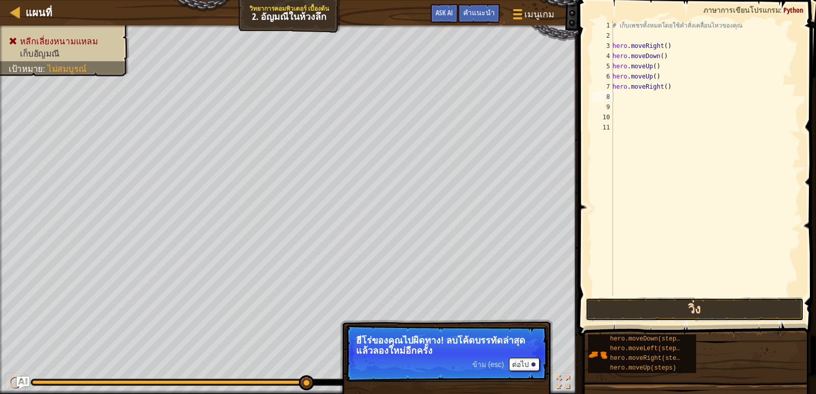
click at [624, 311] on button "วิ่ง" at bounding box center [695, 309] width 219 height 23
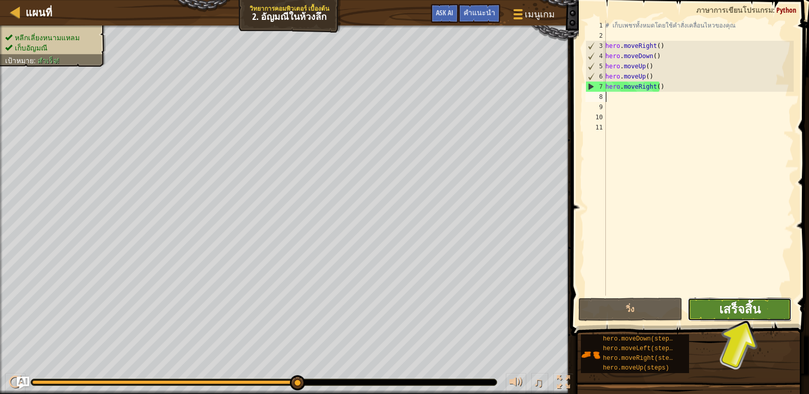
click at [734, 308] on span "เสร็จสิ้น" at bounding box center [739, 309] width 41 height 16
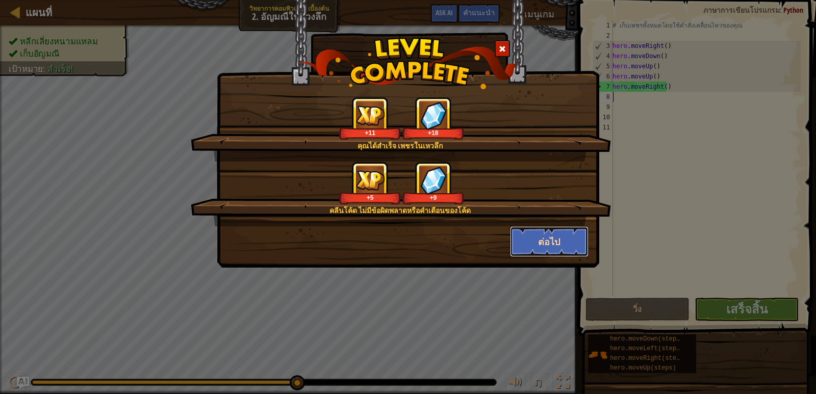
click at [551, 240] on button "ต่อไป" at bounding box center [549, 242] width 79 height 31
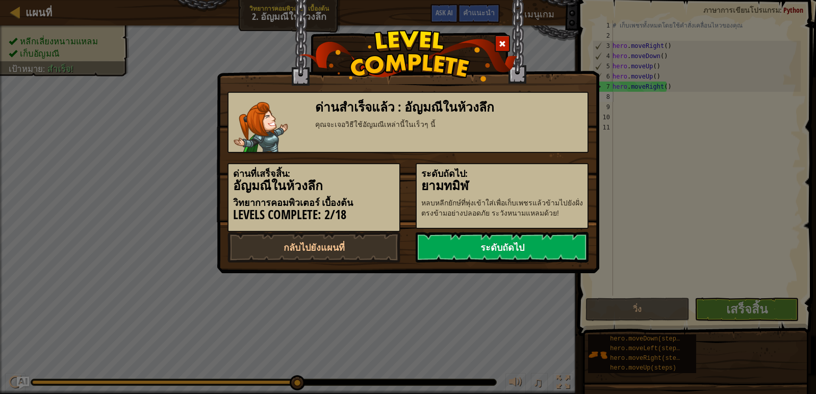
click at [549, 247] on link "ระดับถัดไป" at bounding box center [502, 247] width 173 height 31
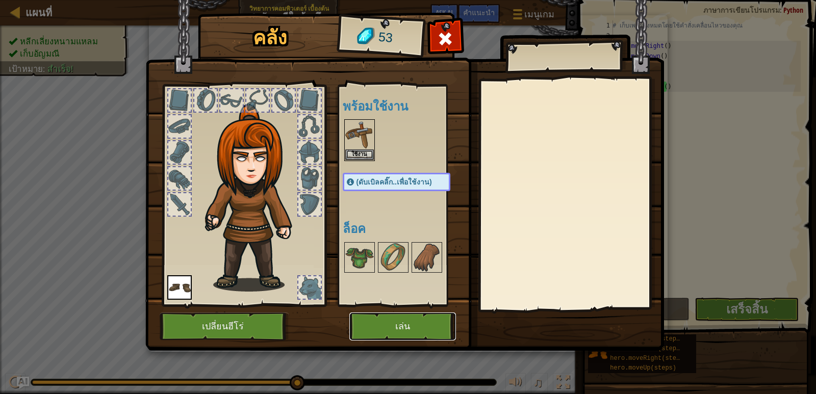
click at [363, 321] on button "เล่น" at bounding box center [403, 327] width 107 height 28
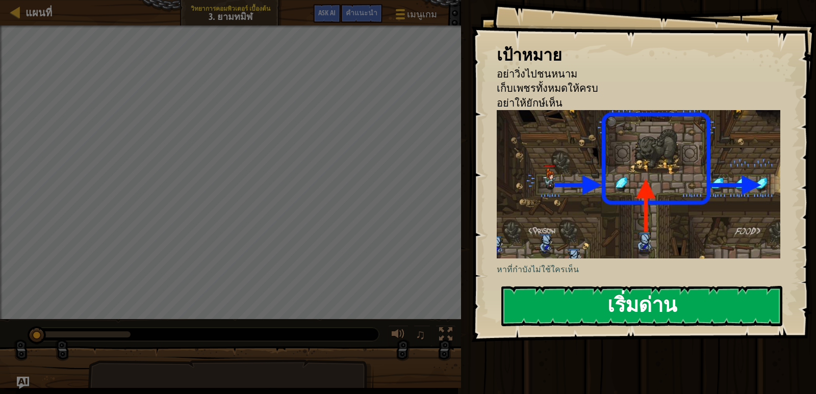
click at [678, 310] on button "เริ่มด่าน" at bounding box center [642, 306] width 281 height 40
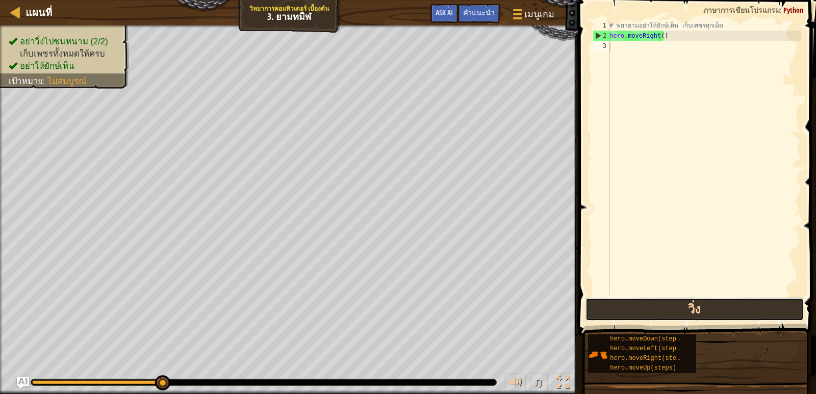
click at [664, 305] on button "วิ่ง" at bounding box center [695, 309] width 219 height 23
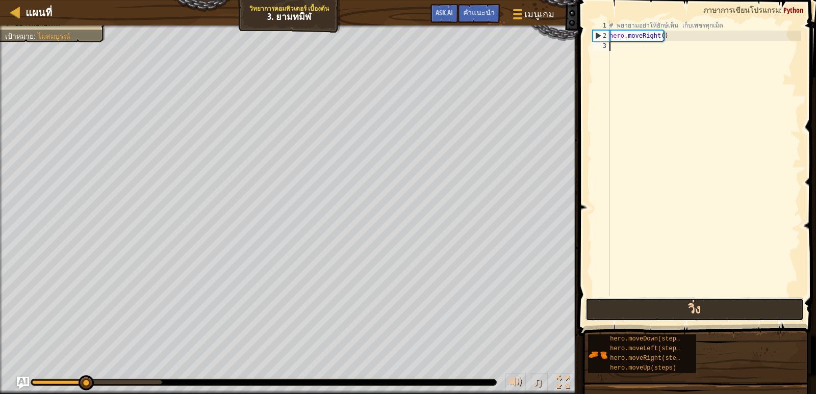
click at [664, 305] on button "วิ่ง" at bounding box center [695, 309] width 219 height 23
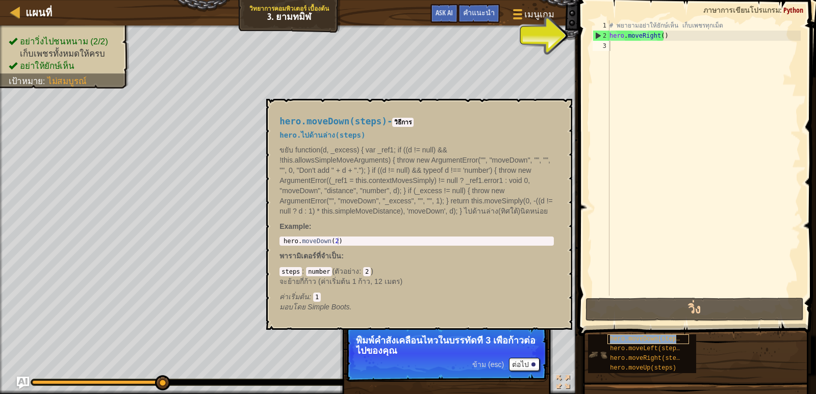
click at [627, 340] on span "hero.moveDown(steps)" at bounding box center [646, 339] width 73 height 7
click at [614, 345] on span "hero.moveLeft(steps)" at bounding box center [646, 348] width 73 height 7
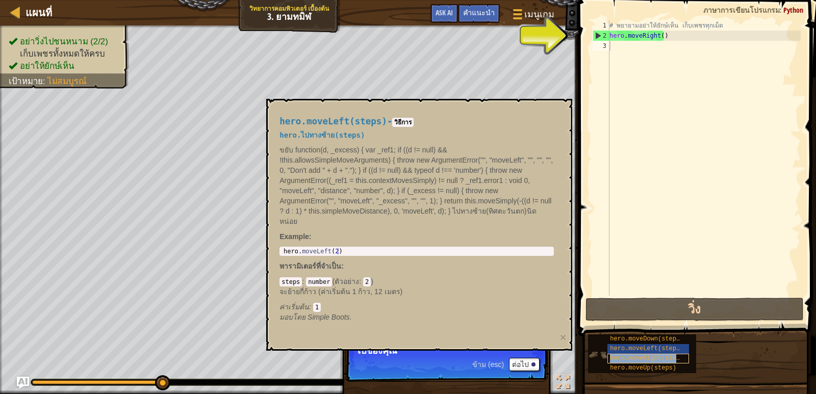
click at [615, 359] on span "hero.moveRight(steps)" at bounding box center [648, 358] width 77 height 7
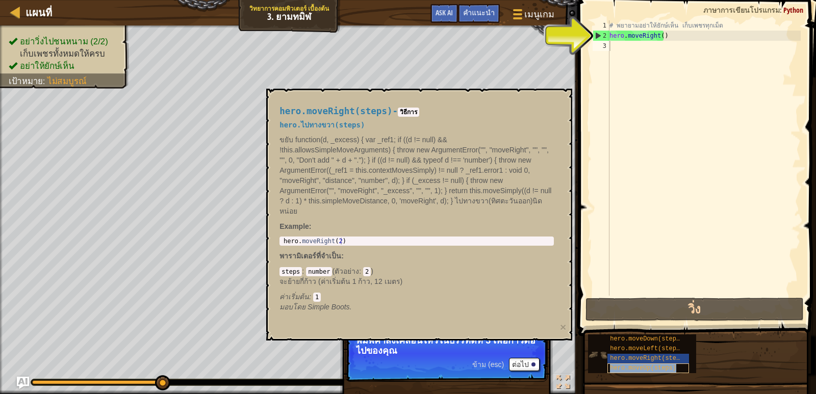
click at [612, 372] on span "hero.moveUp(steps)" at bounding box center [643, 368] width 66 height 7
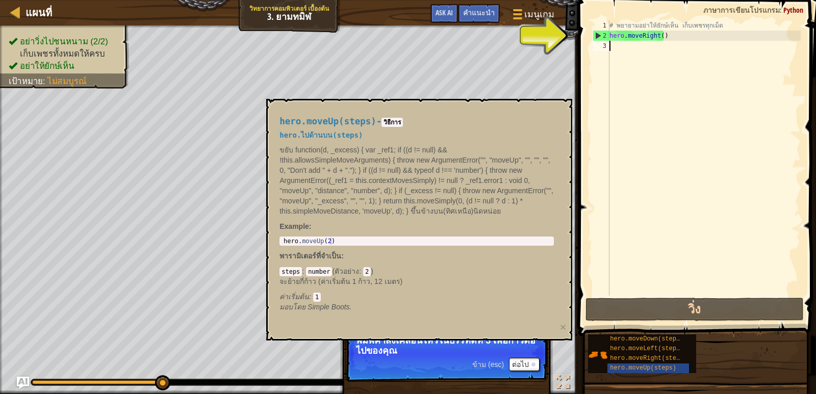
type textarea "h"
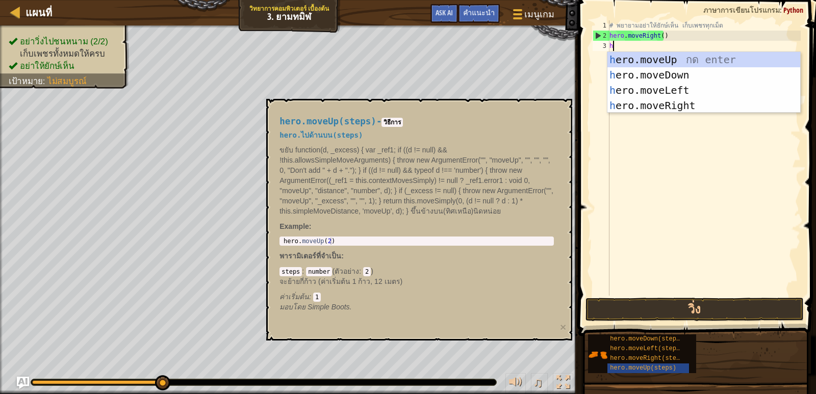
scroll to position [5, 0]
click at [684, 59] on div "h ero.moveUp กด enter h ero.moveDown กด enter h ero.moveLeft กด enter h ero.mov…" at bounding box center [704, 98] width 193 height 92
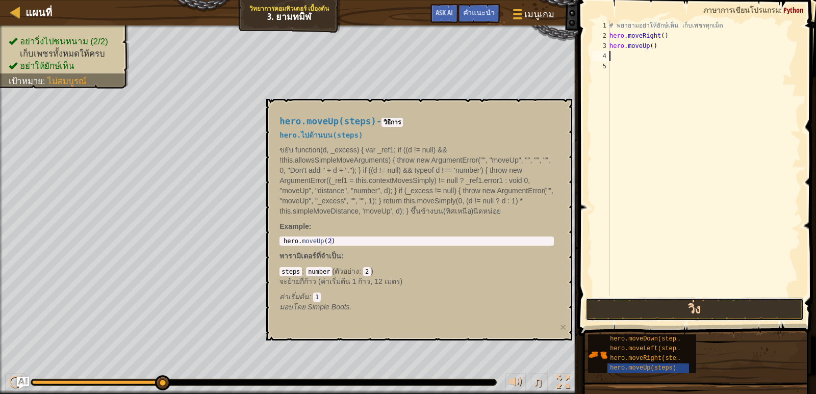
click at [706, 310] on button "วิ่ง" at bounding box center [695, 309] width 219 height 23
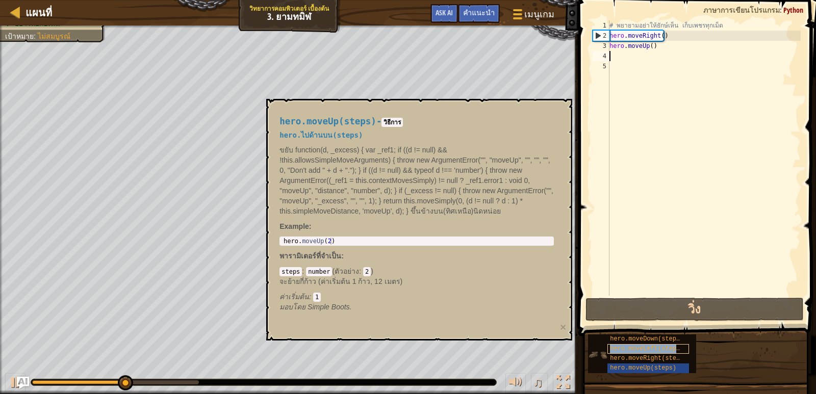
click at [608, 345] on div "hero.moveLeft(steps)" at bounding box center [649, 349] width 82 height 10
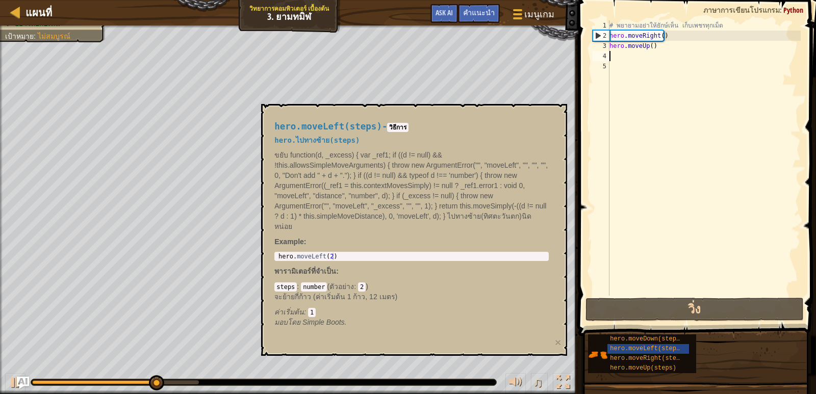
click at [622, 334] on div "hero.moveDown(steps) hero.moveLeft(steps) hero.moveRight(steps) hero.moveUp(ste…" at bounding box center [698, 354] width 221 height 40
click at [624, 340] on span "hero.moveDown(steps)" at bounding box center [646, 339] width 73 height 7
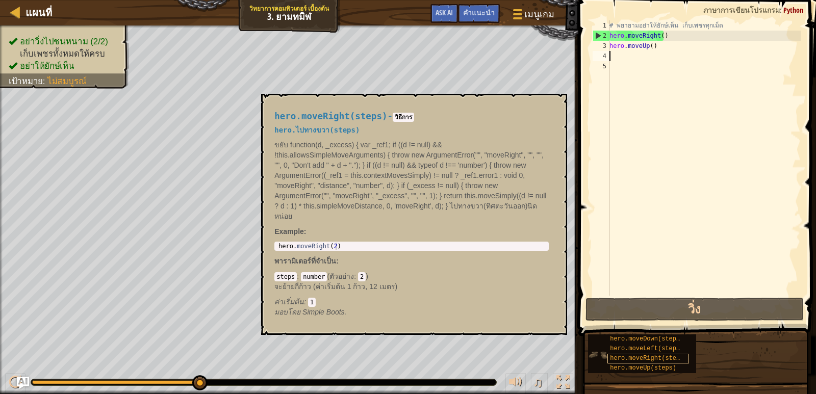
type textarea "h"
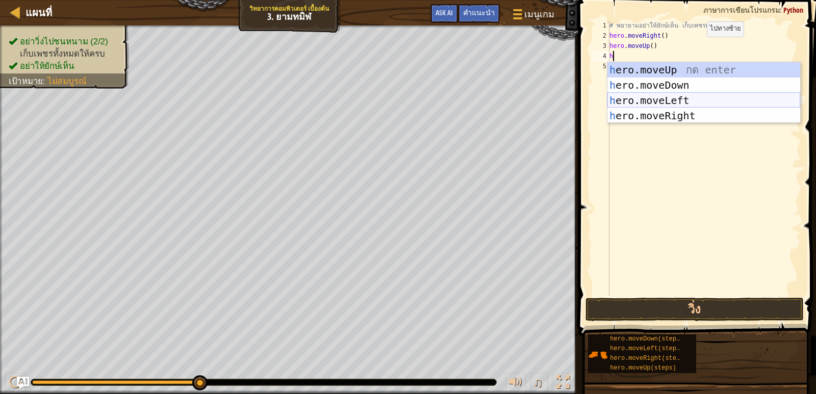
click at [686, 96] on div "h ero.moveUp กด enter h ero.moveDown กด enter h ero.moveLeft กด enter h ero.mov…" at bounding box center [704, 108] width 193 height 92
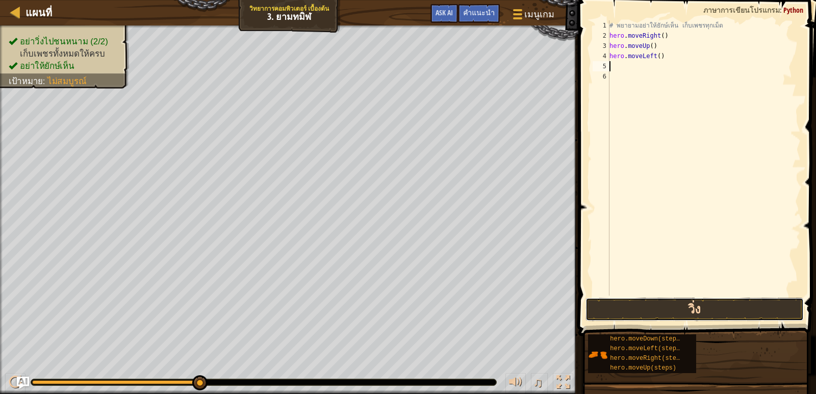
click at [649, 307] on button "วิ่ง" at bounding box center [695, 309] width 219 height 23
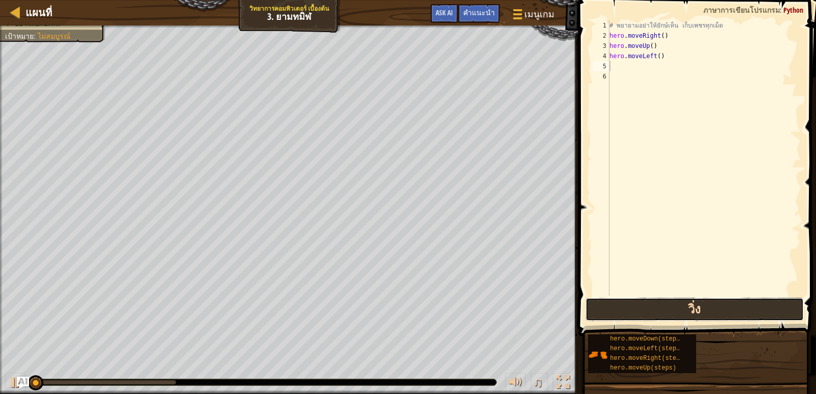
click at [649, 308] on button "วิ่ง" at bounding box center [695, 309] width 219 height 23
click at [648, 308] on button "วิ่ง" at bounding box center [695, 309] width 219 height 23
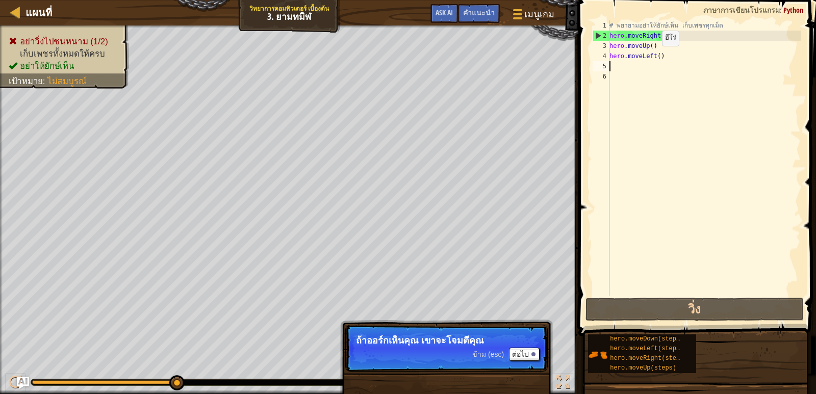
click at [654, 56] on div "# พยายามอย่าให้ยักษ์เห็น เก็บเพชรทุกเม็ด hero . moveRight ( ) hero . moveUp ( )…" at bounding box center [704, 168] width 193 height 296
click at [672, 55] on div "# พยายามอย่าให้ยักษ์เห็น เก็บเพชรทุกเม็ด hero . moveRight ( ) hero . moveUp ( )…" at bounding box center [704, 168] width 193 height 296
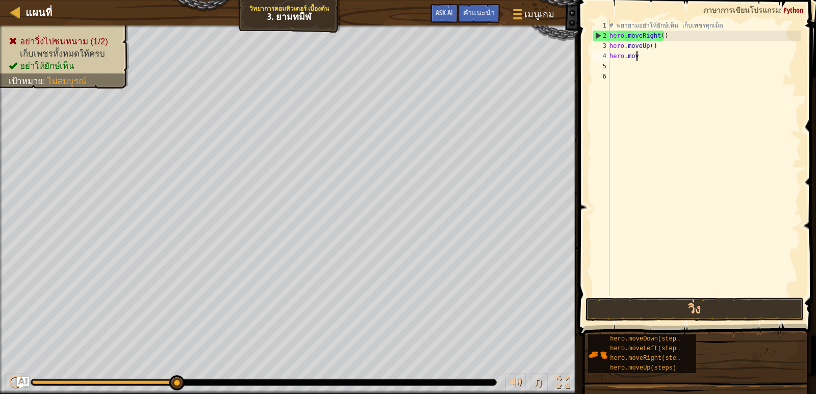
type textarea "h"
click at [618, 309] on button "วิ่ง" at bounding box center [695, 309] width 219 height 23
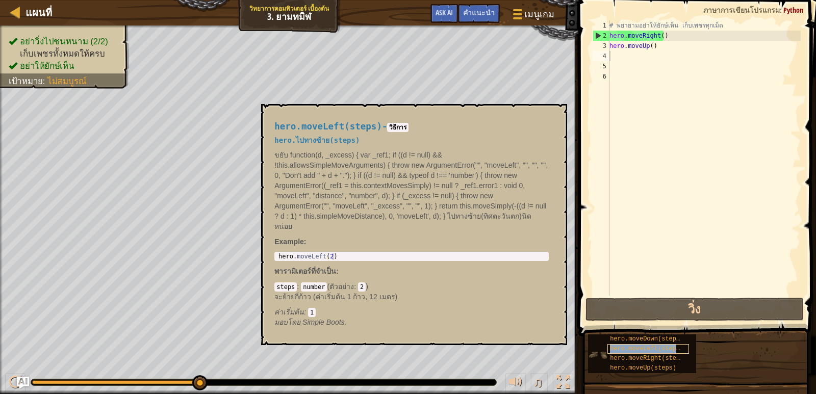
click at [609, 350] on div "hero.moveLeft(steps)" at bounding box center [649, 349] width 82 height 10
type textarea "h"
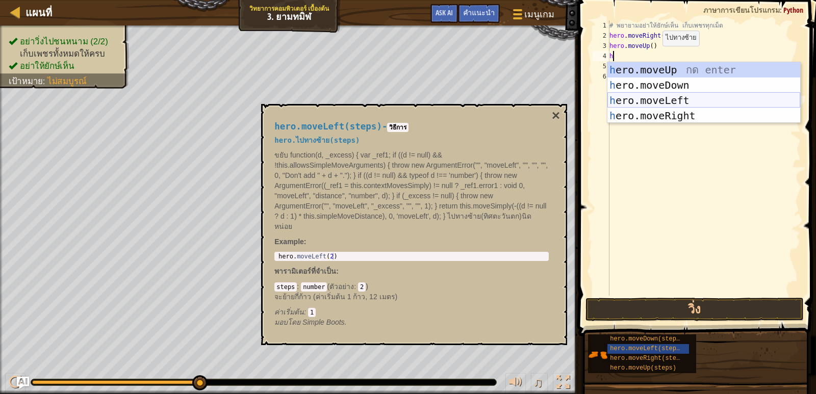
click at [698, 96] on div "h ero.moveUp กด enter h ero.moveDown กด enter h ero.moveLeft กด enter h ero.mov…" at bounding box center [704, 108] width 193 height 92
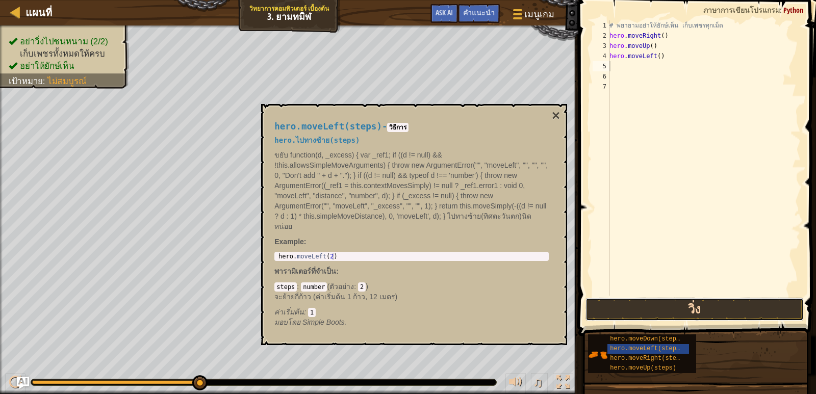
click at [662, 311] on button "วิ่ง" at bounding box center [695, 309] width 219 height 23
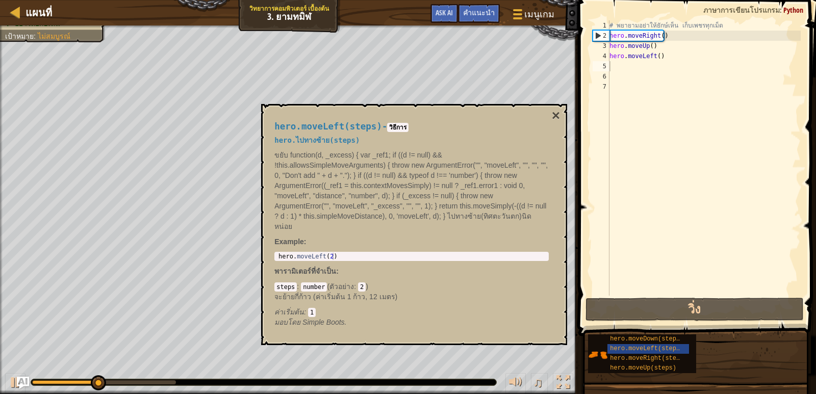
click at [563, 114] on div "hero.moveLeft(steps) - วิธีการ hero.ไปทางซ้าย(steps) ขยับ function(d, _excess) …" at bounding box center [414, 224] width 306 height 241
click at [665, 58] on div "# พยายามอย่าให้ยักษ์เห็น เก็บเพชรทุกเม็ด hero . moveRight ( ) hero . moveUp ( )…" at bounding box center [704, 168] width 193 height 296
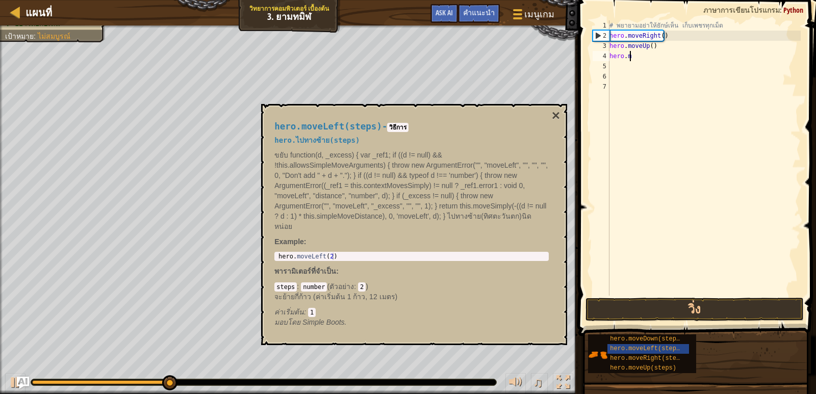
type textarea "h"
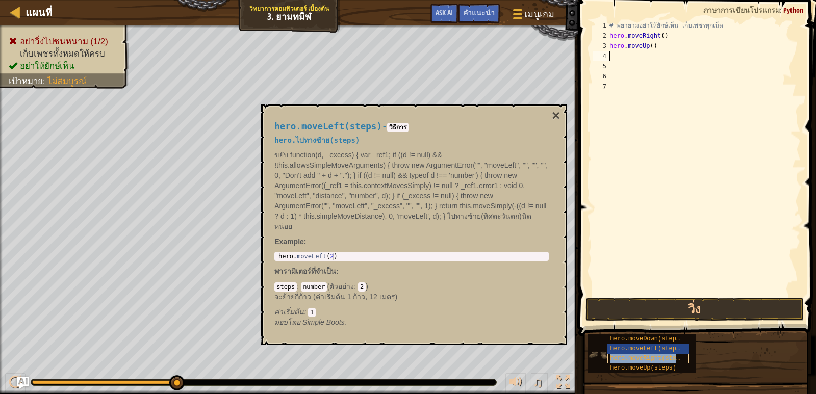
click at [614, 357] on span "hero.moveRight(steps)" at bounding box center [648, 358] width 77 height 7
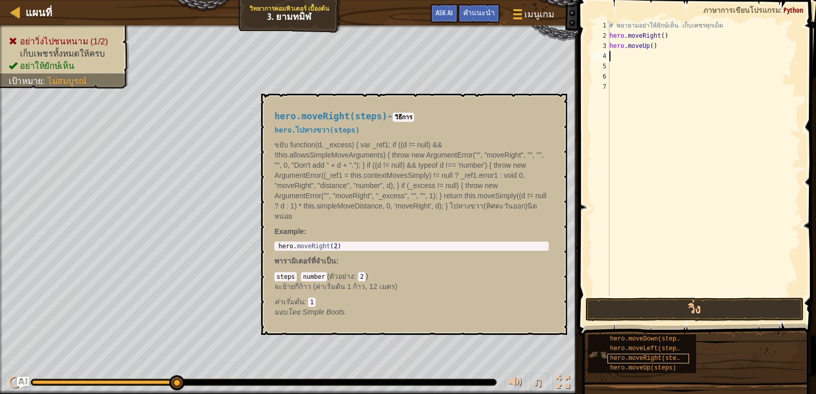
type textarea "h"
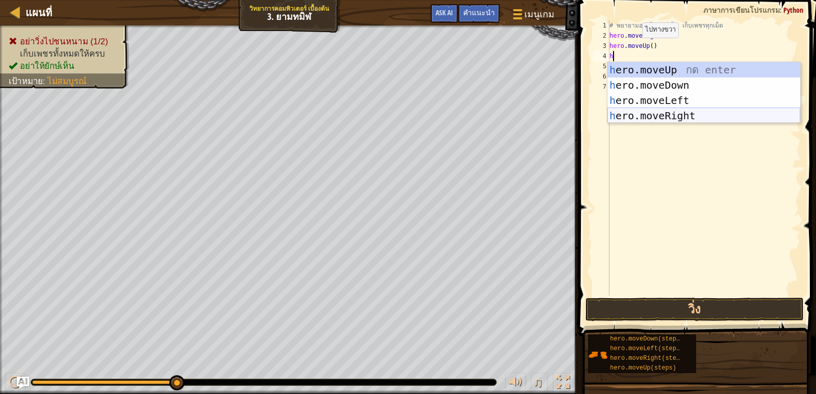
click at [675, 114] on div "h ero.moveUp กด enter h ero.moveDown กด enter h ero.moveLeft กด enter h ero.mov…" at bounding box center [704, 108] width 193 height 92
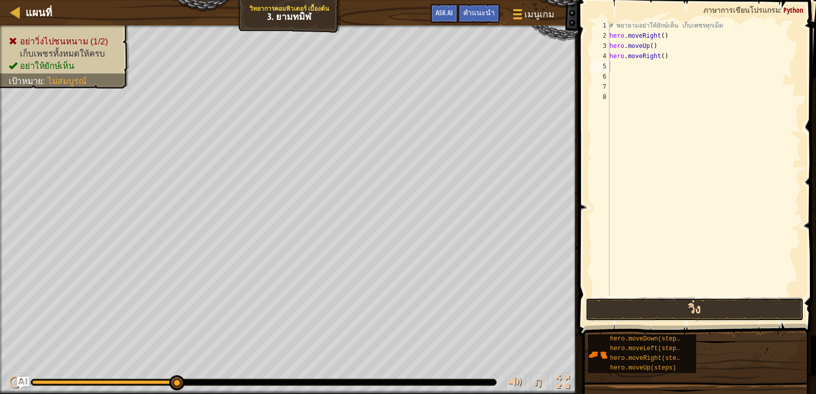
click at [650, 302] on button "วิ่ง" at bounding box center [695, 309] width 219 height 23
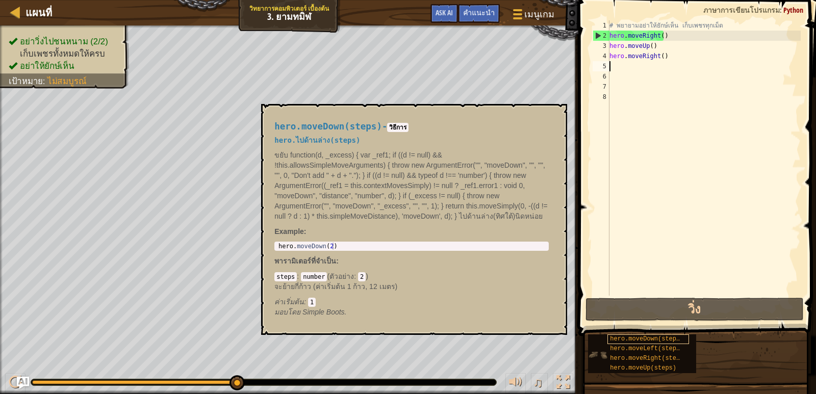
type textarea "h"
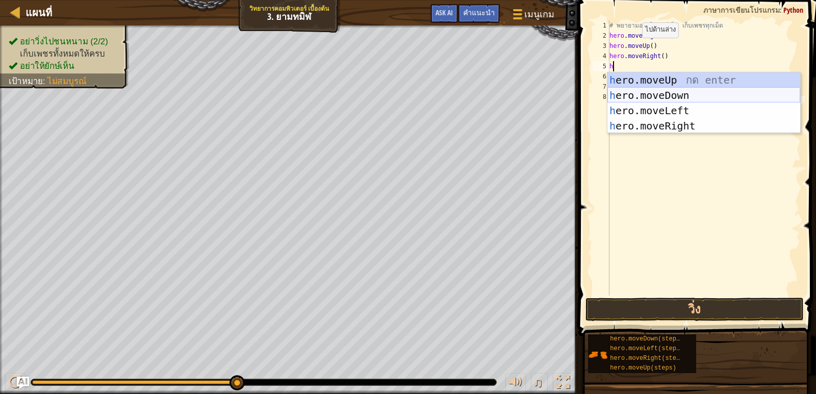
click at [650, 93] on div "h ero.moveUp กด enter h ero.moveDown กด enter h ero.moveLeft กด enter h ero.mov…" at bounding box center [704, 118] width 193 height 92
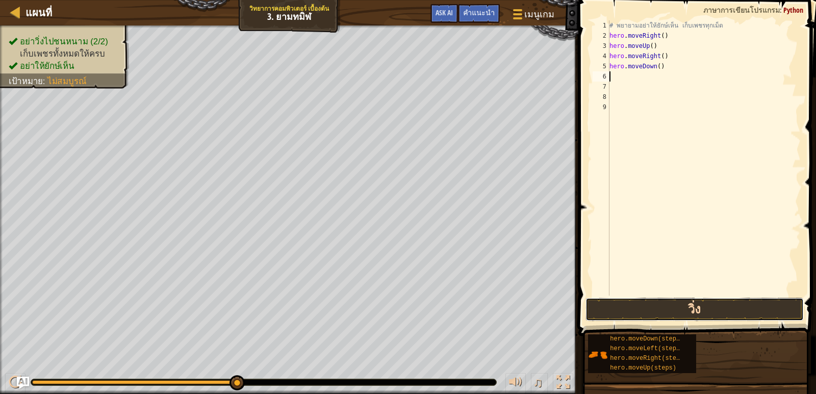
click at [671, 302] on button "วิ่ง" at bounding box center [695, 309] width 219 height 23
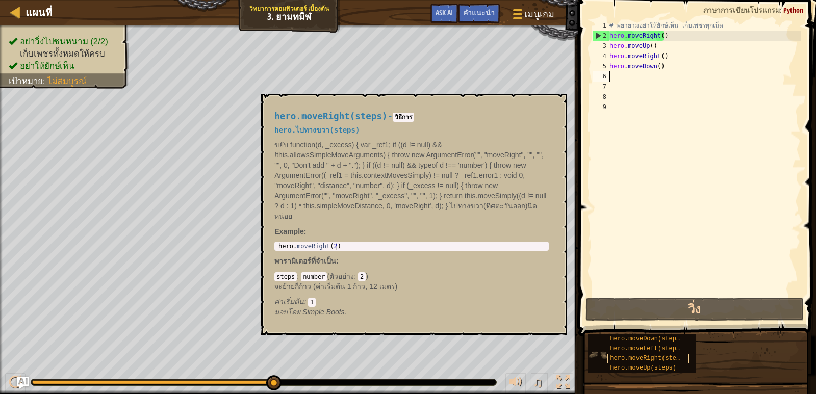
type textarea "h"
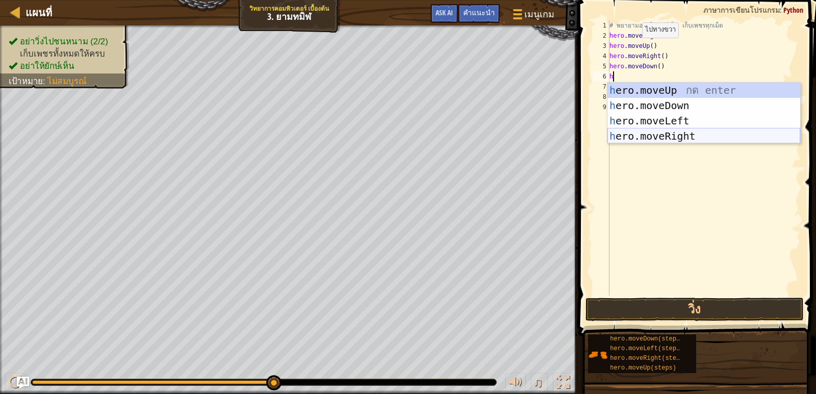
click at [665, 136] on div "h ero.moveUp กด enter h ero.moveDown กด enter h ero.moveLeft กด enter h ero.mov…" at bounding box center [704, 129] width 193 height 92
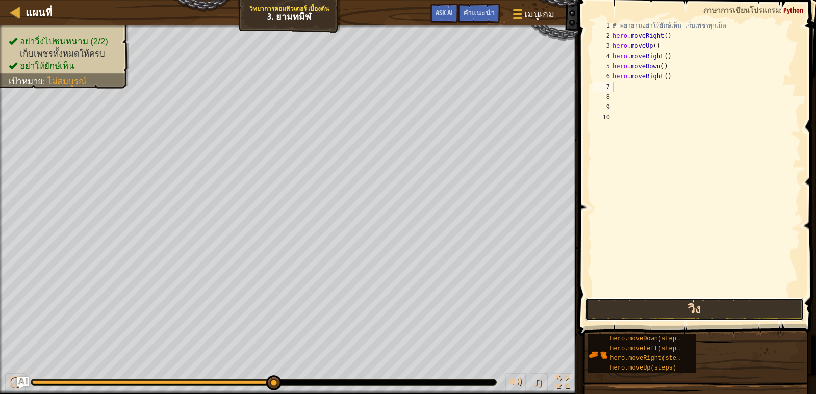
click at [644, 305] on button "วิ่ง" at bounding box center [695, 309] width 219 height 23
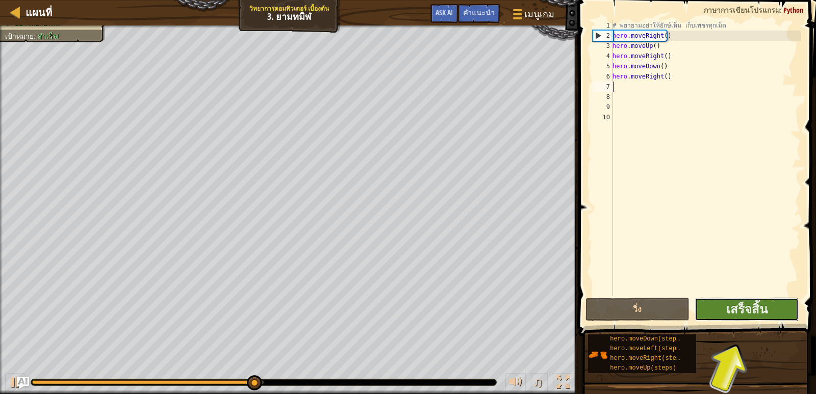
click at [723, 308] on button "เสร็จสิ้น" at bounding box center [747, 309] width 104 height 23
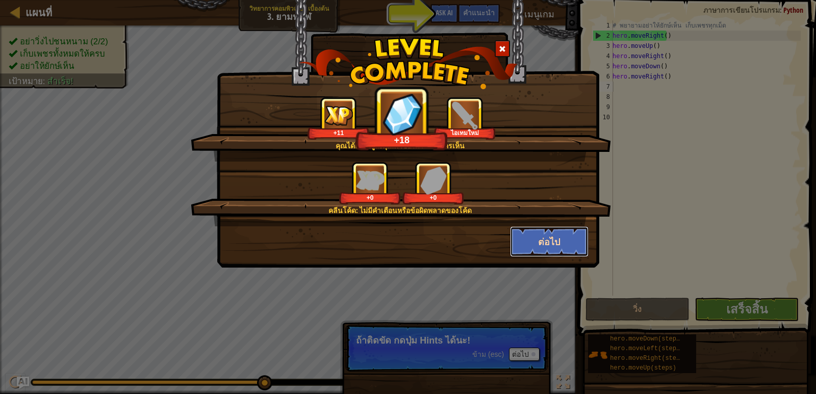
click at [527, 249] on button "ต่อไป" at bounding box center [549, 242] width 79 height 31
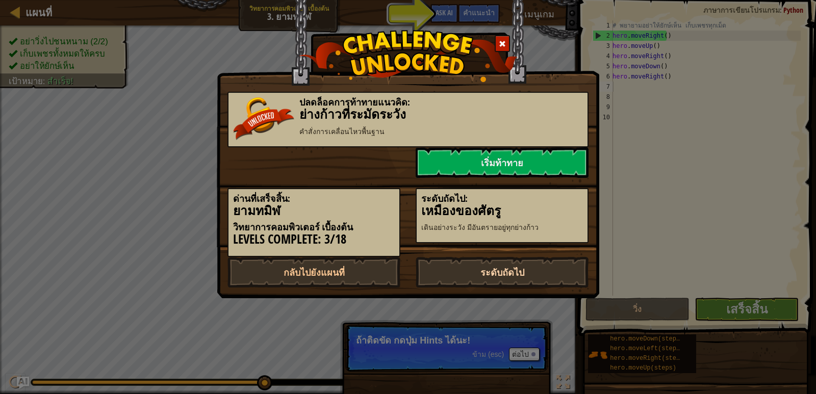
click at [481, 270] on link "ระดับถัดไป" at bounding box center [502, 272] width 173 height 31
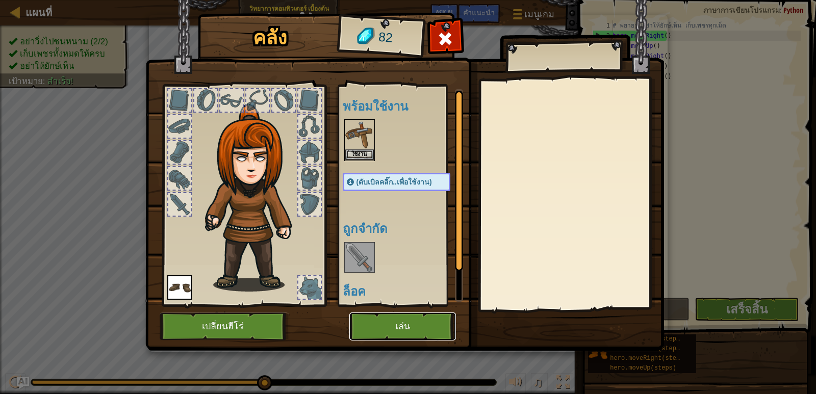
click at [428, 327] on button "เล่น" at bounding box center [403, 327] width 107 height 28
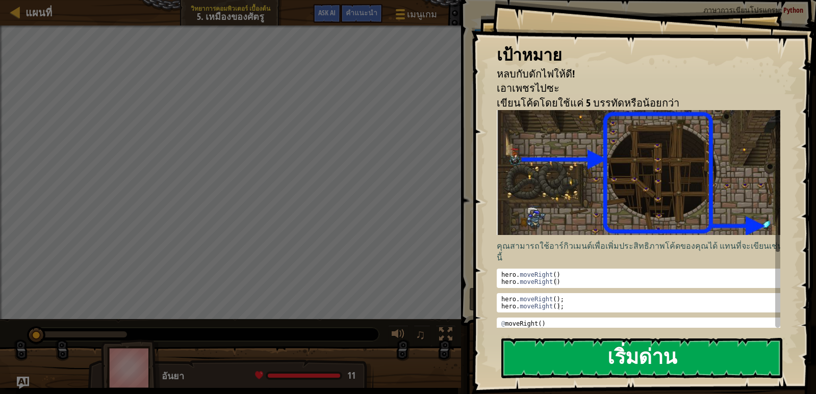
click at [555, 349] on button "เริ่มด่าน" at bounding box center [642, 358] width 281 height 40
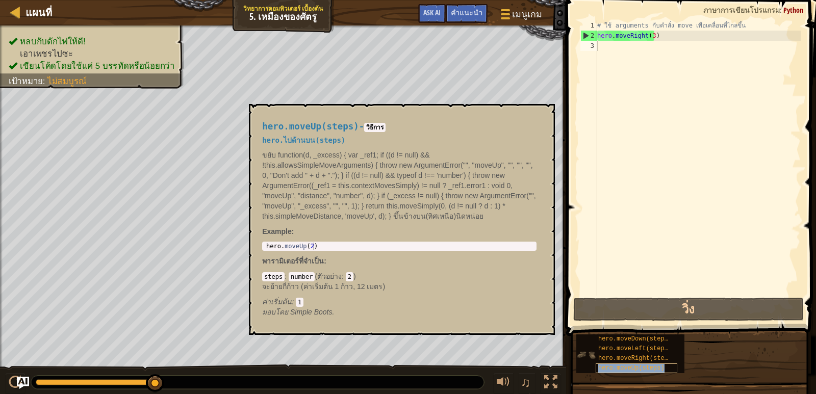
click at [617, 365] on span "hero.moveUp(steps)" at bounding box center [632, 368] width 66 height 7
type textarea "h"
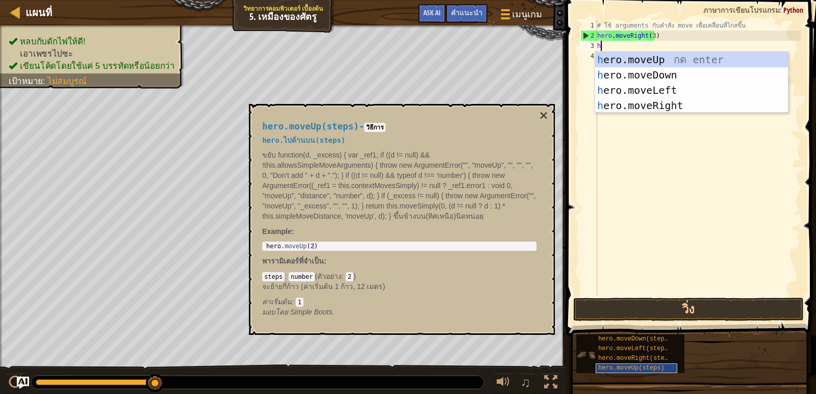
scroll to position [5, 0]
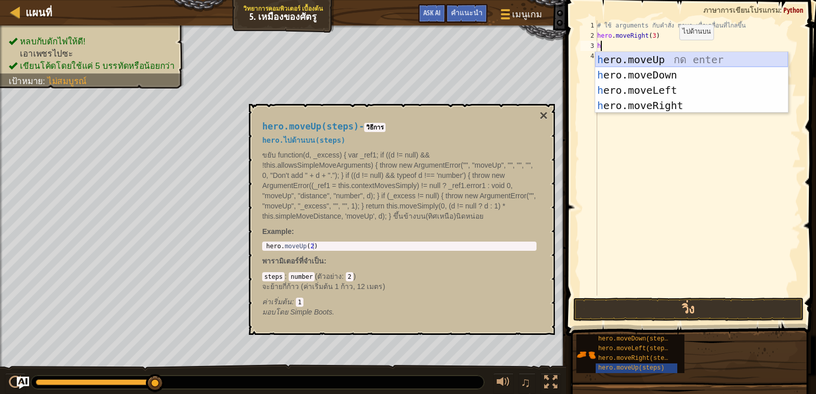
click at [670, 58] on div "h ero.moveUp กด enter h ero.moveDown กด enter h ero.moveLeft กด enter h ero.mov…" at bounding box center [692, 98] width 193 height 92
click at [670, 58] on div "# ใช้ arguments กับคำสั่ง move เพื่อเคลื่อนที่ไกลขึ้น hero . moveRight ( 3 ) h" at bounding box center [699, 168] width 206 height 296
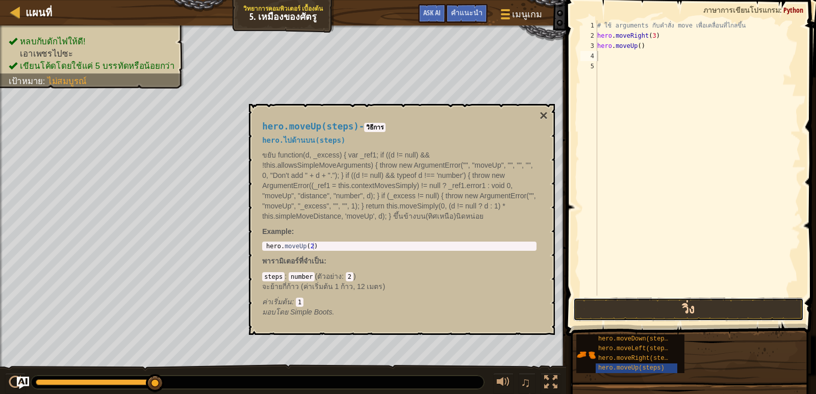
click at [620, 310] on button "วิ่ง" at bounding box center [689, 309] width 231 height 23
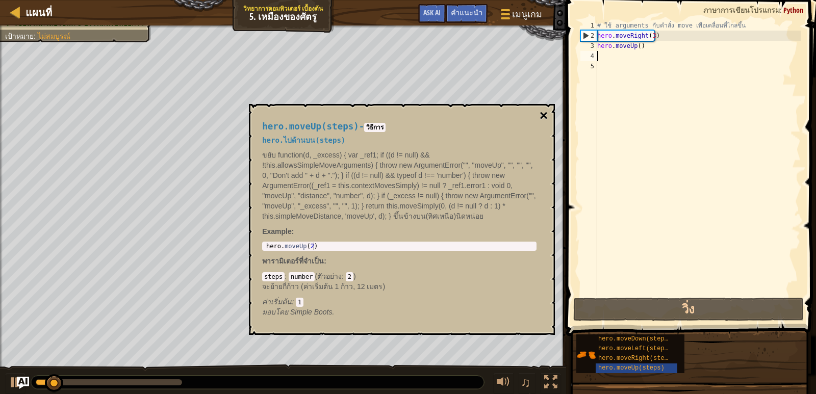
click at [543, 118] on button "×" at bounding box center [544, 116] width 8 height 14
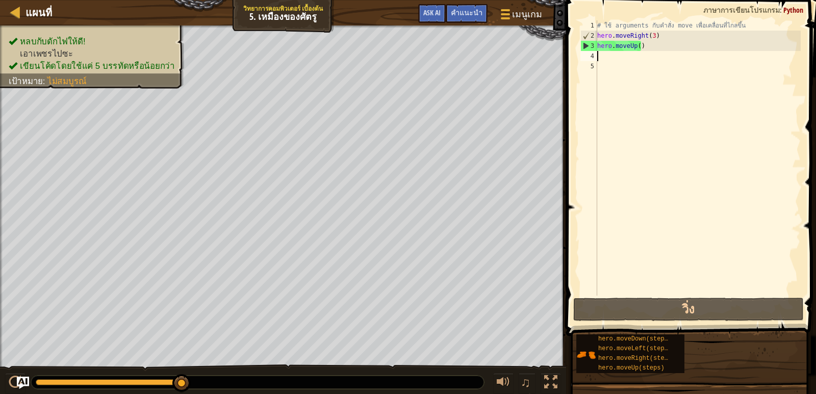
click at [605, 60] on div "# ใช้ arguments กับคำสั่ง move เพื่อเคลื่อนที่ไกลขึ้น hero . moveRight ( 3 ) he…" at bounding box center [699, 168] width 206 height 296
type textarea "h"
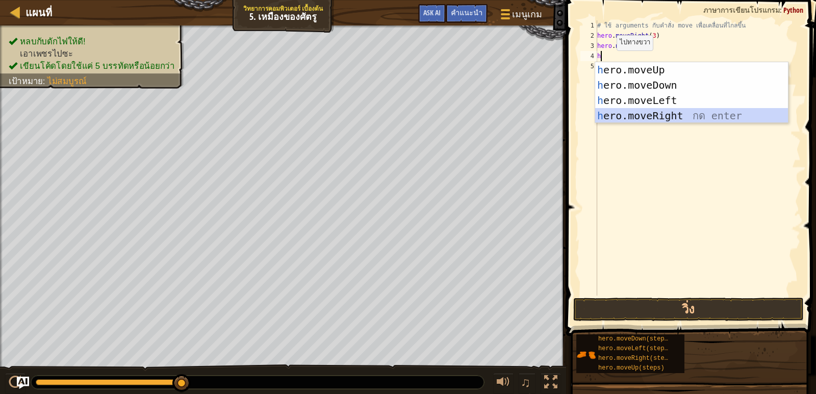
click at [664, 115] on div "h ero.moveUp กด enter h ero.moveDown กด enter h ero.moveLeft กด enter h ero.mov…" at bounding box center [692, 108] width 193 height 92
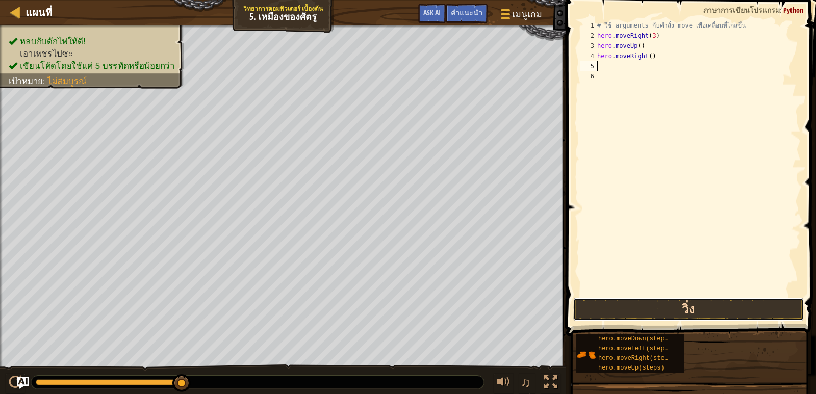
click at [615, 299] on button "วิ่ง" at bounding box center [689, 309] width 231 height 23
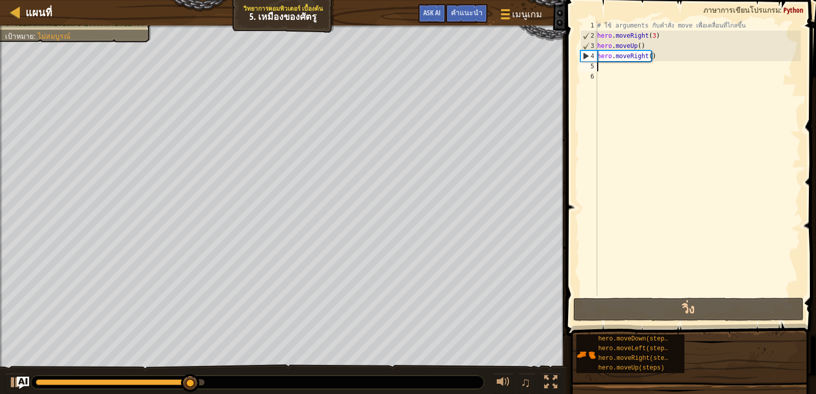
click at [628, 68] on div "# ใช้ arguments กับคำสั่ง move เพื่อเคลื่อนที่ไกลขึ้น hero . moveRight ( 3 ) he…" at bounding box center [699, 168] width 206 height 296
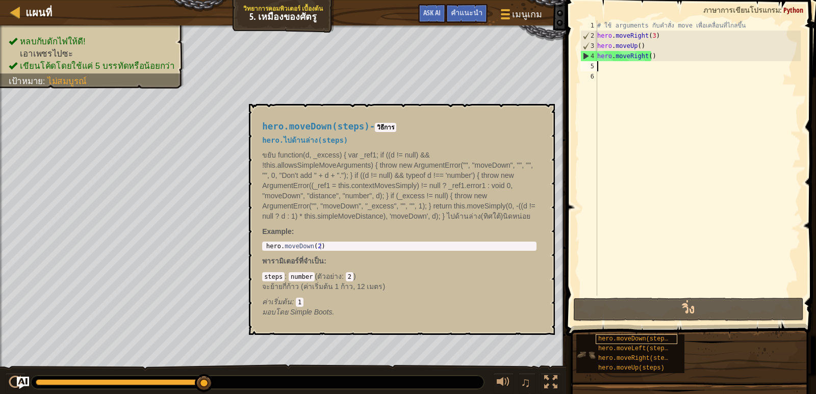
type textarea "h"
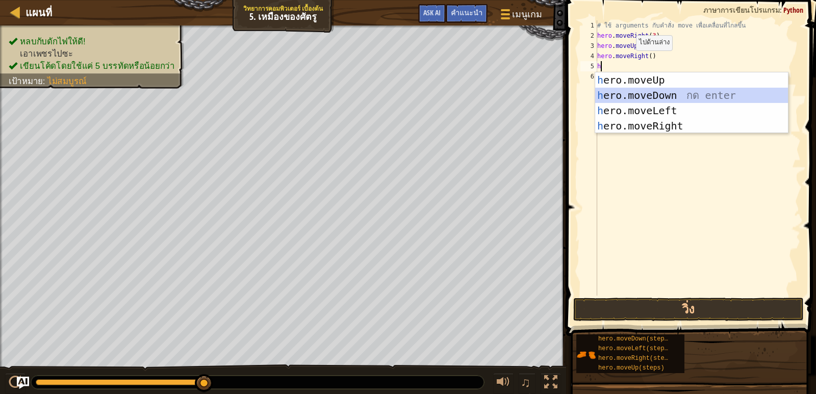
click at [648, 90] on div "h ero.moveUp กด enter h ero.moveDown กด enter h ero.moveLeft กด enter h ero.mov…" at bounding box center [692, 118] width 193 height 92
click at [648, 90] on div "# ใช้ arguments กับคำสั่ง move เพื่อเคลื่อนที่ไกลขึ้น hero . moveRight ( 3 ) he…" at bounding box center [699, 168] width 206 height 296
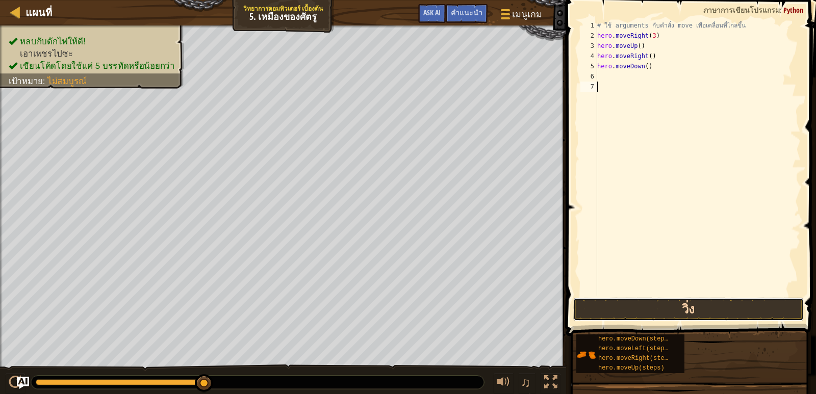
click at [648, 317] on button "วิ่ง" at bounding box center [689, 309] width 231 height 23
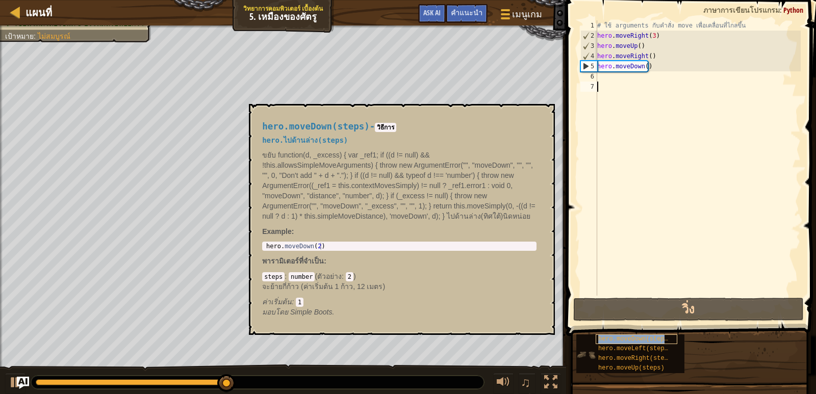
click at [653, 337] on span "hero.moveDown(steps)" at bounding box center [635, 339] width 73 height 7
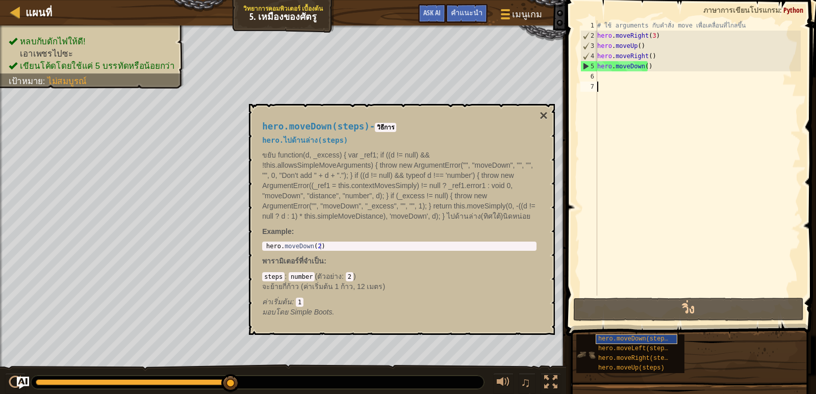
type textarea "h"
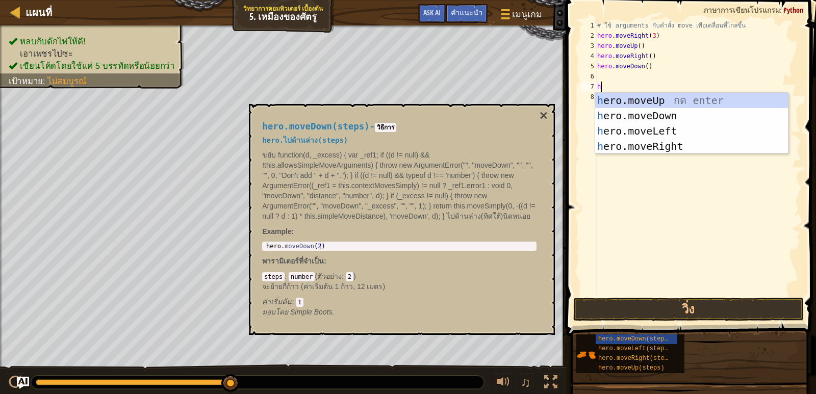
click at [631, 81] on div "# ใช้ arguments กับคำสั่ง move เพื่อเคลื่อนที่ไกลขึ้น hero . moveRight ( 3 ) he…" at bounding box center [699, 168] width 206 height 296
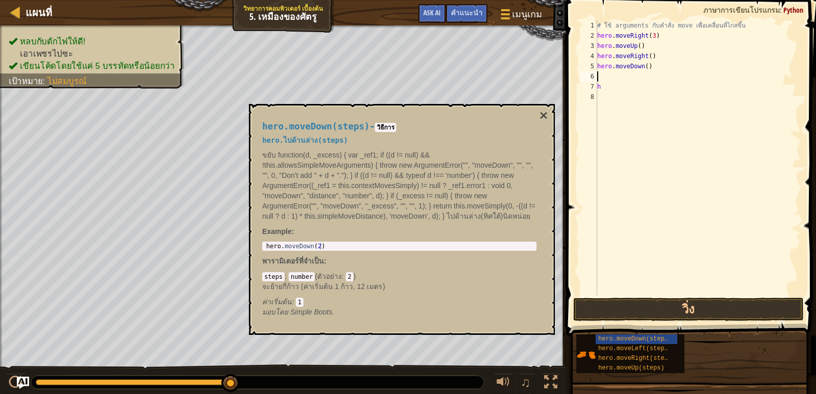
type textarea "h"
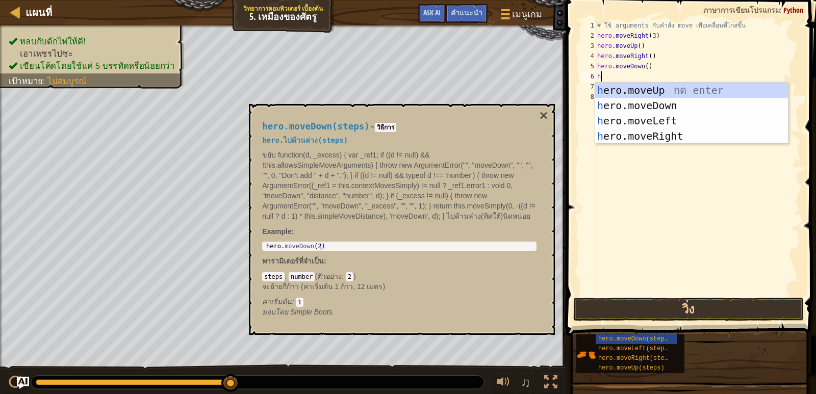
click at [624, 88] on div "h ero.moveUp กด enter h ero.moveDown กด enter h ero.moveLeft กด enter h ero.mov…" at bounding box center [692, 129] width 193 height 92
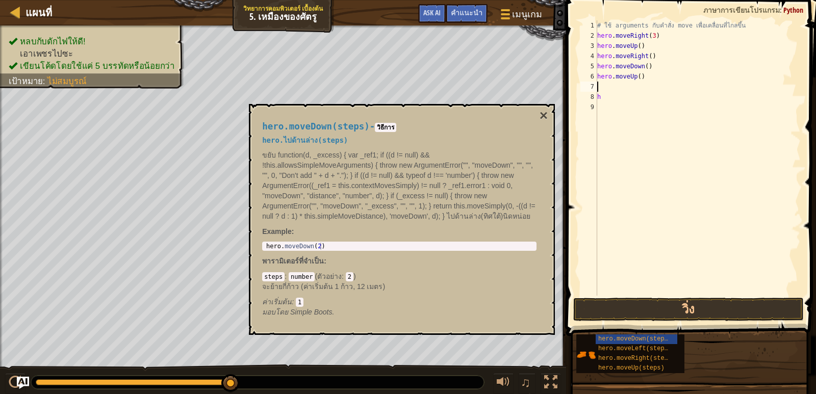
click at [624, 88] on div "# ใช้ arguments กับคำสั่ง move เพื่อเคลื่อนที่ไกลขึ้น hero . moveRight ( 3 ) he…" at bounding box center [699, 168] width 206 height 296
click at [645, 77] on div "# ใช้ arguments กับคำสั่ง move เพื่อเคลื่อนที่ไกลขึ้น hero . moveRight ( 3 ) he…" at bounding box center [699, 168] width 206 height 296
type textarea "h"
click at [636, 97] on div "# ใช้ arguments กับคำสั่ง move เพื่อเคลื่อนที่ไกลขึ้น hero . moveRight ( 3 ) he…" at bounding box center [699, 168] width 206 height 296
type textarea "h"
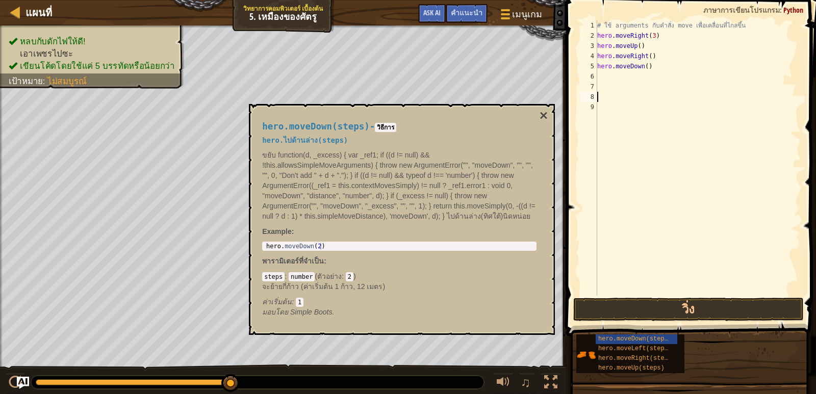
click at [627, 81] on div "# ใช้ arguments กับคำสั่ง move เพื่อเคลื่อนที่ไกลขึ้น hero . moveRight ( 3 ) he…" at bounding box center [699, 168] width 206 height 296
type textarea "h"
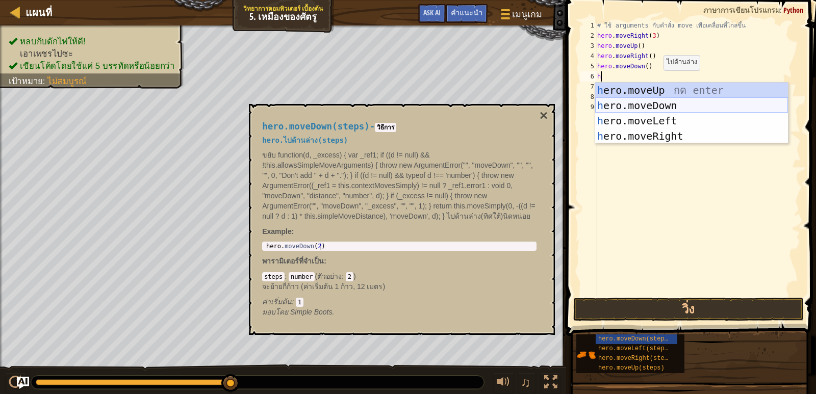
click at [657, 103] on div "h ero.moveUp กด enter h ero.moveDown กด enter h ero.moveLeft กด enter h ero.mov…" at bounding box center [692, 129] width 193 height 92
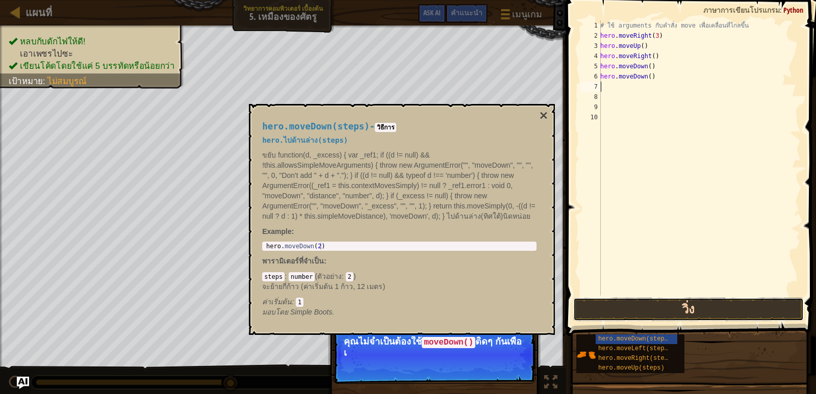
click at [633, 311] on button "วิ่ง" at bounding box center [689, 309] width 231 height 23
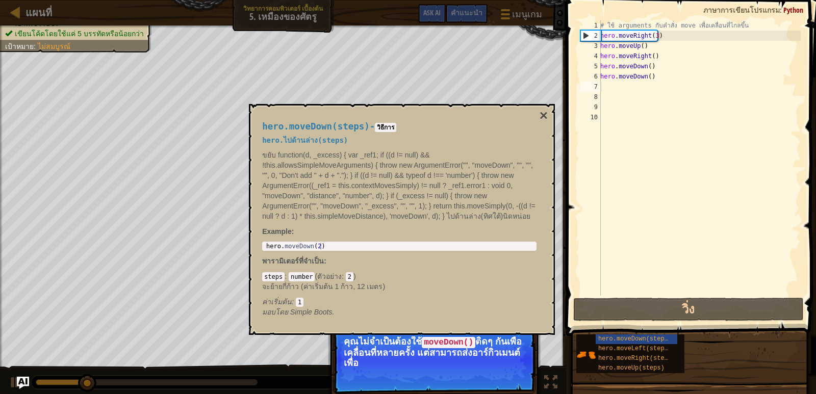
click at [551, 111] on div "hero.moveDown(steps) - วิธีการ hero.ไปด้านล่าง(steps) ขยับ function(d, _excess)…" at bounding box center [402, 219] width 306 height 231
click at [554, 110] on div "hero.moveDown(steps) - วิธีการ hero.ไปด้านล่าง(steps) ขยับ function(d, _excess)…" at bounding box center [402, 219] width 306 height 231
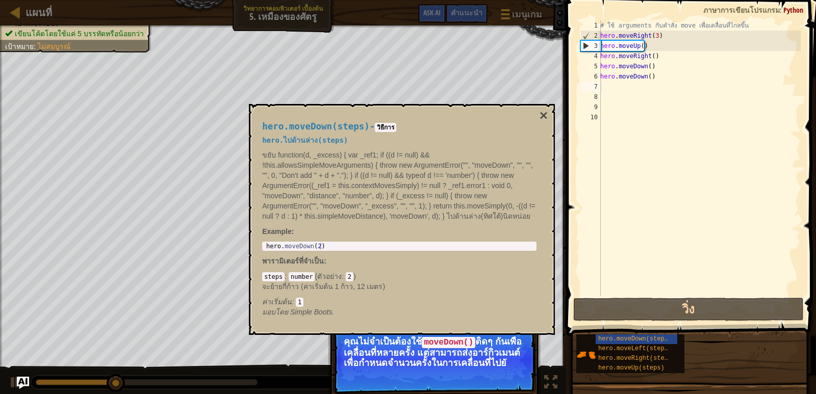
click at [554, 109] on div "hero.moveDown(steps) - วิธีการ hero.ไปด้านล่าง(steps) ขยับ function(d, _excess)…" at bounding box center [402, 219] width 306 height 231
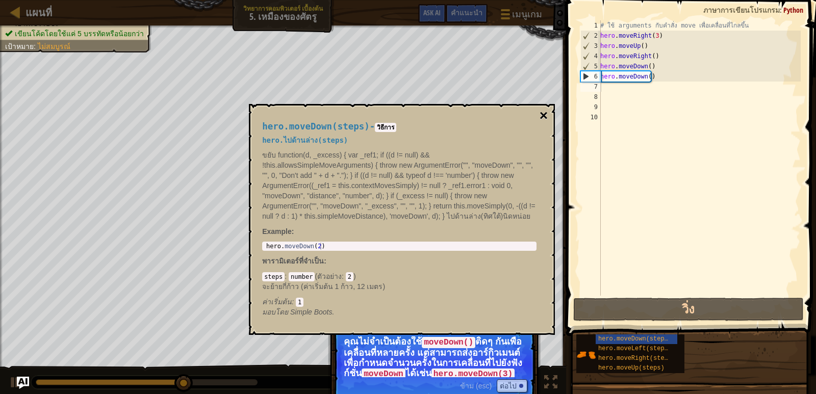
click at [542, 112] on button "×" at bounding box center [544, 116] width 8 height 14
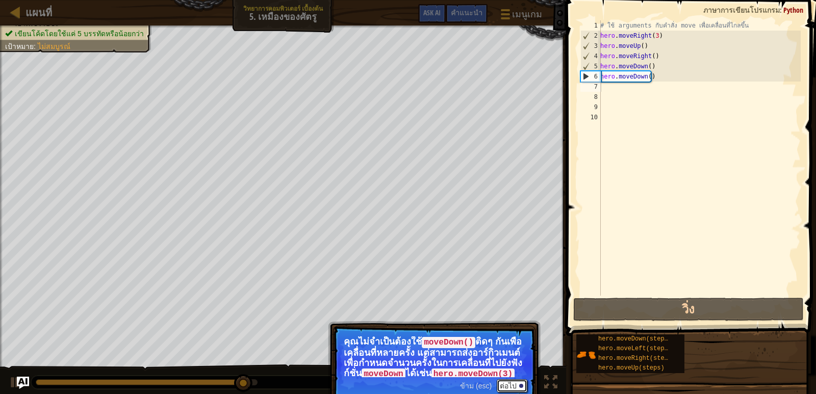
click at [507, 383] on button "ต่อไป" at bounding box center [512, 386] width 31 height 13
click at [507, 383] on p "ข้าม (esc) ต่อไป คุณไม่จำเป็นต้องใช้ moveDown() ติดๆ กันเพื่อเคลื่อนที่หลายครั้…" at bounding box center [434, 365] width 203 height 78
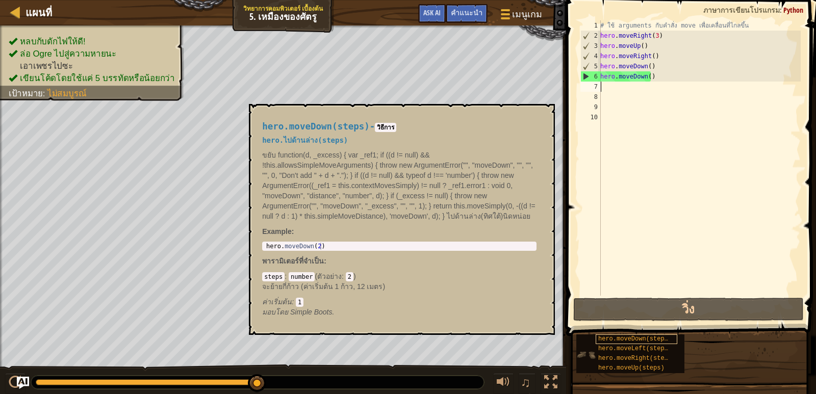
type textarea "h"
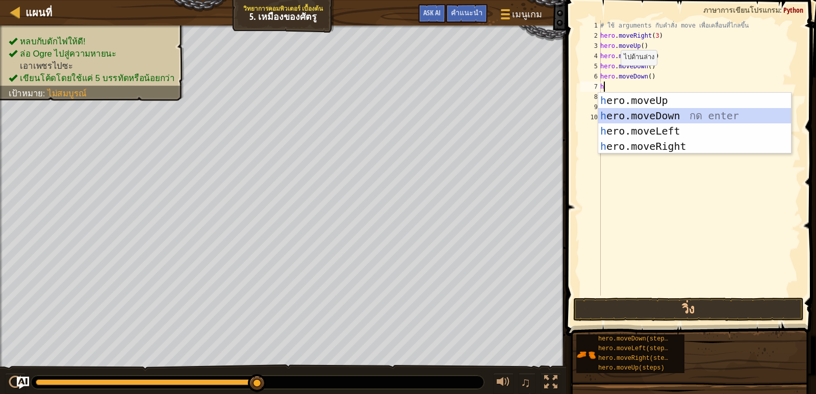
click at [685, 116] on div "h ero.moveUp กด enter h ero.moveDown กด enter h ero.moveLeft กด enter h ero.mov…" at bounding box center [695, 139] width 193 height 92
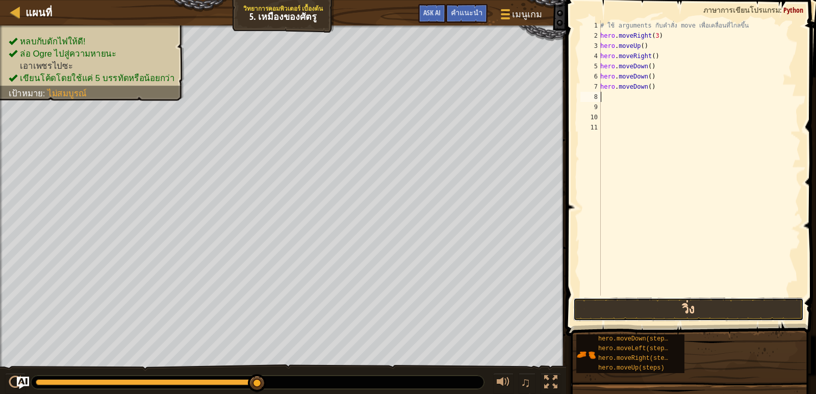
click at [639, 306] on button "วิ่ง" at bounding box center [689, 309] width 231 height 23
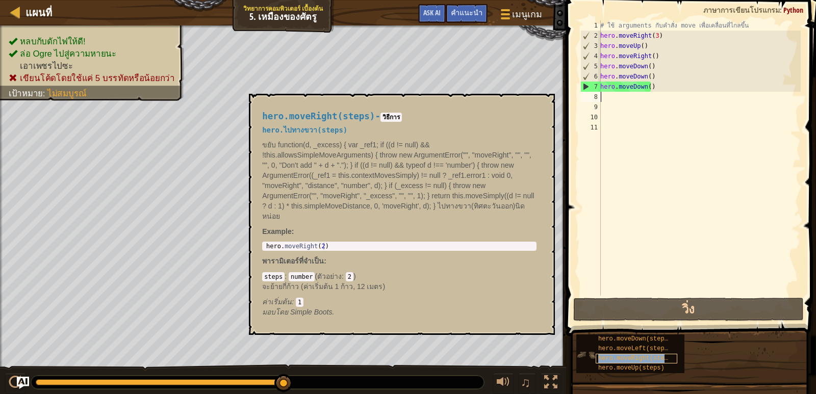
click at [609, 354] on div "hero.moveRight(steps)" at bounding box center [637, 359] width 82 height 10
type textarea "h"
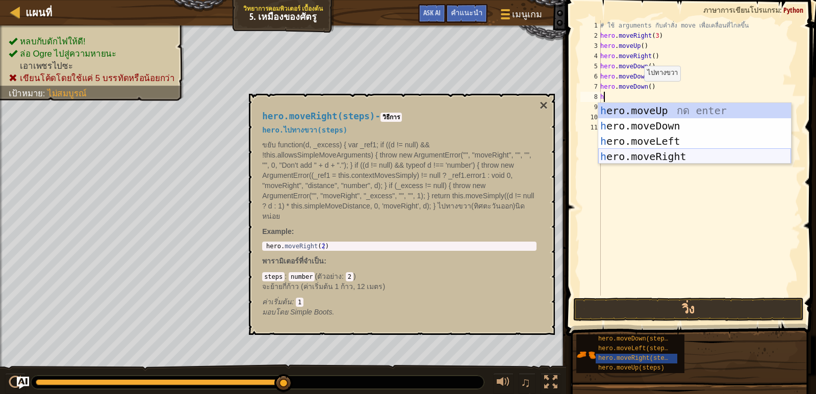
click at [696, 155] on div "h ero.moveUp กด enter h ero.moveDown กด enter h ero.moveLeft กด enter h ero.mov…" at bounding box center [695, 149] width 193 height 92
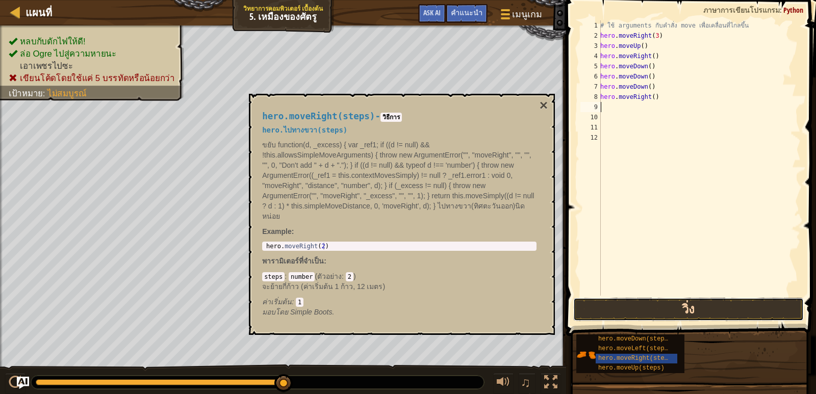
click at [663, 309] on button "วิ่ง" at bounding box center [689, 309] width 231 height 23
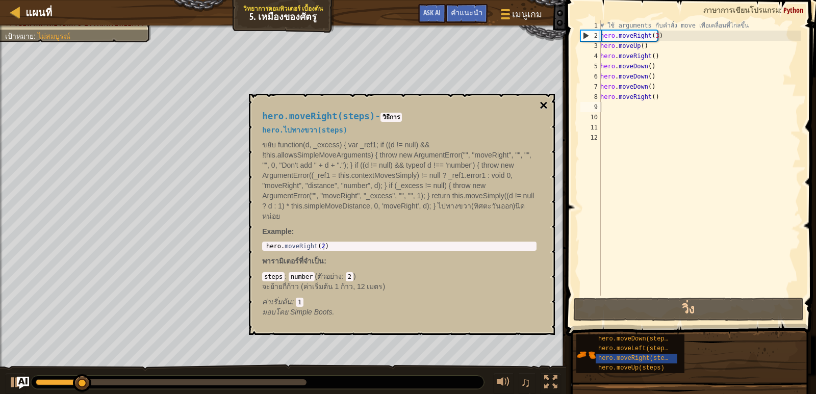
click at [548, 104] on button "×" at bounding box center [544, 105] width 8 height 14
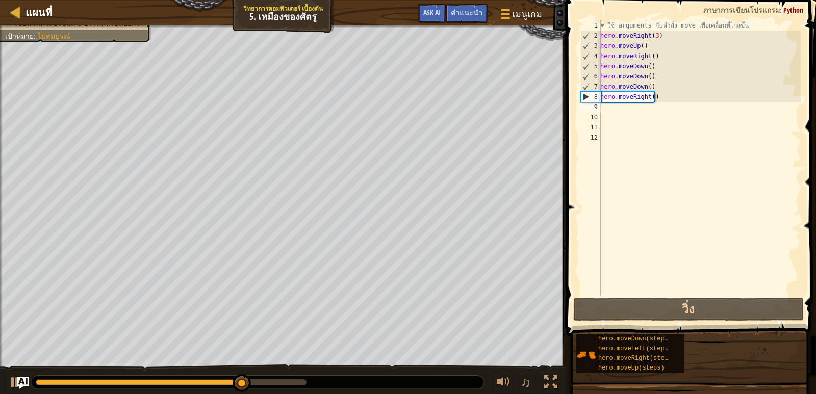
click at [616, 116] on div "# ใช้ arguments กับคำสั่ง move เพื่อเคลื่อนที่ไกลขึ้น hero . moveRight ( 3 ) he…" at bounding box center [700, 168] width 203 height 296
click at [615, 111] on div "# ใช้ arguments กับคำสั่ง move เพื่อเคลื่อนที่ไกลขึ้น hero . moveRight ( 3 ) he…" at bounding box center [700, 168] width 203 height 296
type textarea "h"
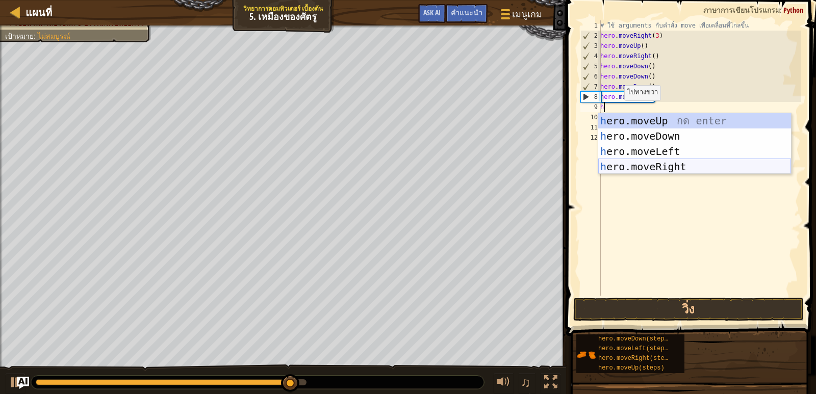
click at [662, 166] on div "h ero.moveUp กด enter h ero.moveDown กด enter h ero.moveLeft กด enter h ero.mov…" at bounding box center [695, 159] width 193 height 92
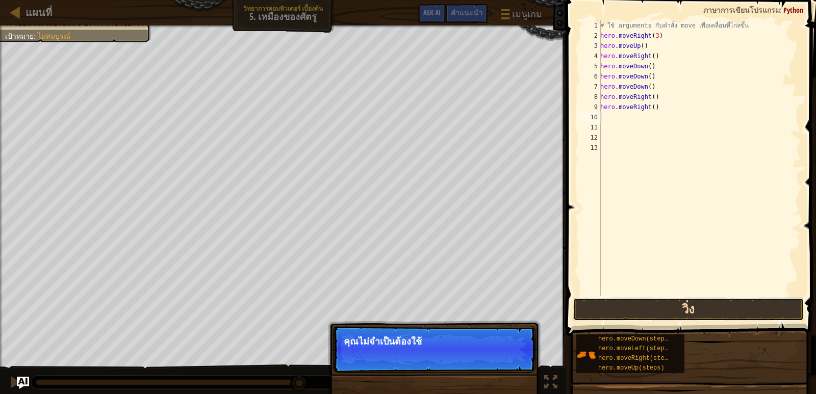
click at [644, 308] on button "วิ่ง" at bounding box center [689, 309] width 231 height 23
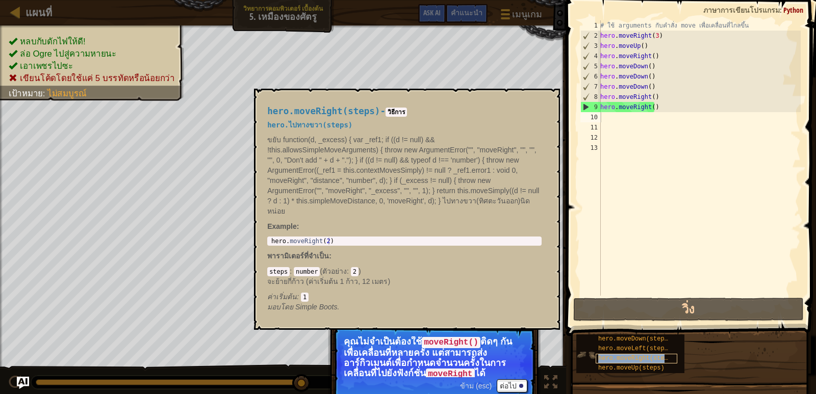
click at [659, 357] on span "hero.moveRight(steps)" at bounding box center [637, 358] width 77 height 7
type textarea "h"
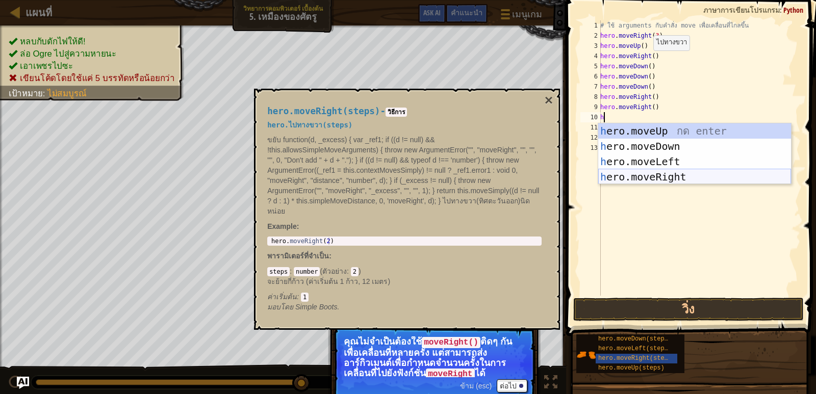
click at [673, 174] on div "h ero.moveUp กด enter h ero.moveDown กด enter h ero.moveLeft กด enter h ero.mov…" at bounding box center [695, 169] width 193 height 92
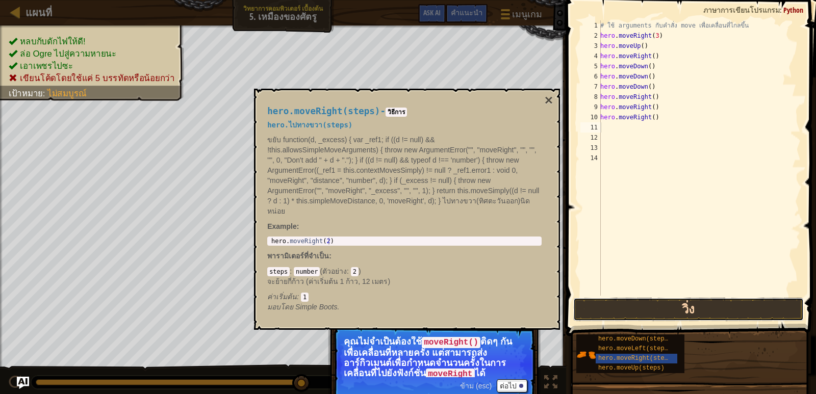
click at [649, 304] on button "วิ่ง" at bounding box center [689, 309] width 231 height 23
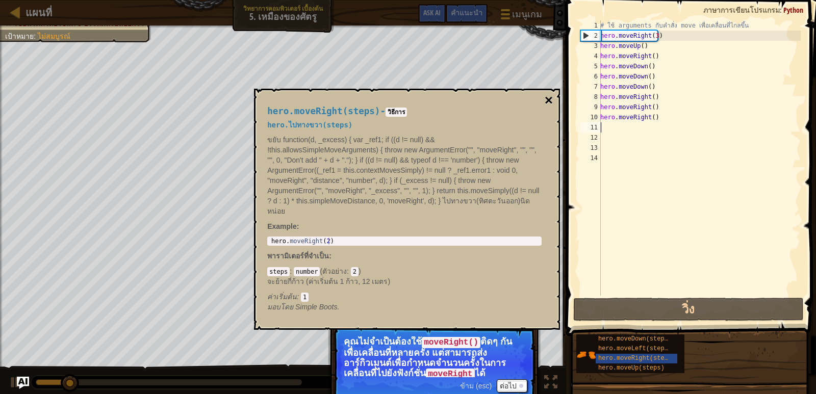
click at [548, 97] on button "×" at bounding box center [549, 100] width 8 height 14
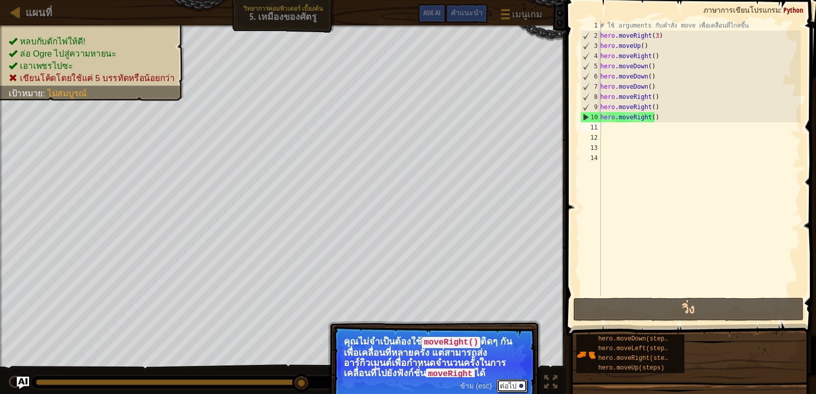
click at [518, 388] on button "ต่อไป" at bounding box center [512, 386] width 31 height 13
